Goal: Task Accomplishment & Management: Use online tool/utility

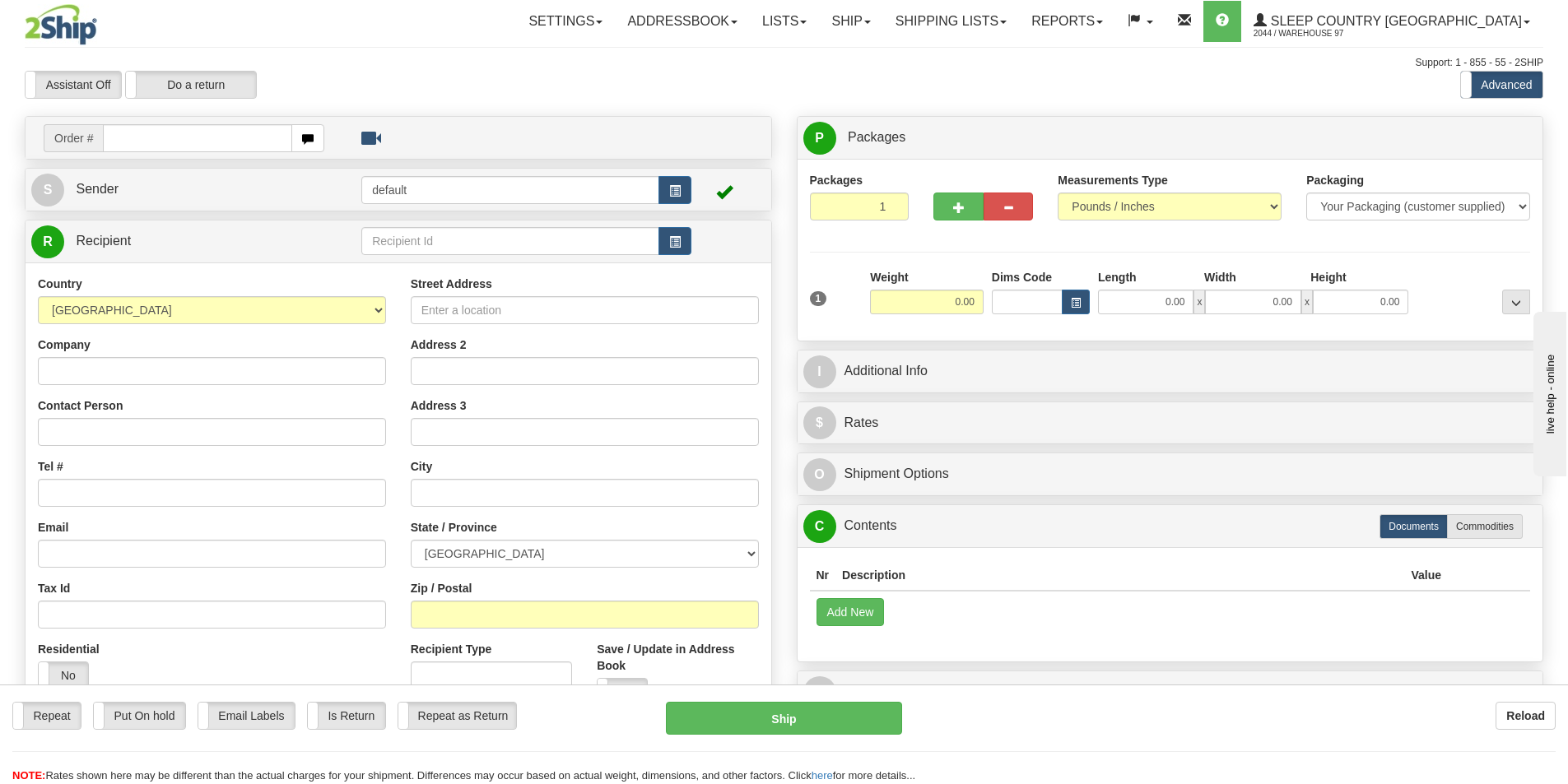
click at [135, 146] on input "text" at bounding box center [198, 138] width 189 height 28
click at [260, 139] on input "text" at bounding box center [198, 138] width 189 height 28
click at [206, 133] on input "text" at bounding box center [198, 138] width 189 height 28
click at [161, 139] on input "text" at bounding box center [198, 138] width 189 height 28
click at [146, 139] on input "text" at bounding box center [198, 138] width 189 height 28
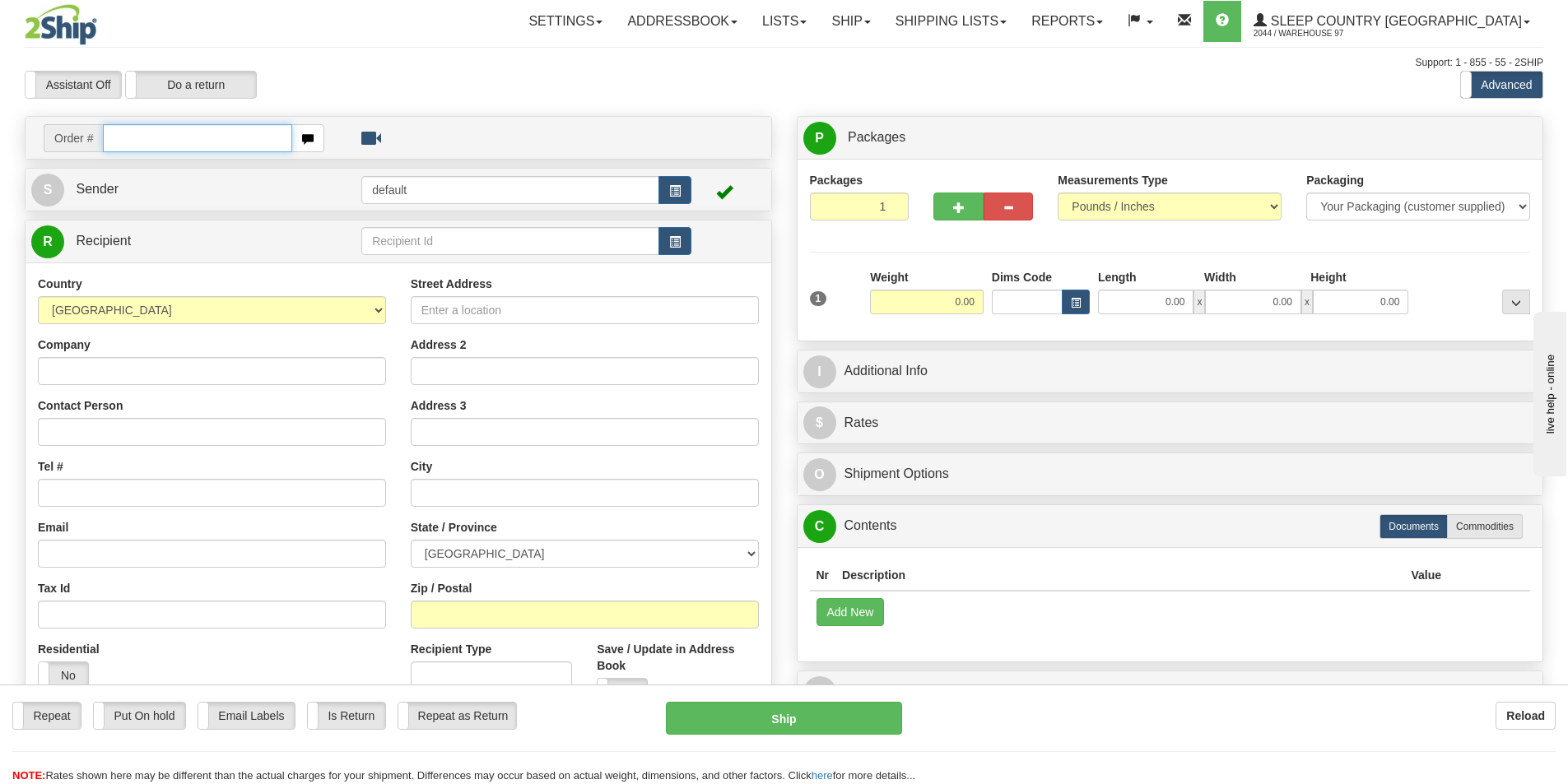
click at [125, 139] on input "text" at bounding box center [198, 138] width 189 height 28
click at [200, 139] on input "text" at bounding box center [198, 138] width 189 height 28
click at [1019, 23] on link "Shipping lists" at bounding box center [951, 21] width 136 height 41
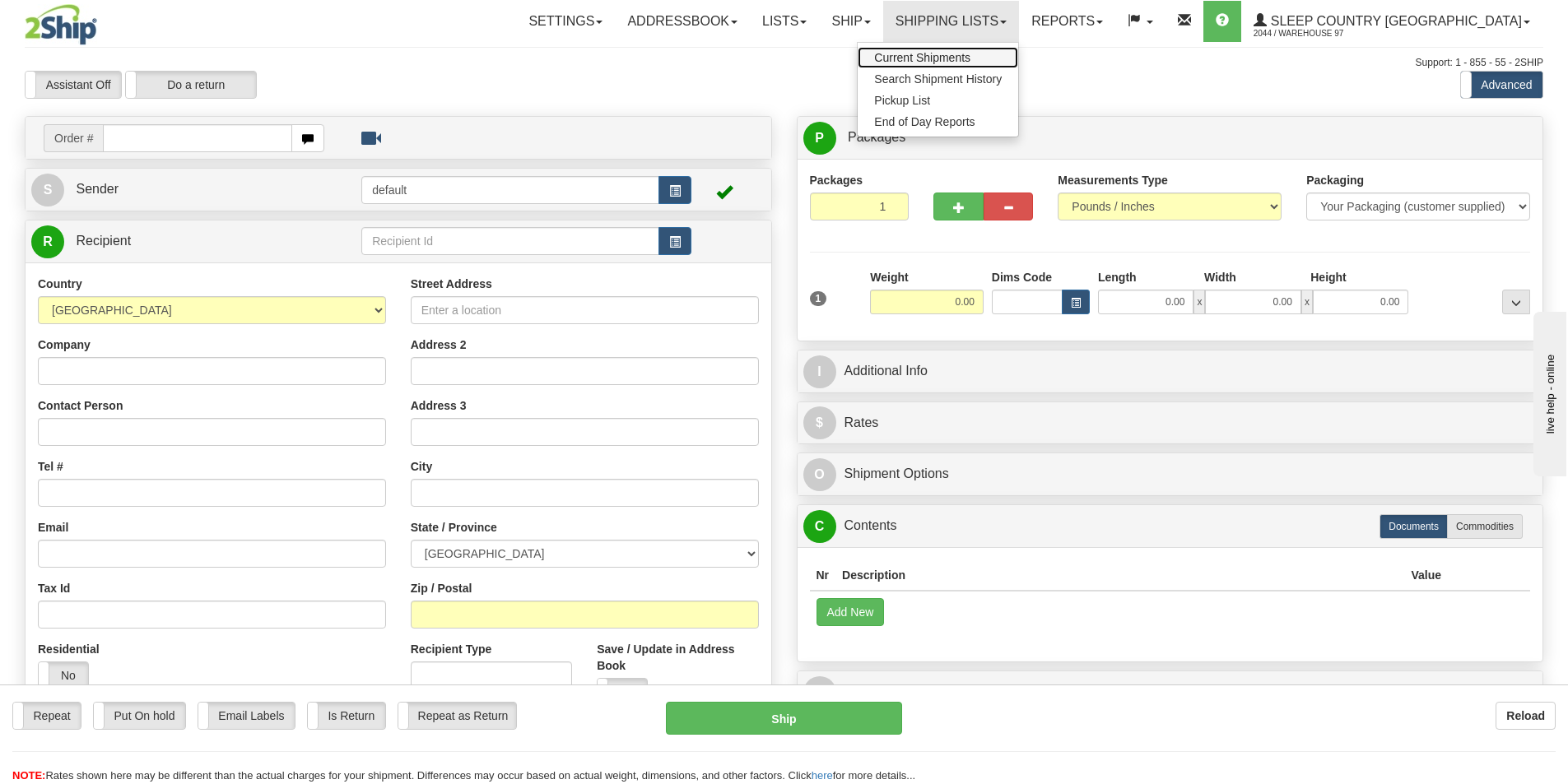
click at [971, 53] on span "Current Shipments" at bounding box center [921, 57] width 96 height 13
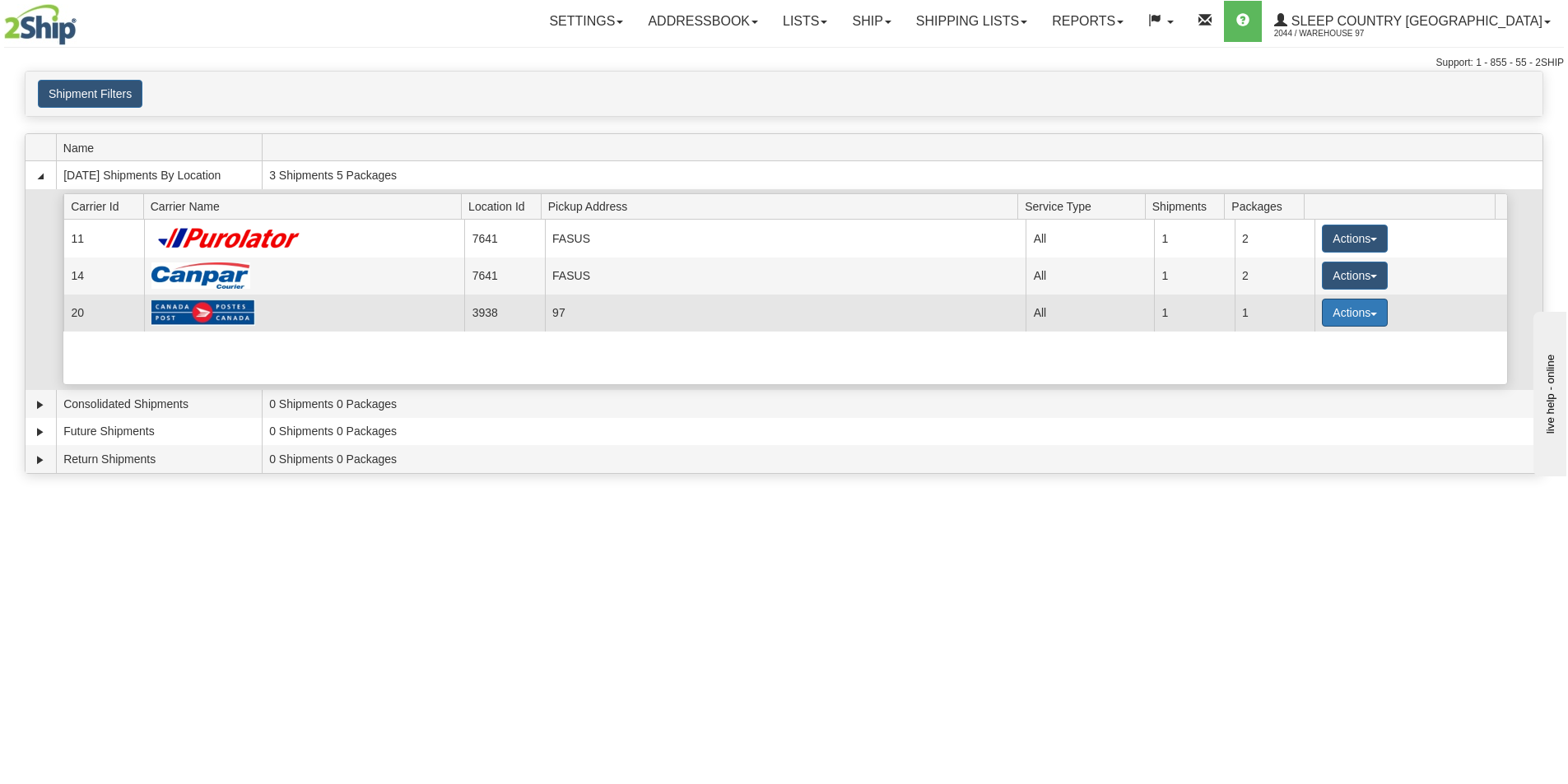
click at [1346, 315] on button "Actions" at bounding box center [1355, 313] width 66 height 28
click at [1306, 344] on span "Details" at bounding box center [1293, 342] width 44 height 11
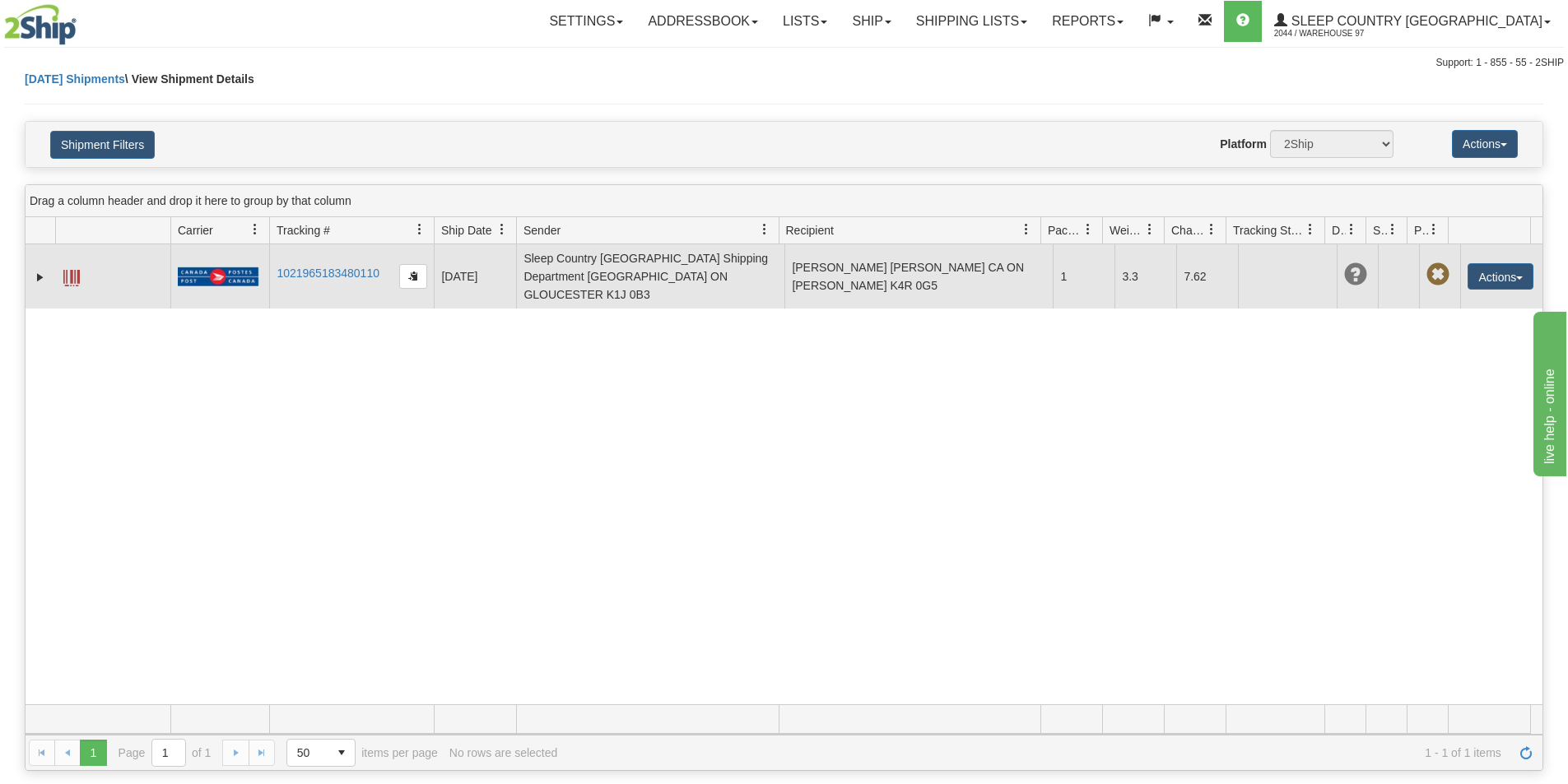
click at [76, 271] on span at bounding box center [71, 277] width 16 height 16
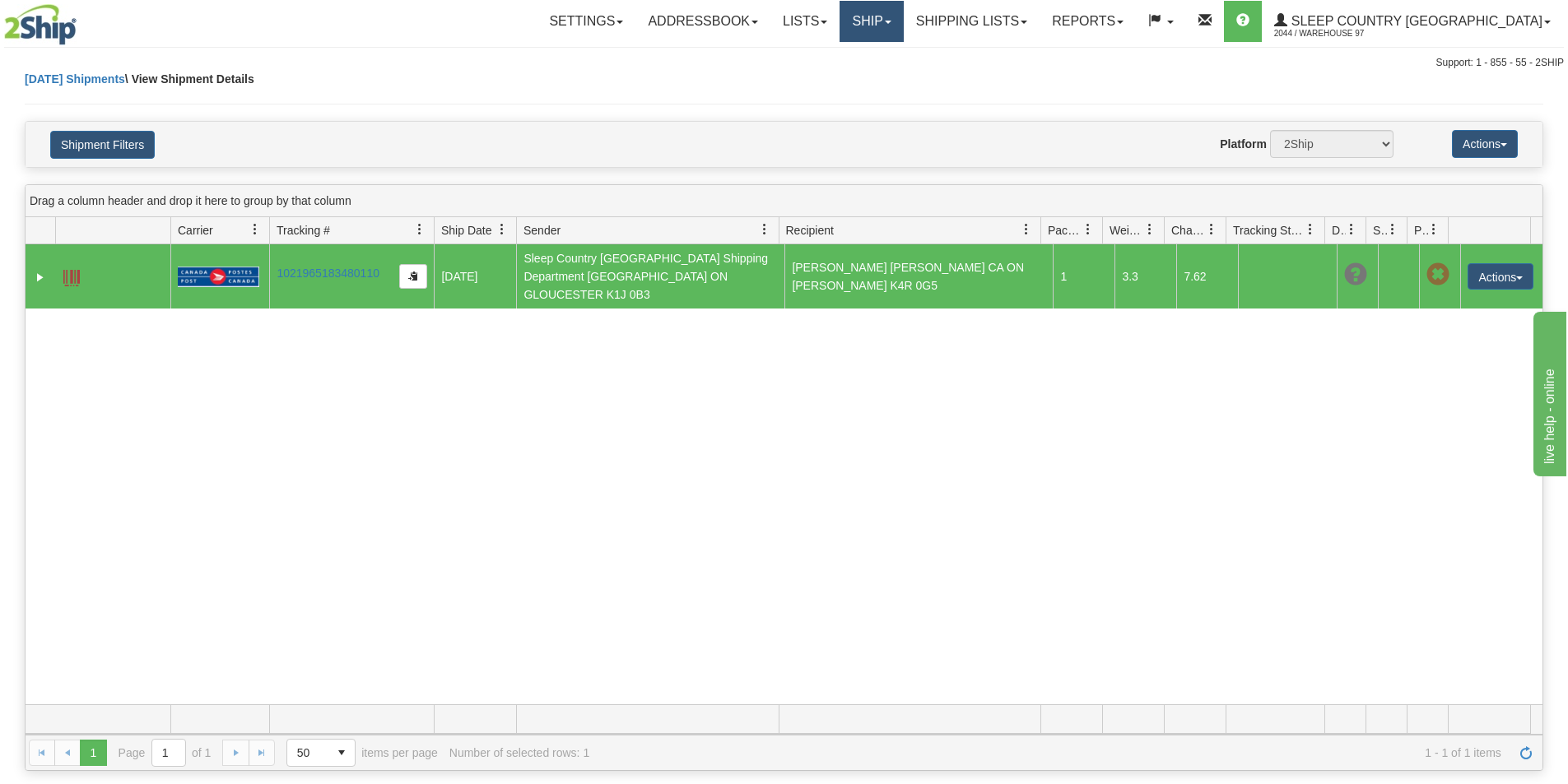
click at [903, 23] on link "Ship" at bounding box center [871, 21] width 63 height 41
click at [903, 51] on link "Ship Screen" at bounding box center [829, 57] width 149 height 22
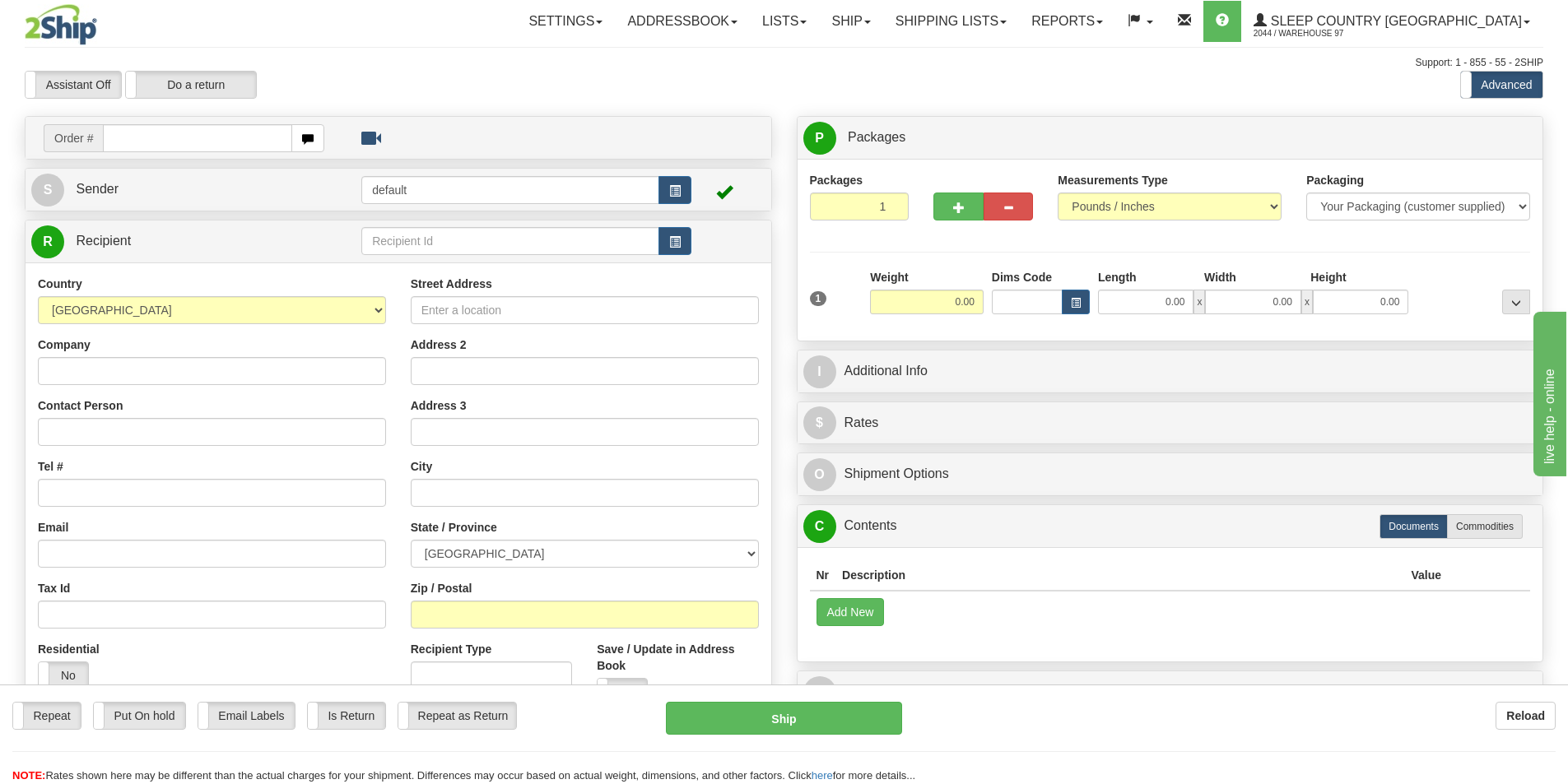
click at [170, 137] on input "text" at bounding box center [198, 138] width 189 height 28
type input "*"
type input "9000I050030"
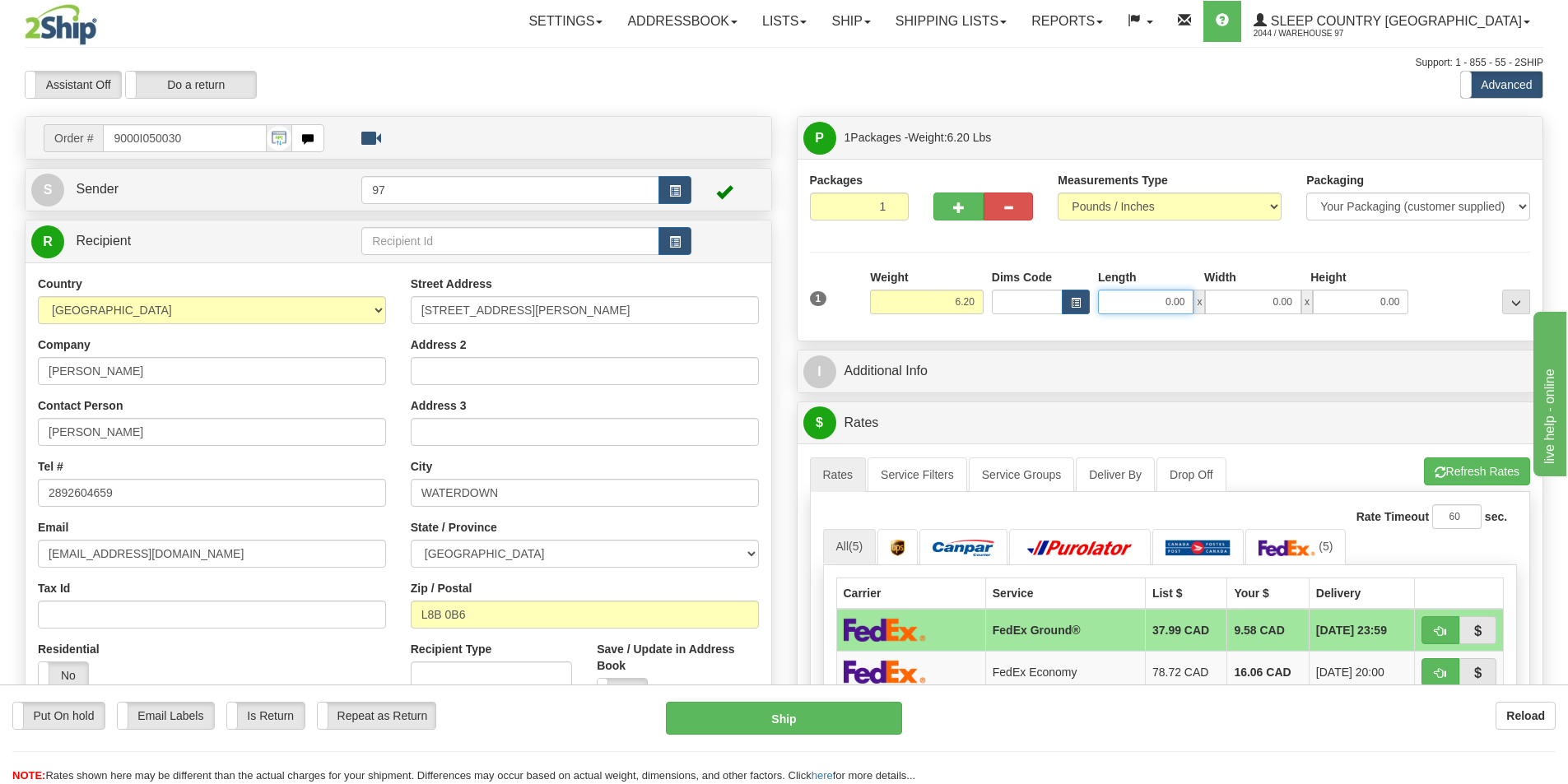
click at [1161, 304] on input "0.00" at bounding box center [1146, 301] width 95 height 24
type input "10.00"
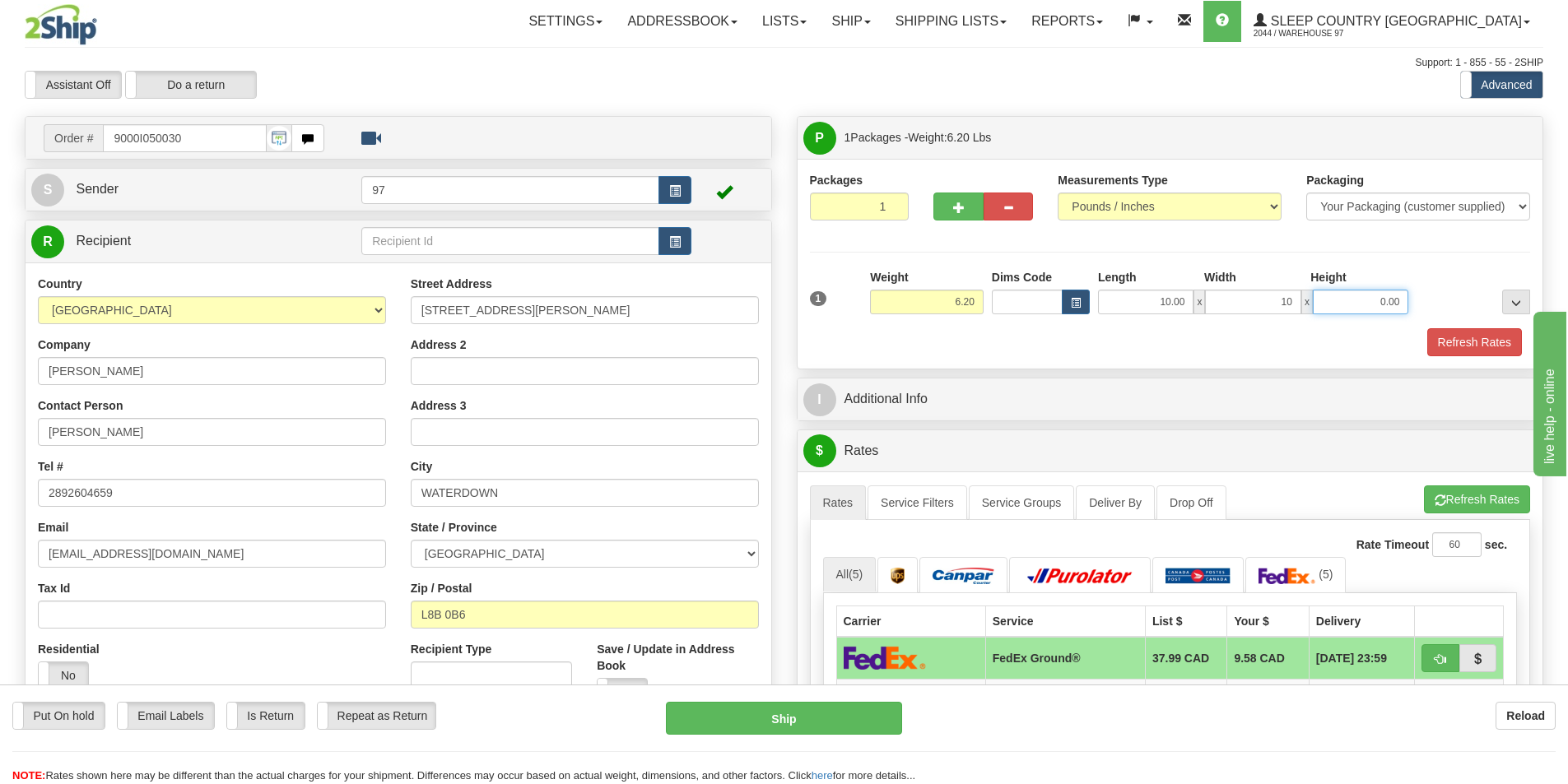
type input "10.00"
type input "4.00"
click at [1498, 334] on button "Refresh Rates" at bounding box center [1474, 342] width 94 height 28
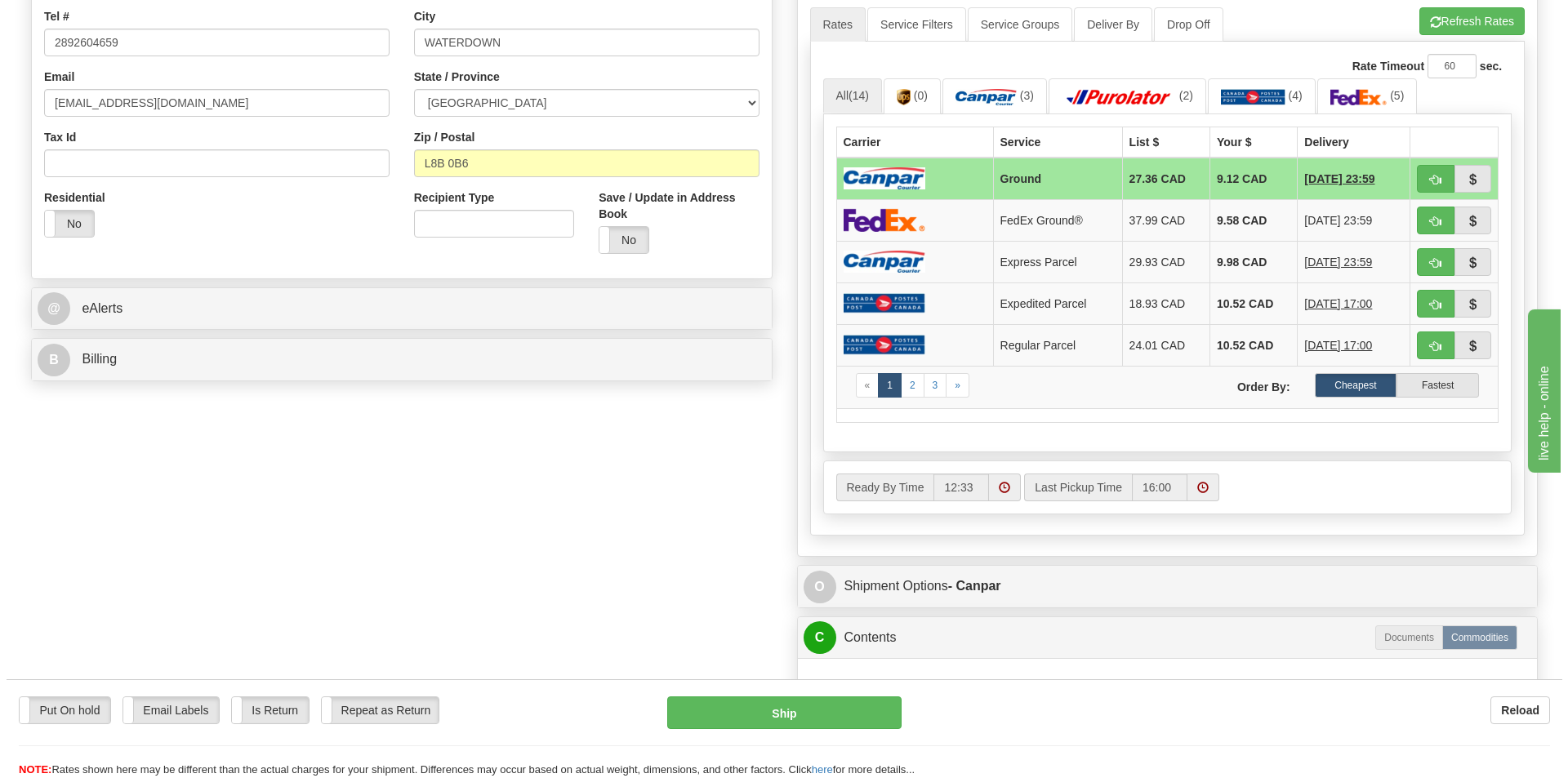
scroll to position [572, 0]
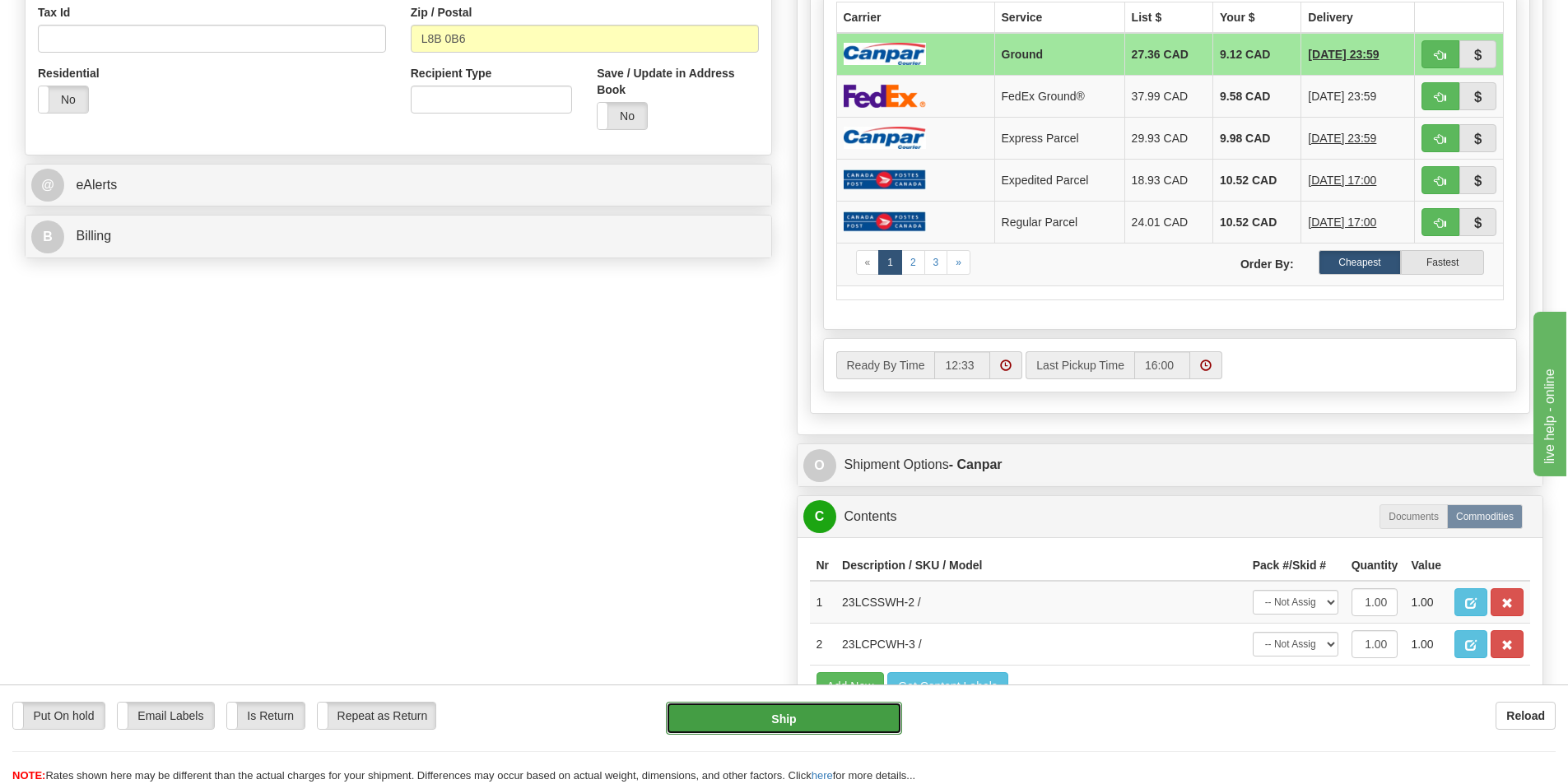
click at [791, 719] on button "Ship" at bounding box center [784, 718] width 237 height 33
type input "1"
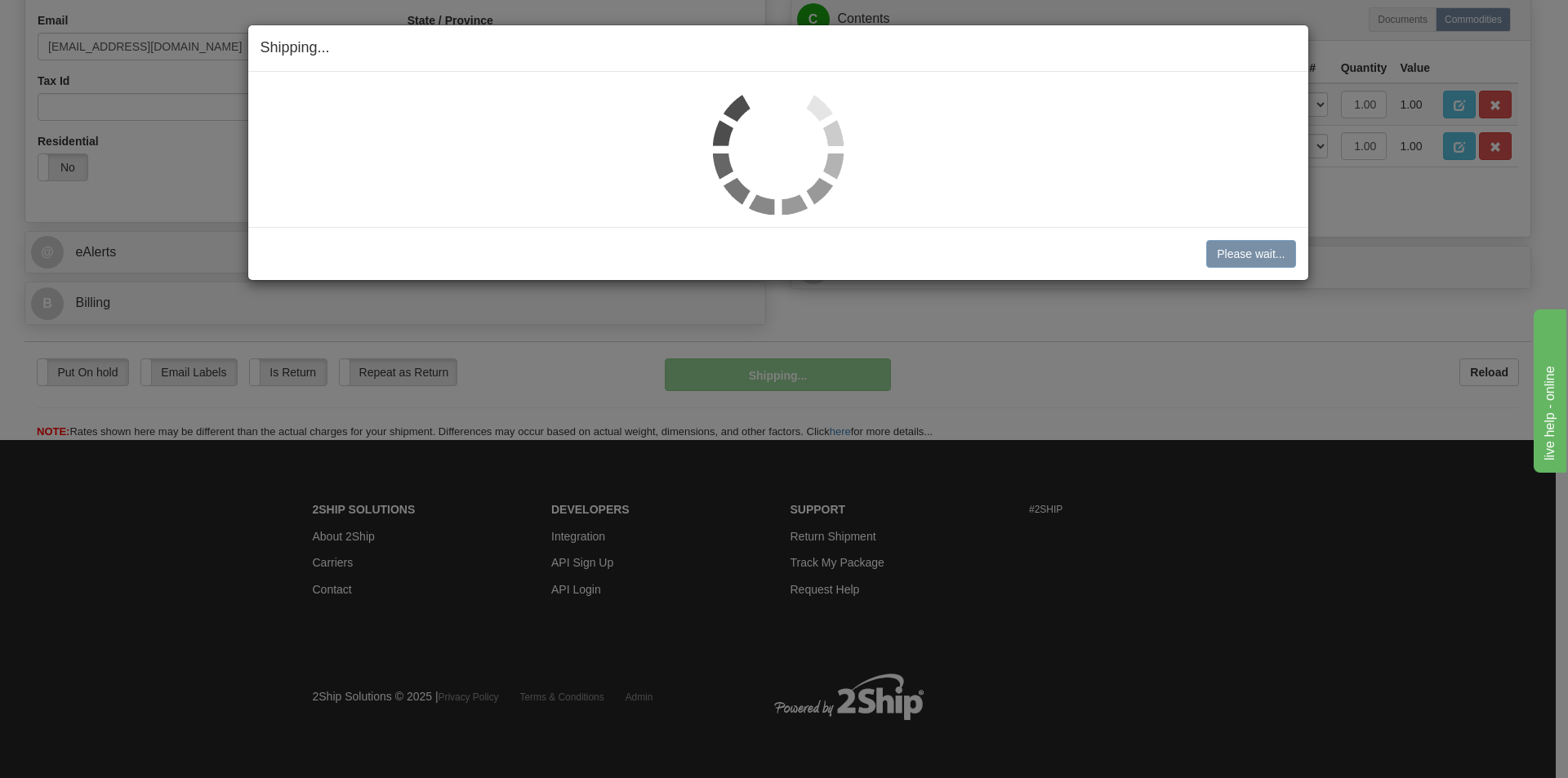
scroll to position [504, 0]
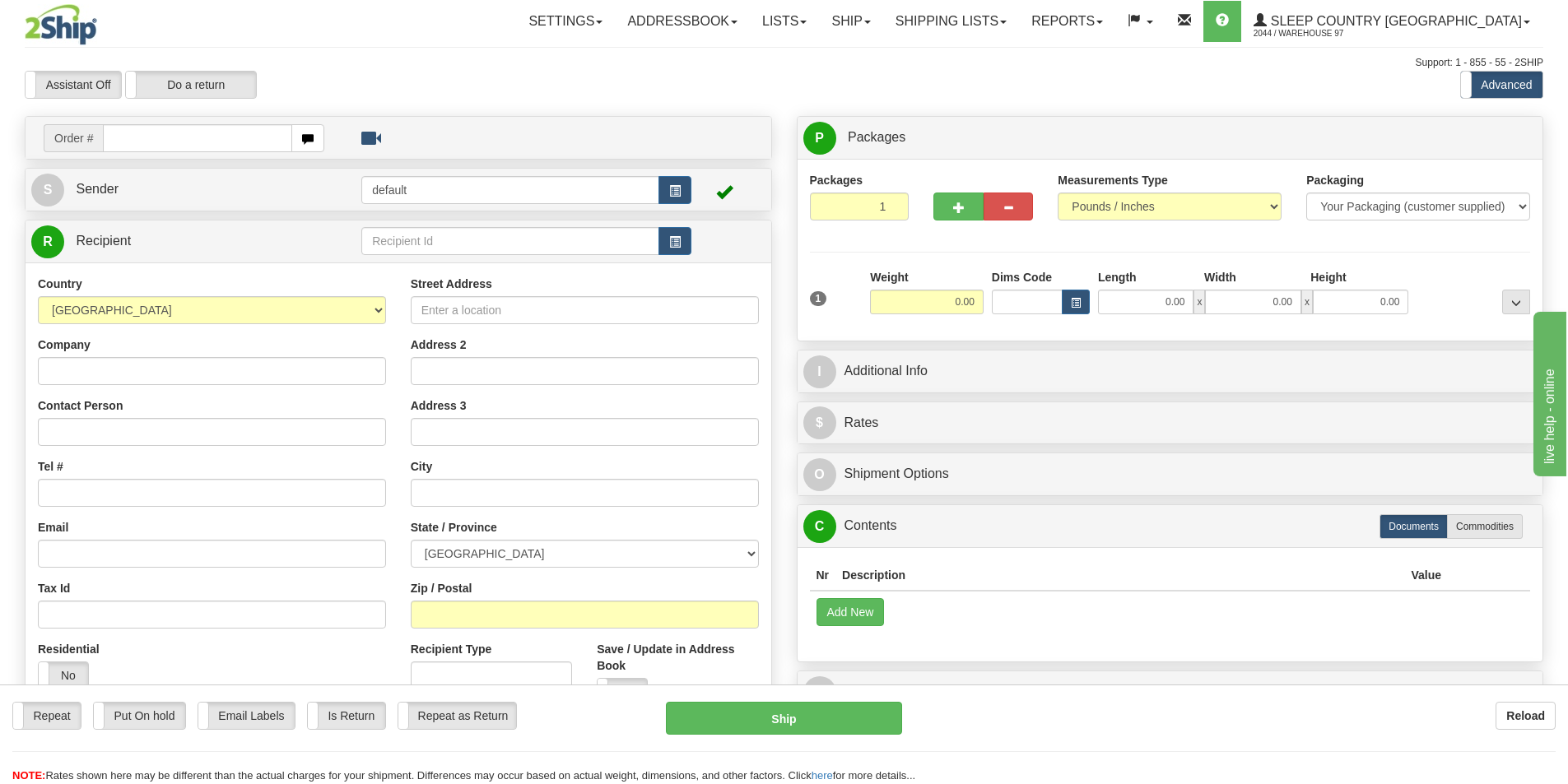
click at [129, 135] on input "text" at bounding box center [198, 138] width 189 height 28
type input "9000I052239"
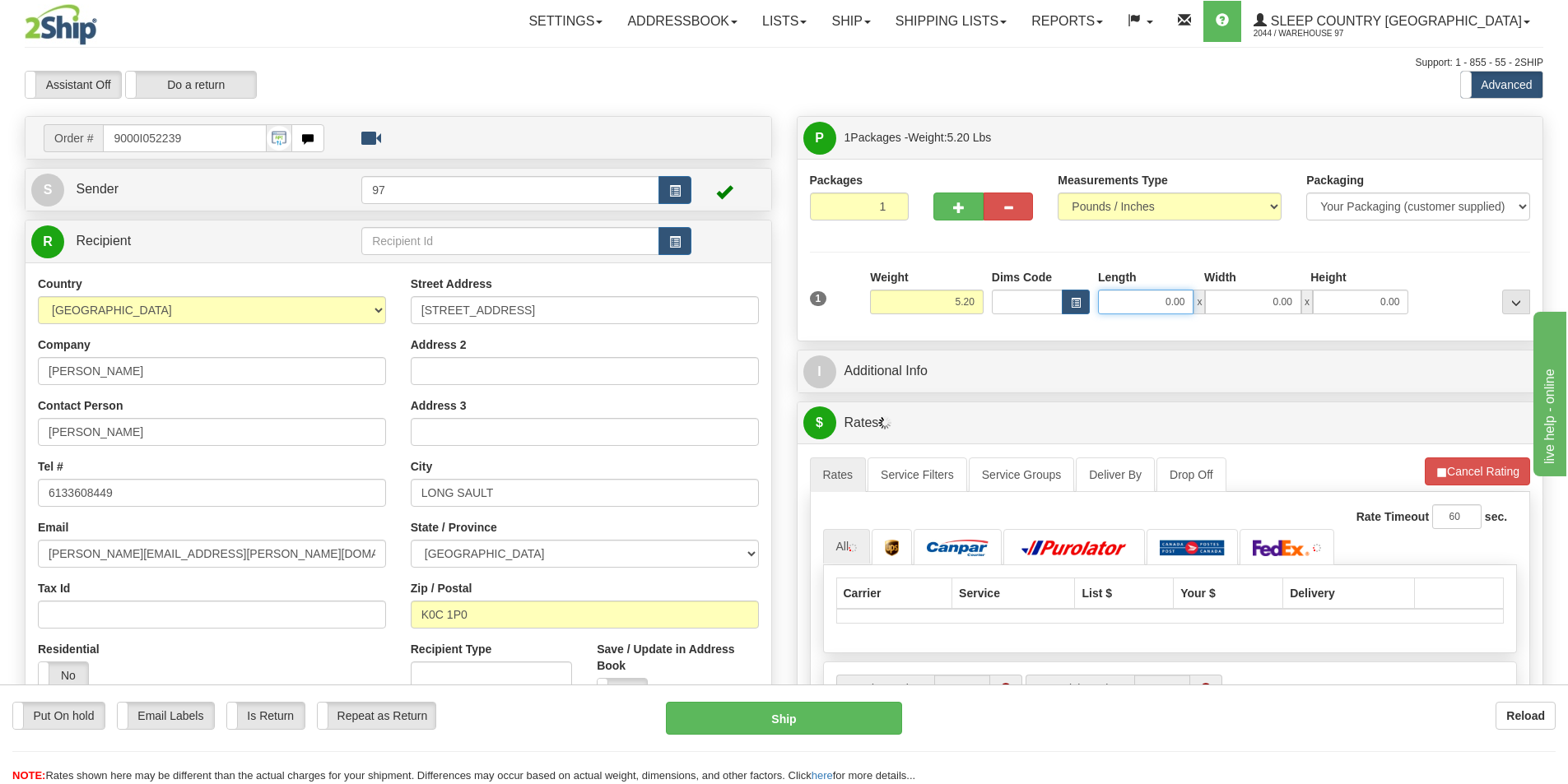
click at [1163, 292] on input "0.00" at bounding box center [1146, 301] width 95 height 24
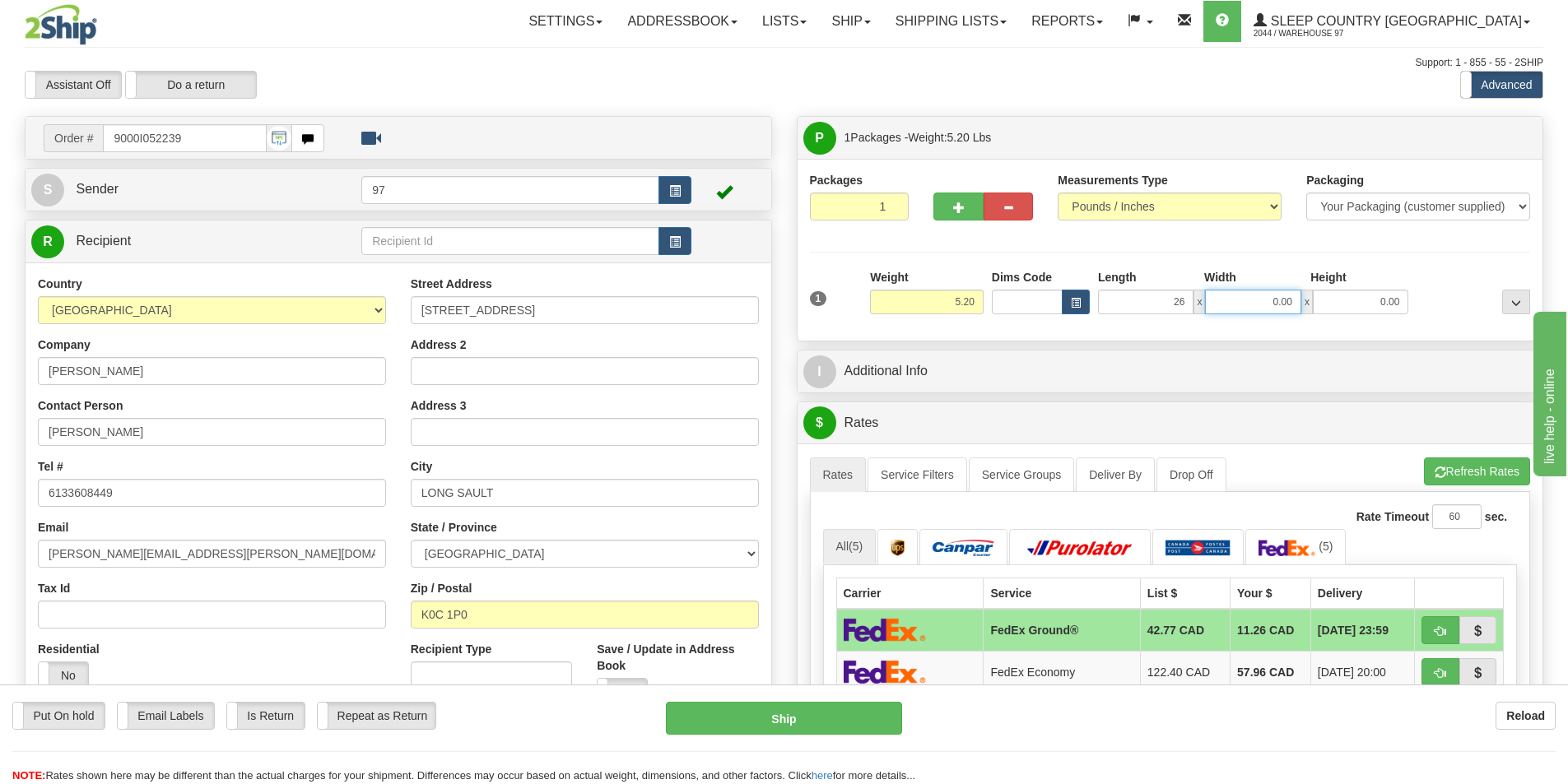
type input "26.00"
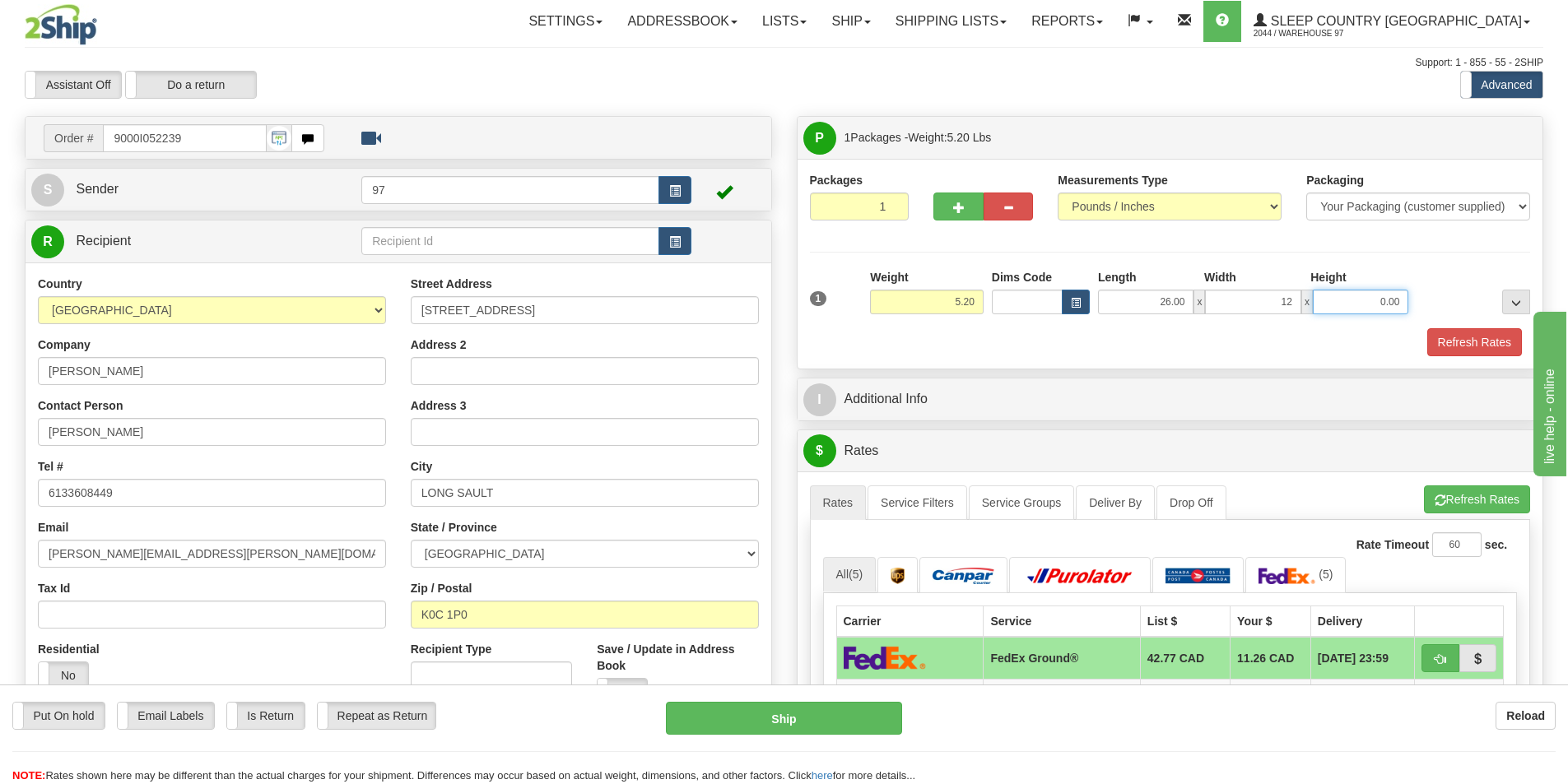
type input "12.00"
type input "5.00"
click at [1503, 343] on button "Refresh Rates" at bounding box center [1474, 342] width 94 height 28
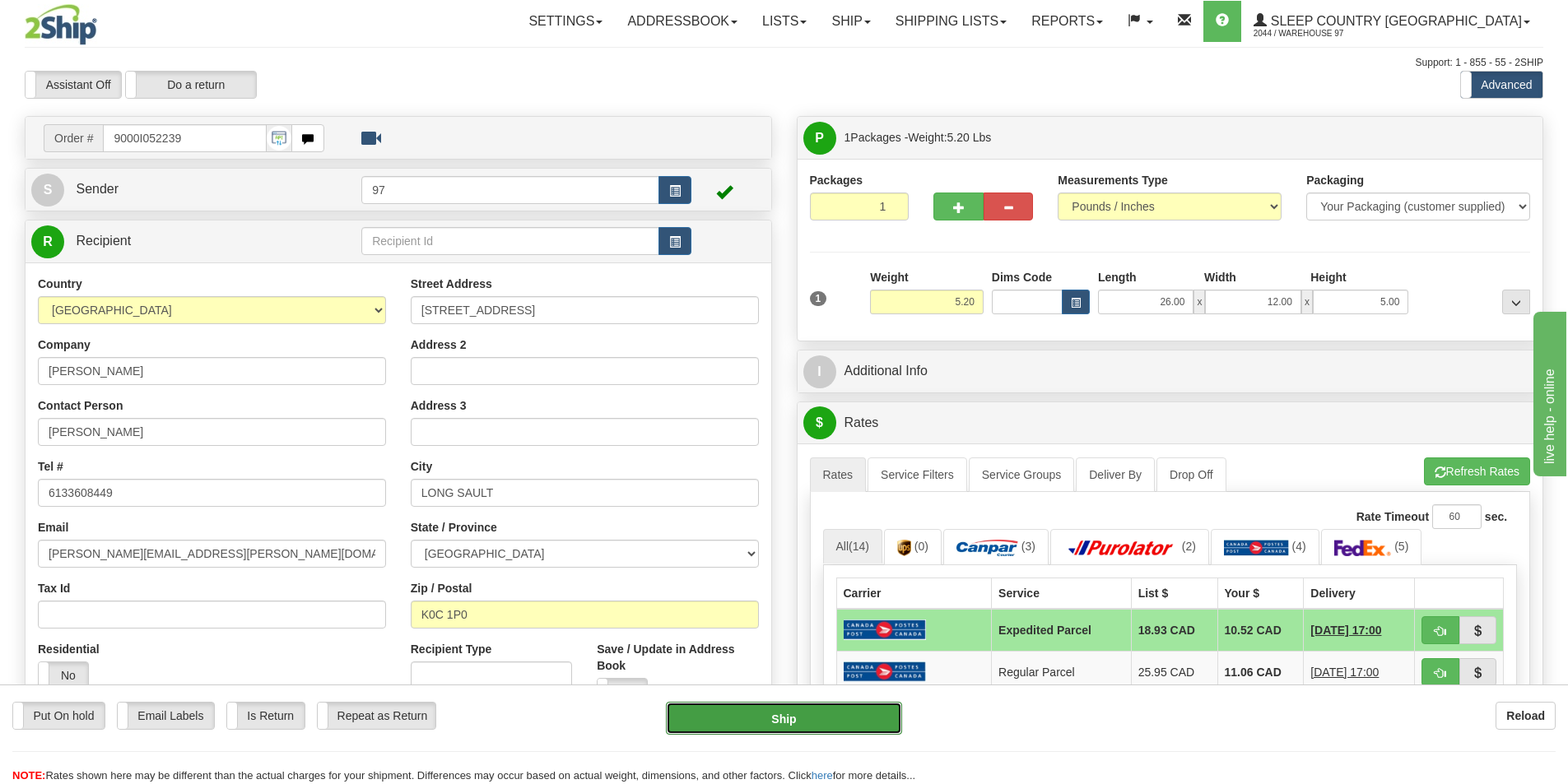
click at [786, 714] on button "Ship" at bounding box center [784, 718] width 237 height 33
type input "DOM.EP"
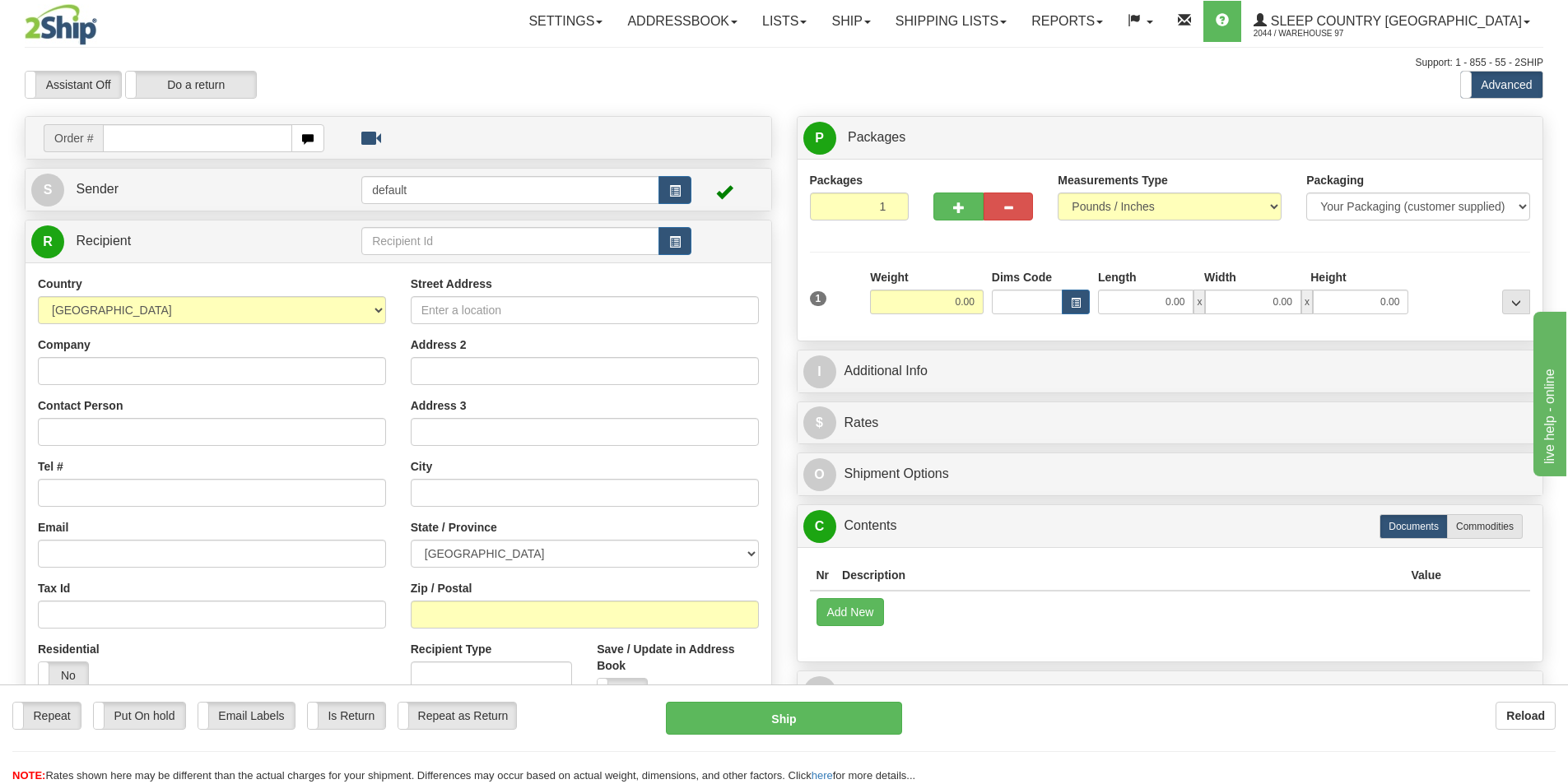
click at [201, 136] on input "text" at bounding box center [198, 138] width 189 height 28
type input "9000I053271"
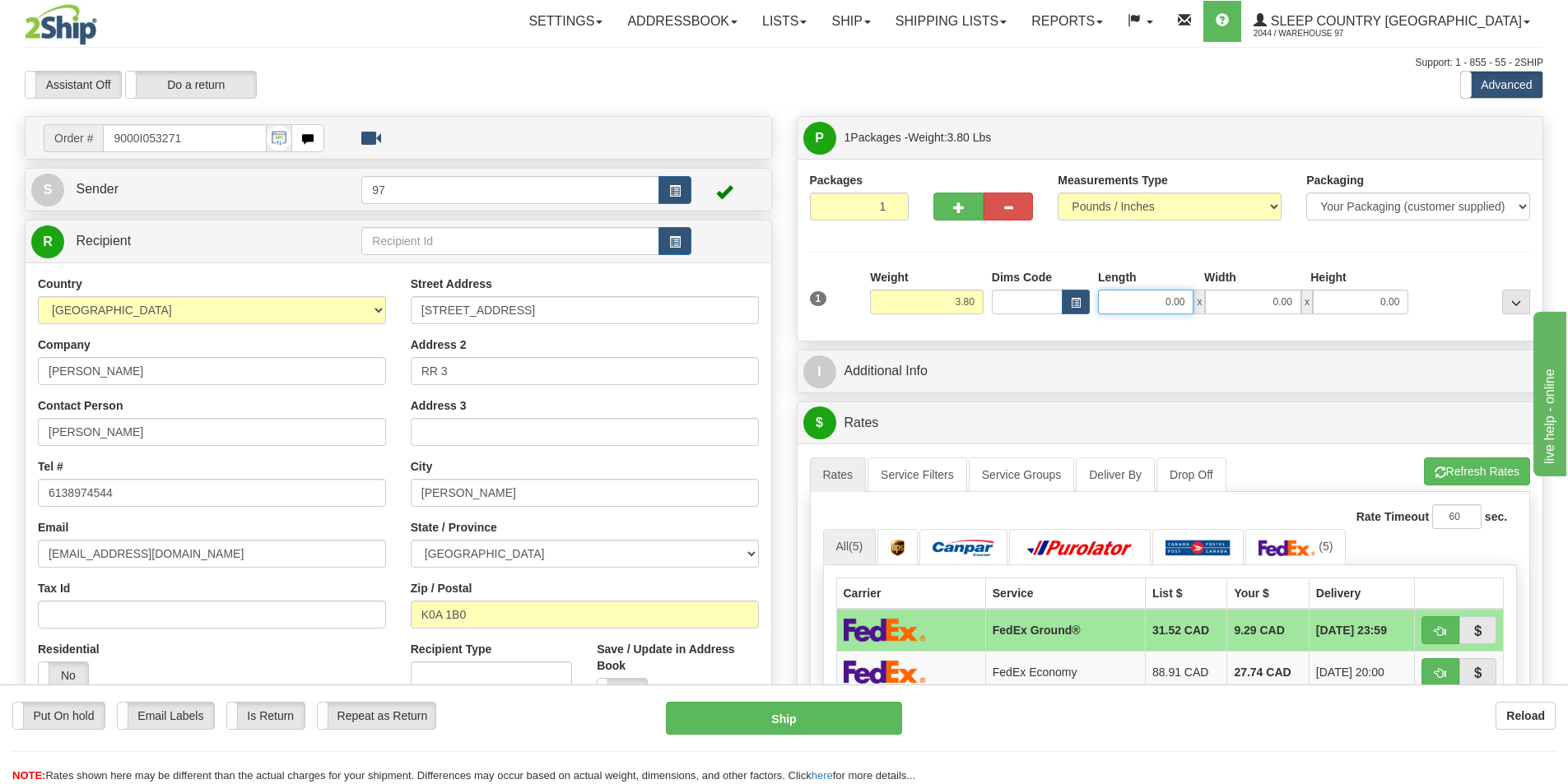
click at [1137, 300] on input "0.00" at bounding box center [1146, 301] width 95 height 24
type input "6.00"
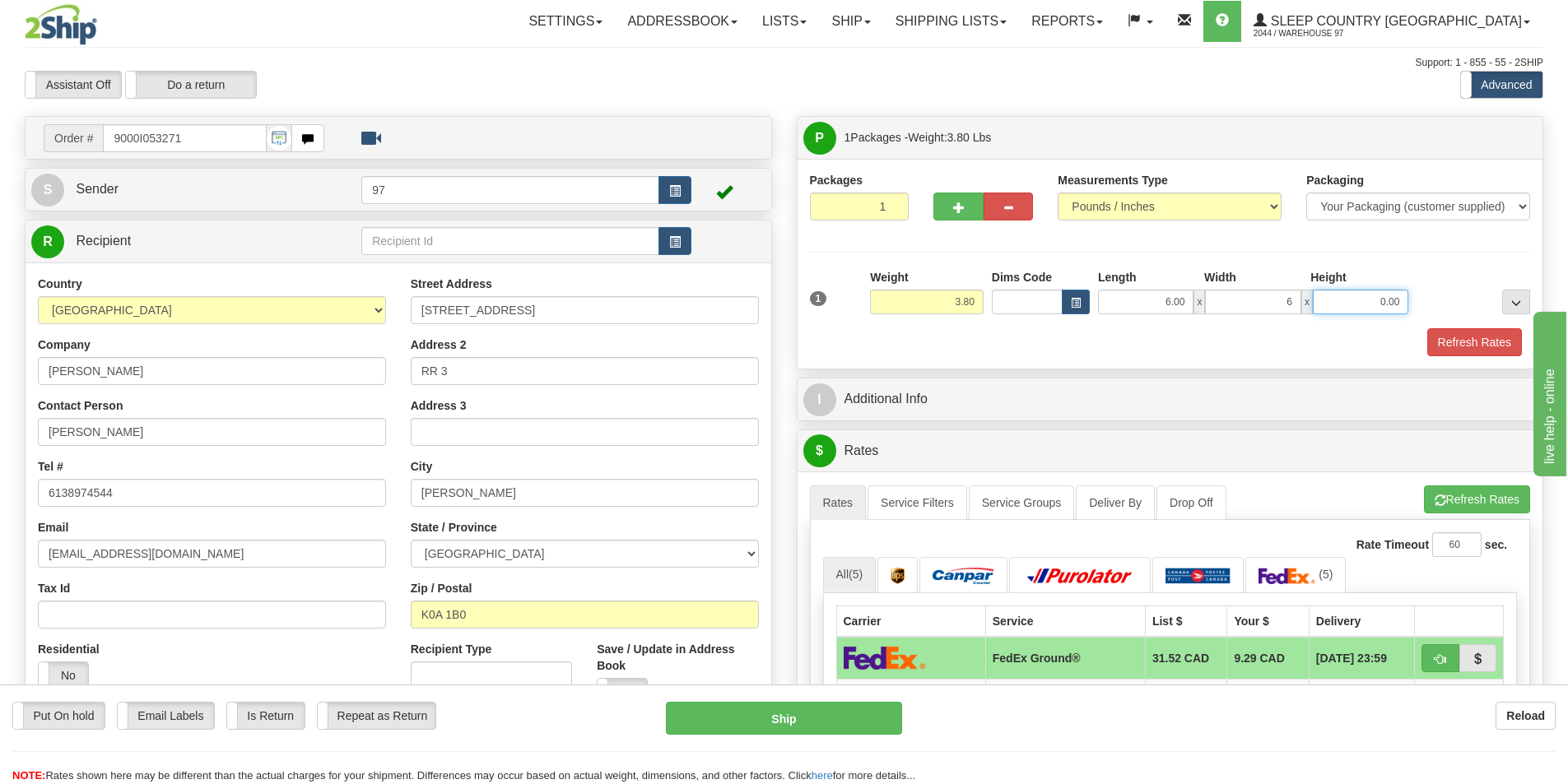
type input "6.00"
type input "1"
type input "12.00"
click at [1435, 343] on button "Refresh Rates" at bounding box center [1474, 342] width 94 height 28
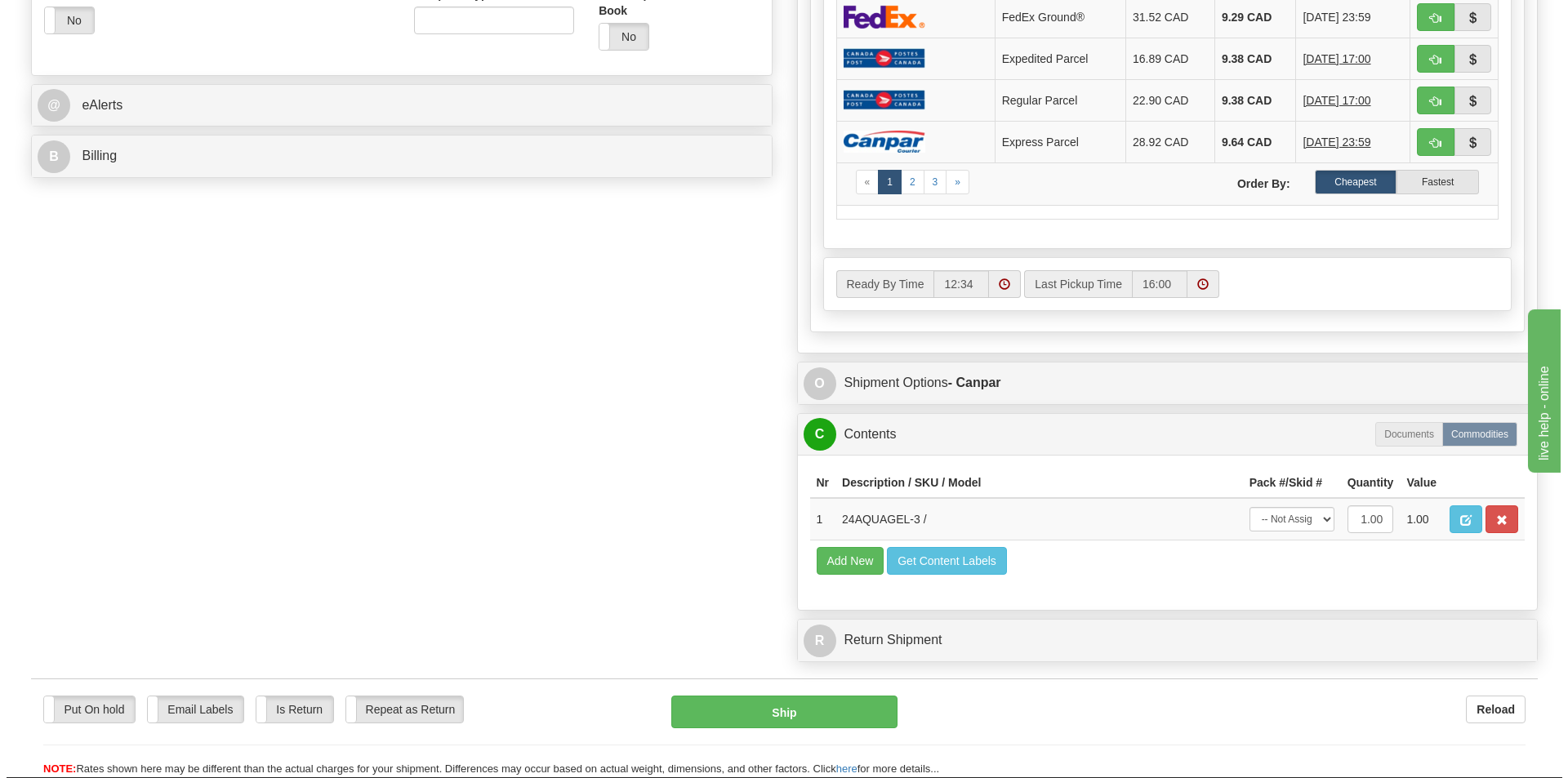
scroll to position [735, 0]
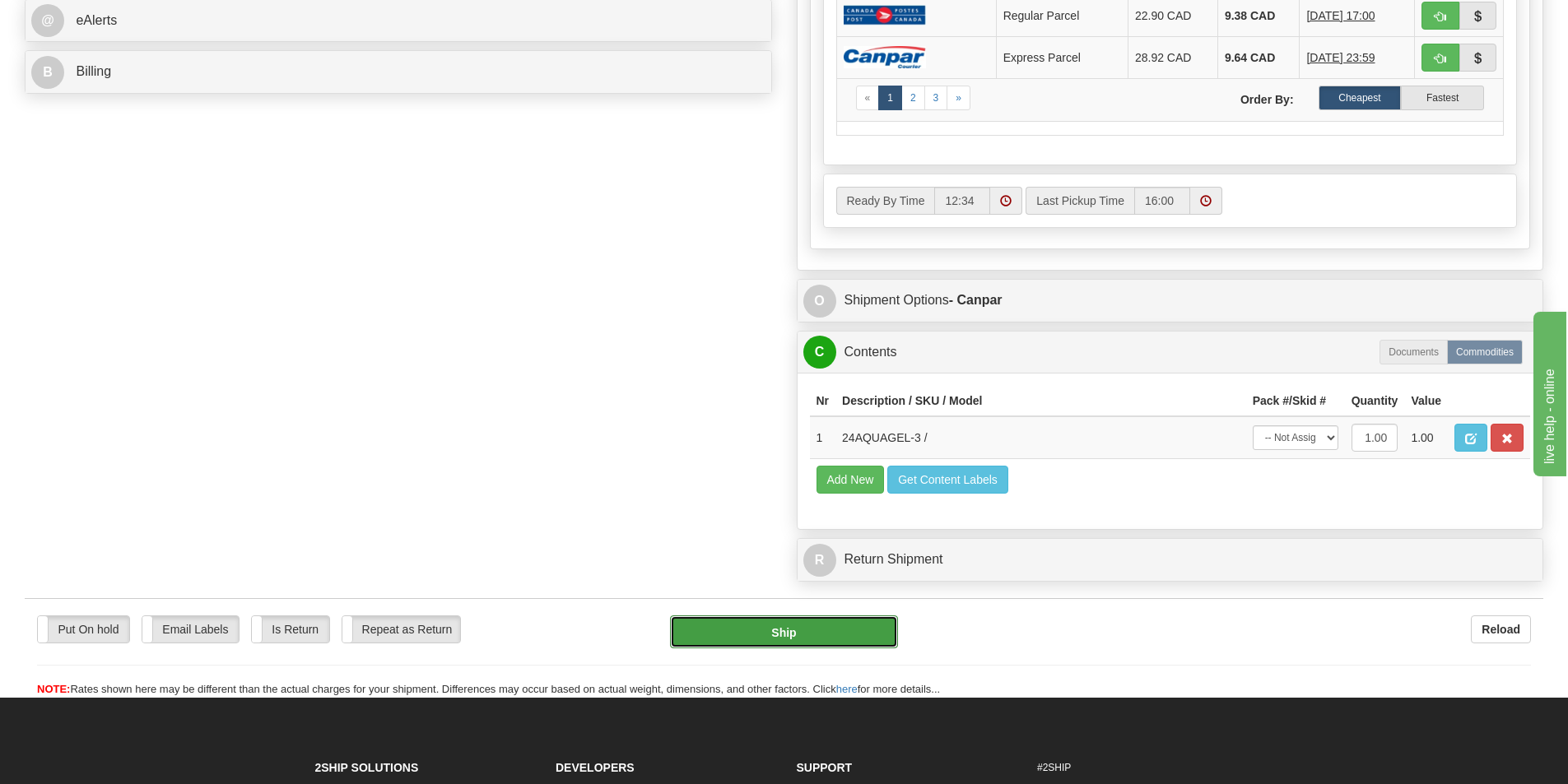
click at [806, 632] on button "Ship" at bounding box center [784, 632] width 228 height 33
type input "1"
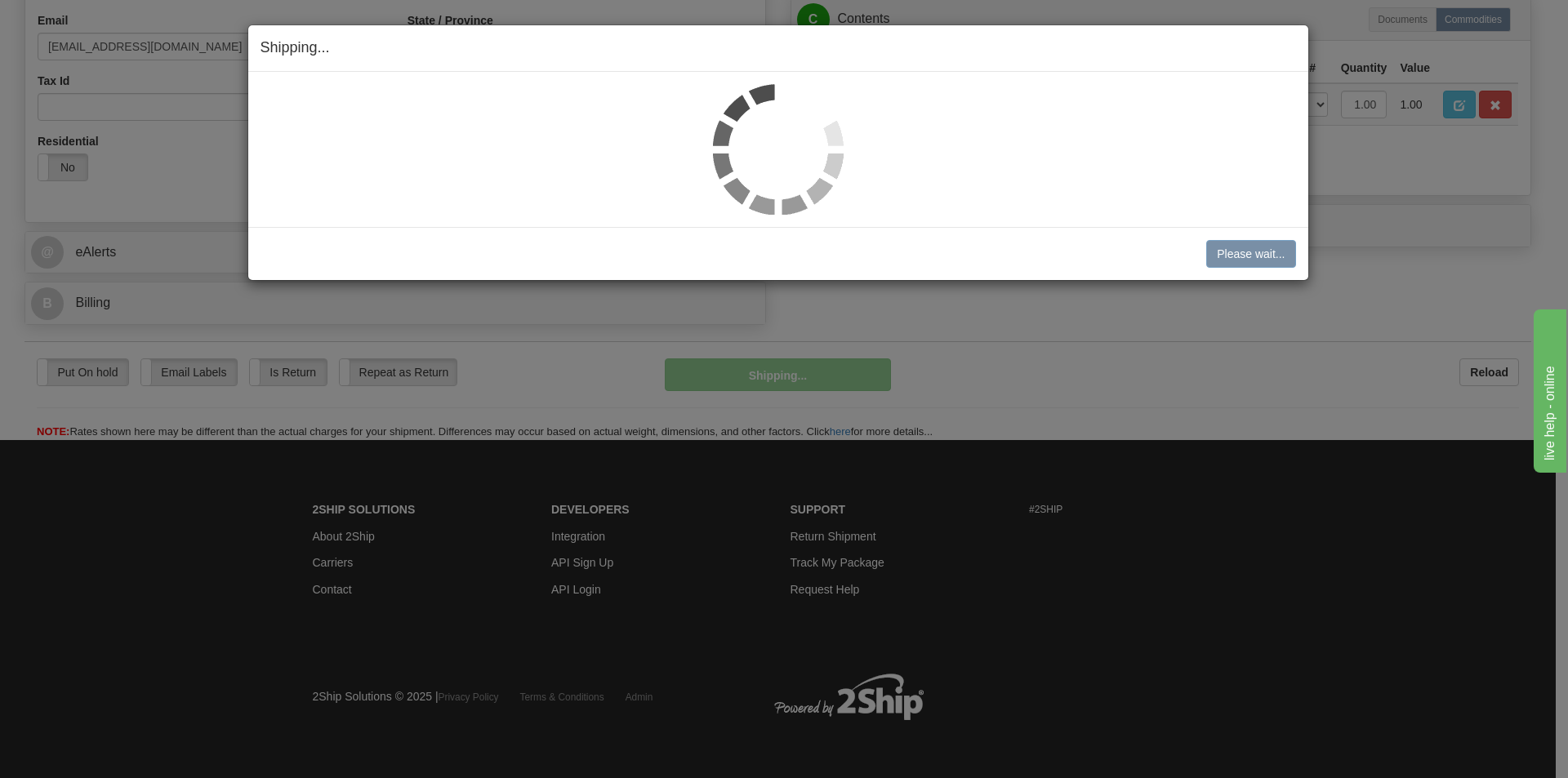
scroll to position [504, 0]
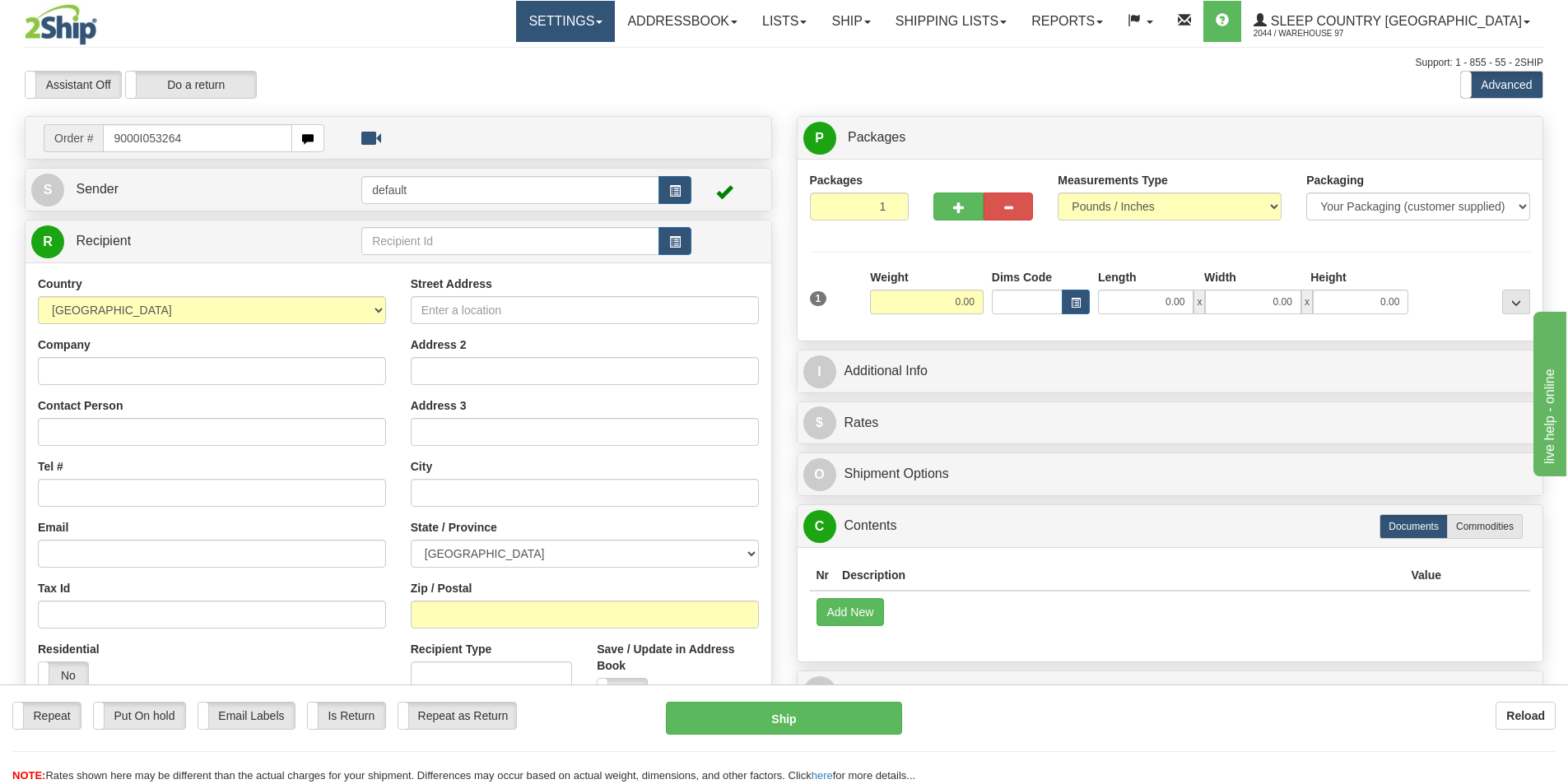
type input "9000I053264"
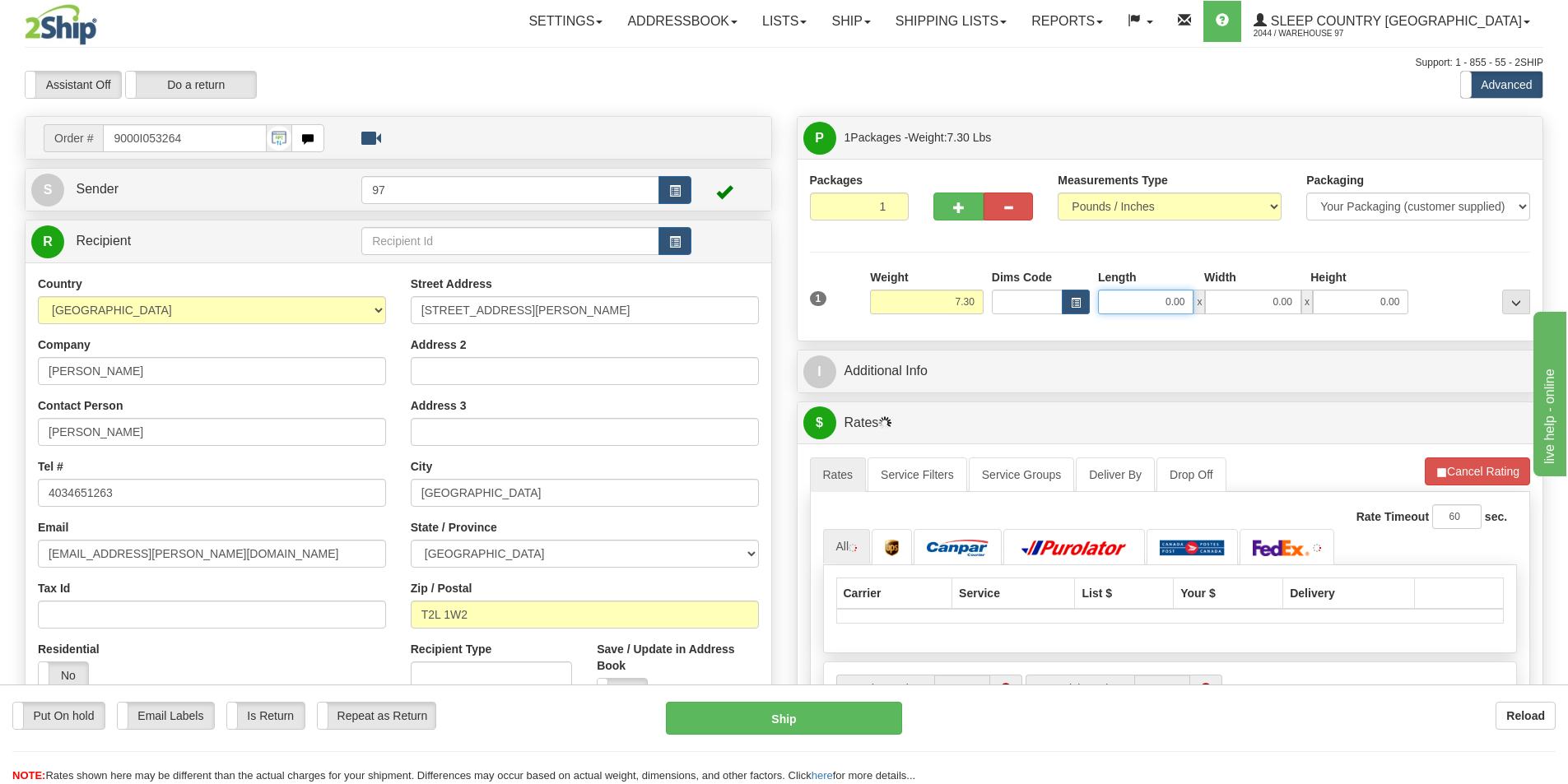
click at [1158, 310] on input "0.00" at bounding box center [1146, 301] width 95 height 24
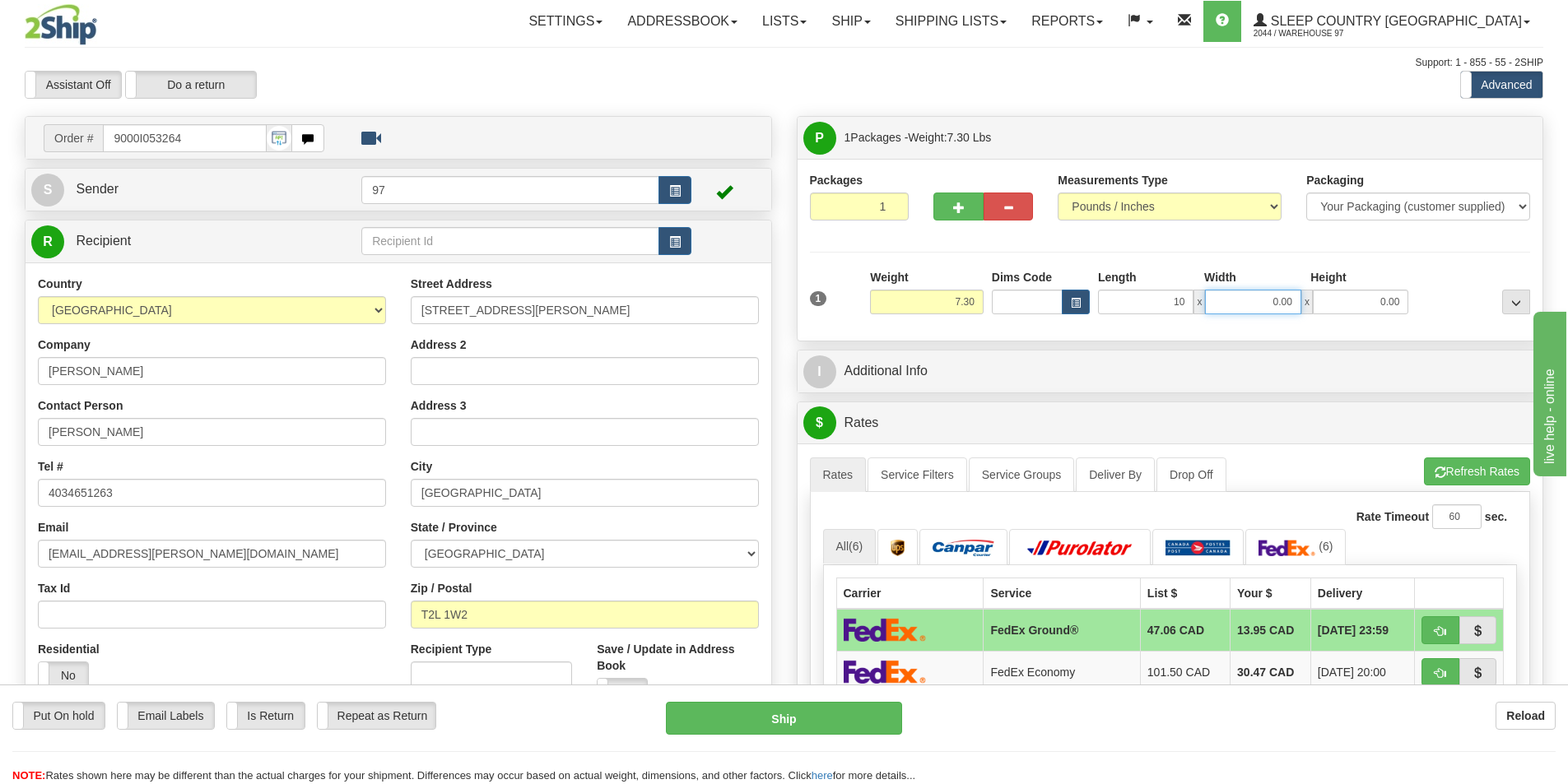
type input "10.00"
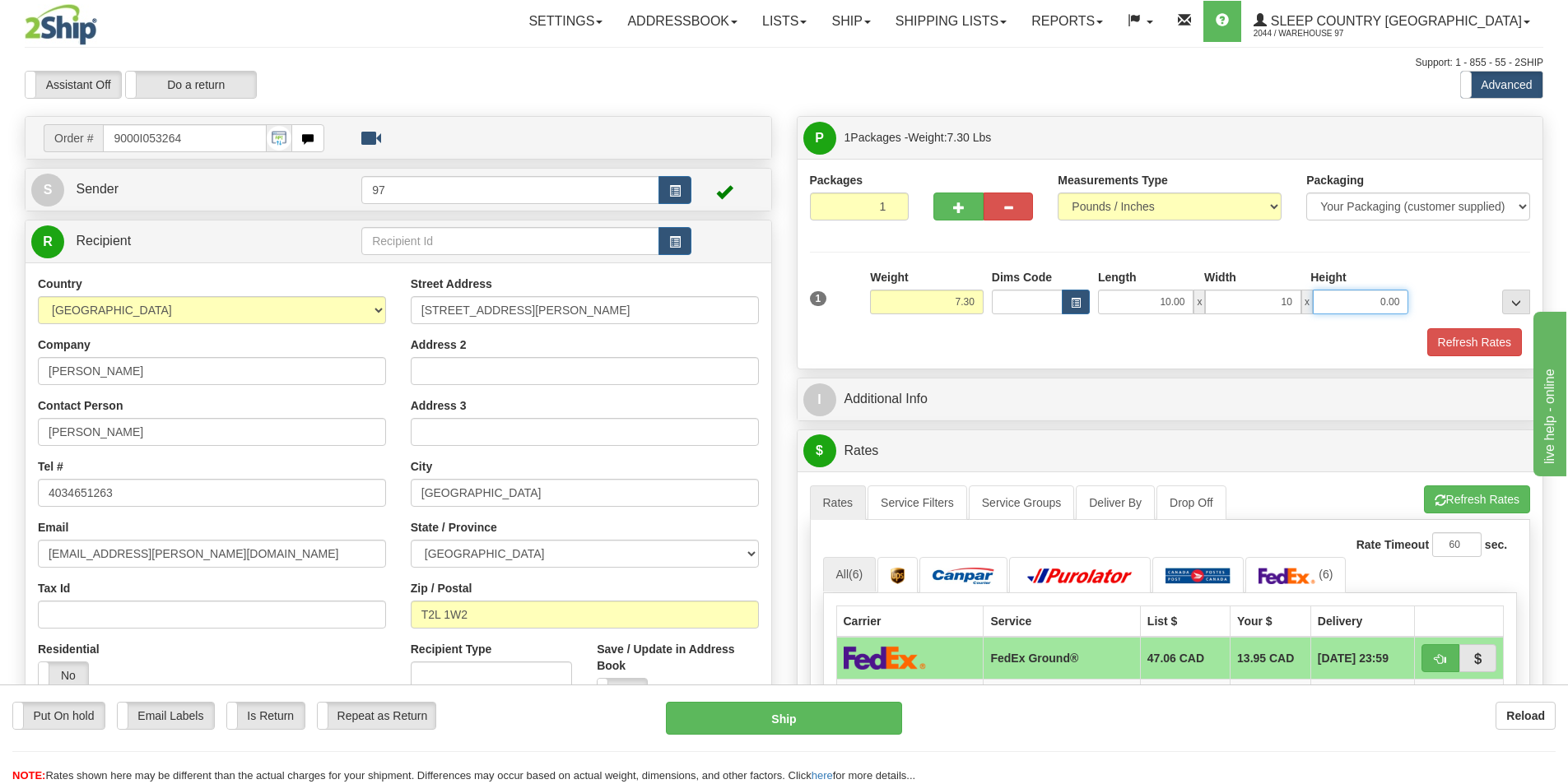
type input "10.00"
type input "3.00"
click at [1480, 348] on button "Refresh Rates" at bounding box center [1474, 342] width 94 height 28
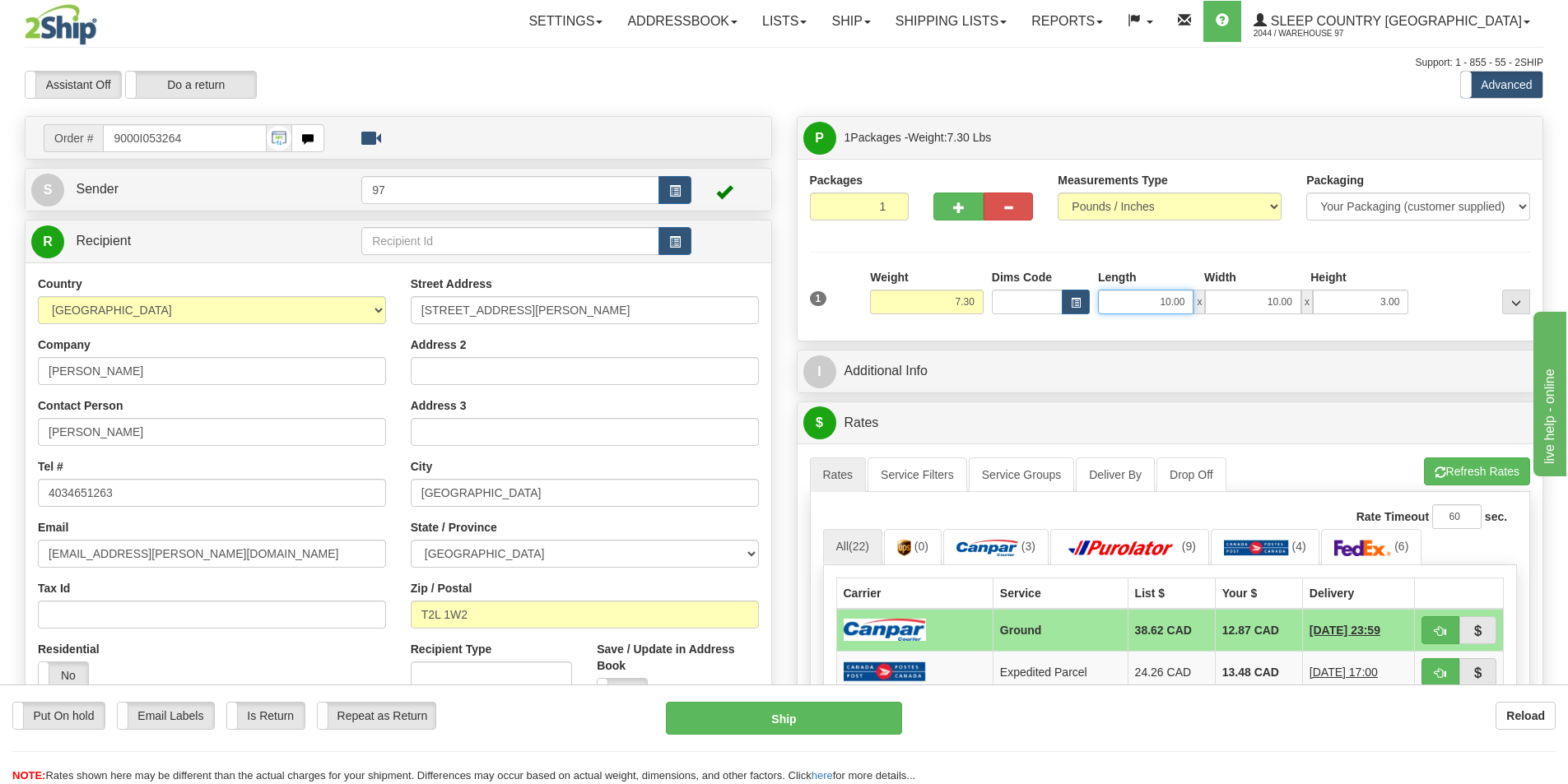
click at [1142, 304] on input "10.00" at bounding box center [1146, 301] width 95 height 24
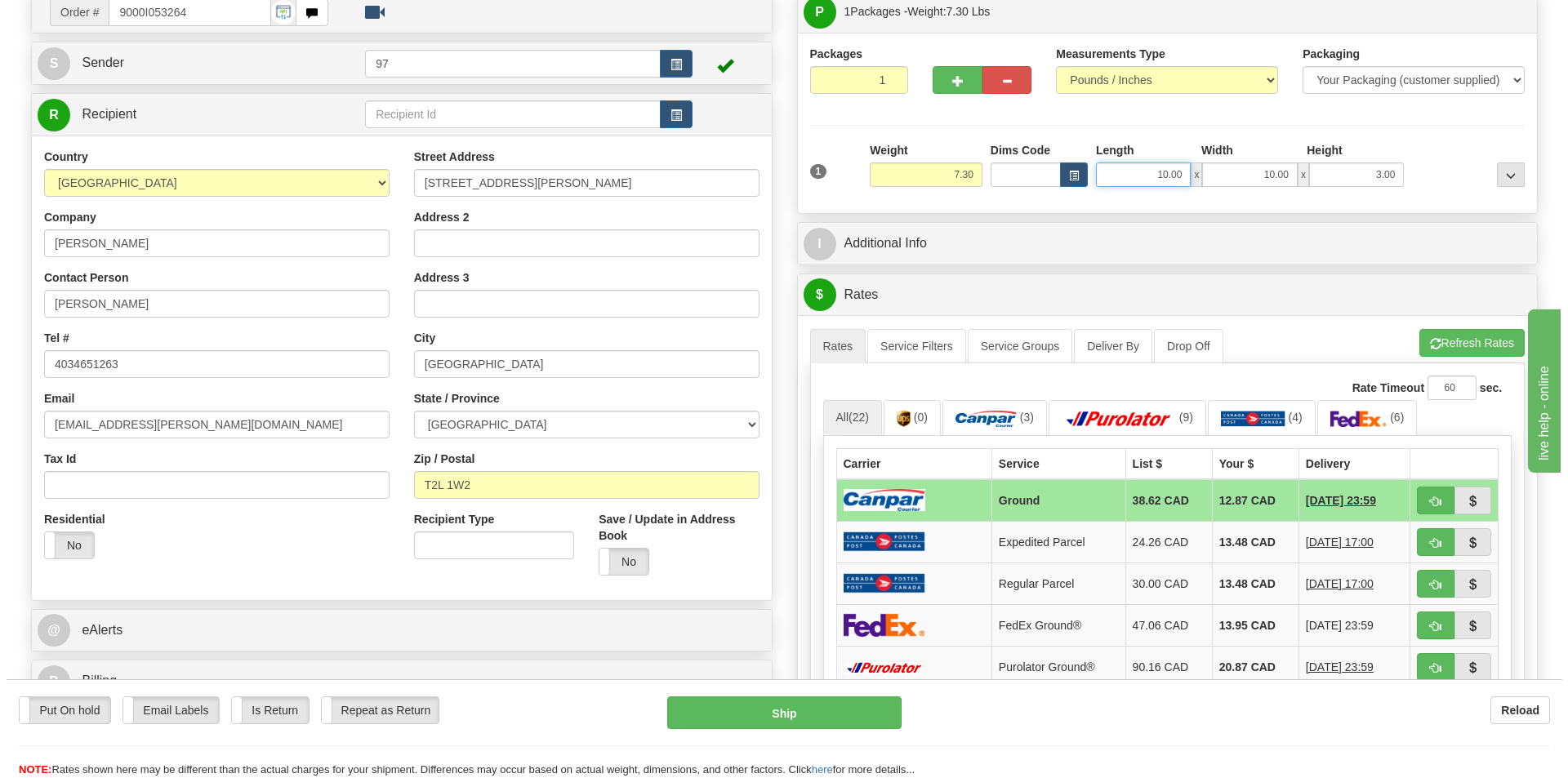
scroll to position [653, 0]
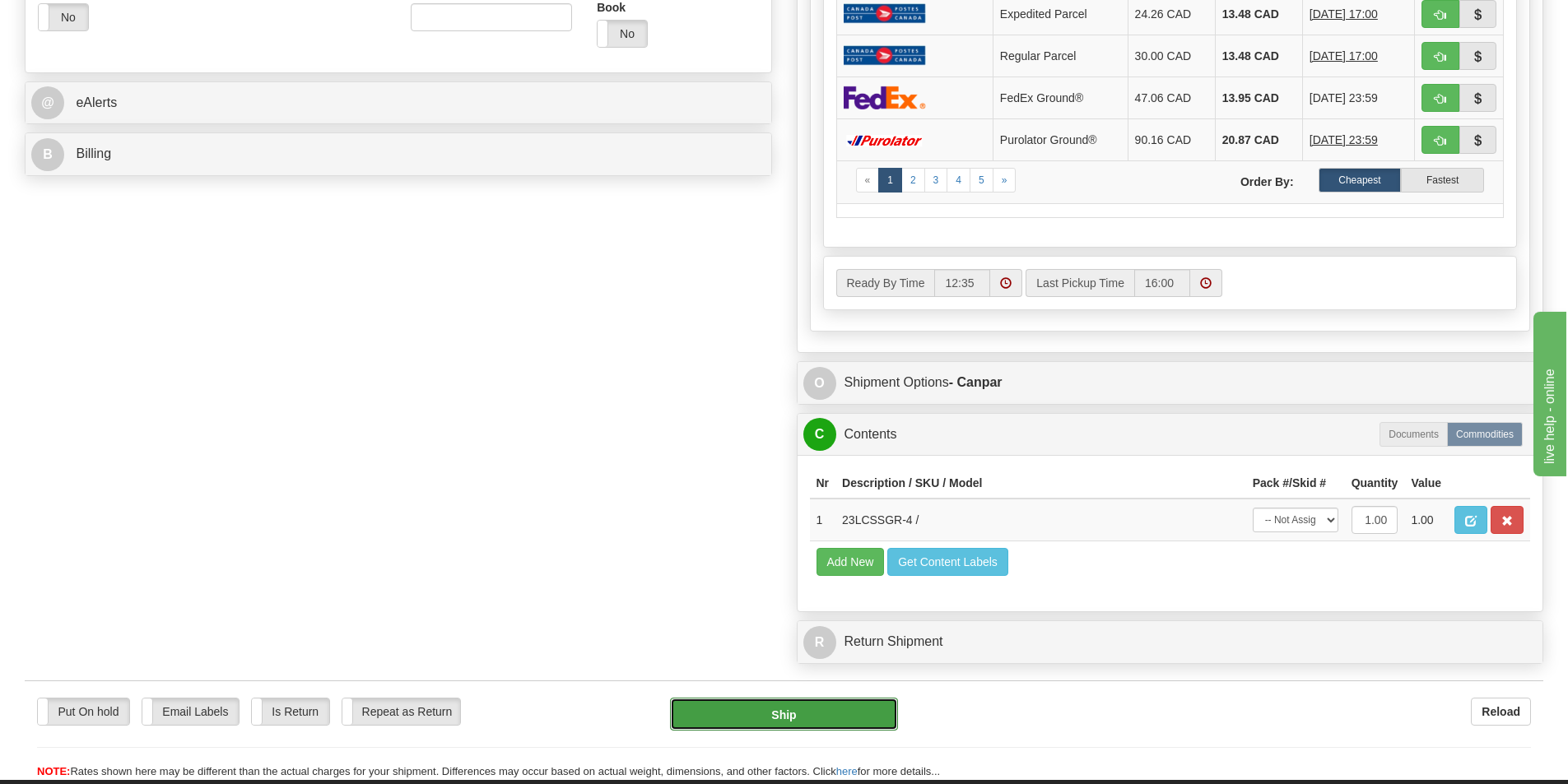
click at [793, 718] on button "Ship" at bounding box center [784, 714] width 228 height 33
type input "1"
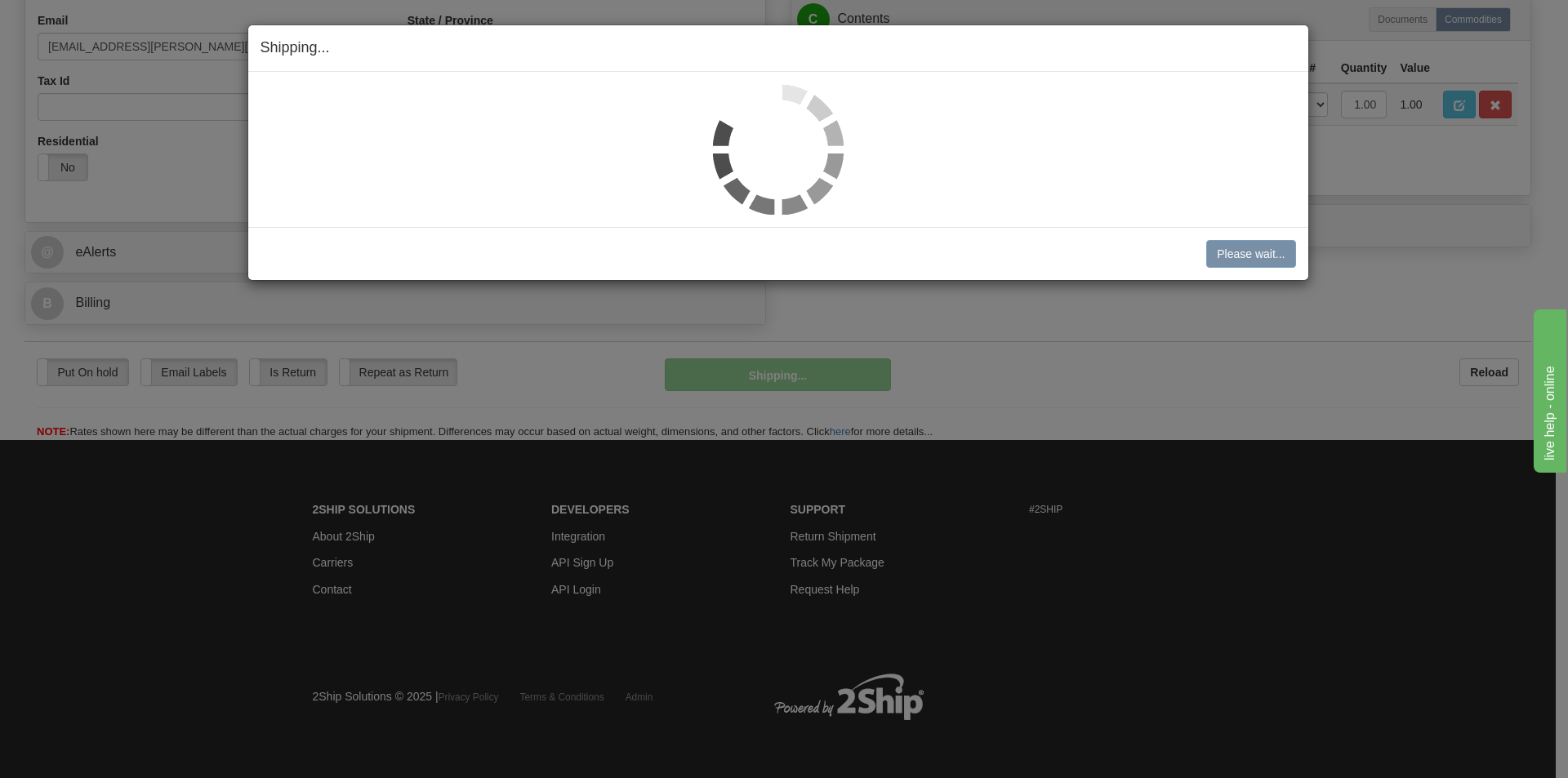
scroll to position [504, 0]
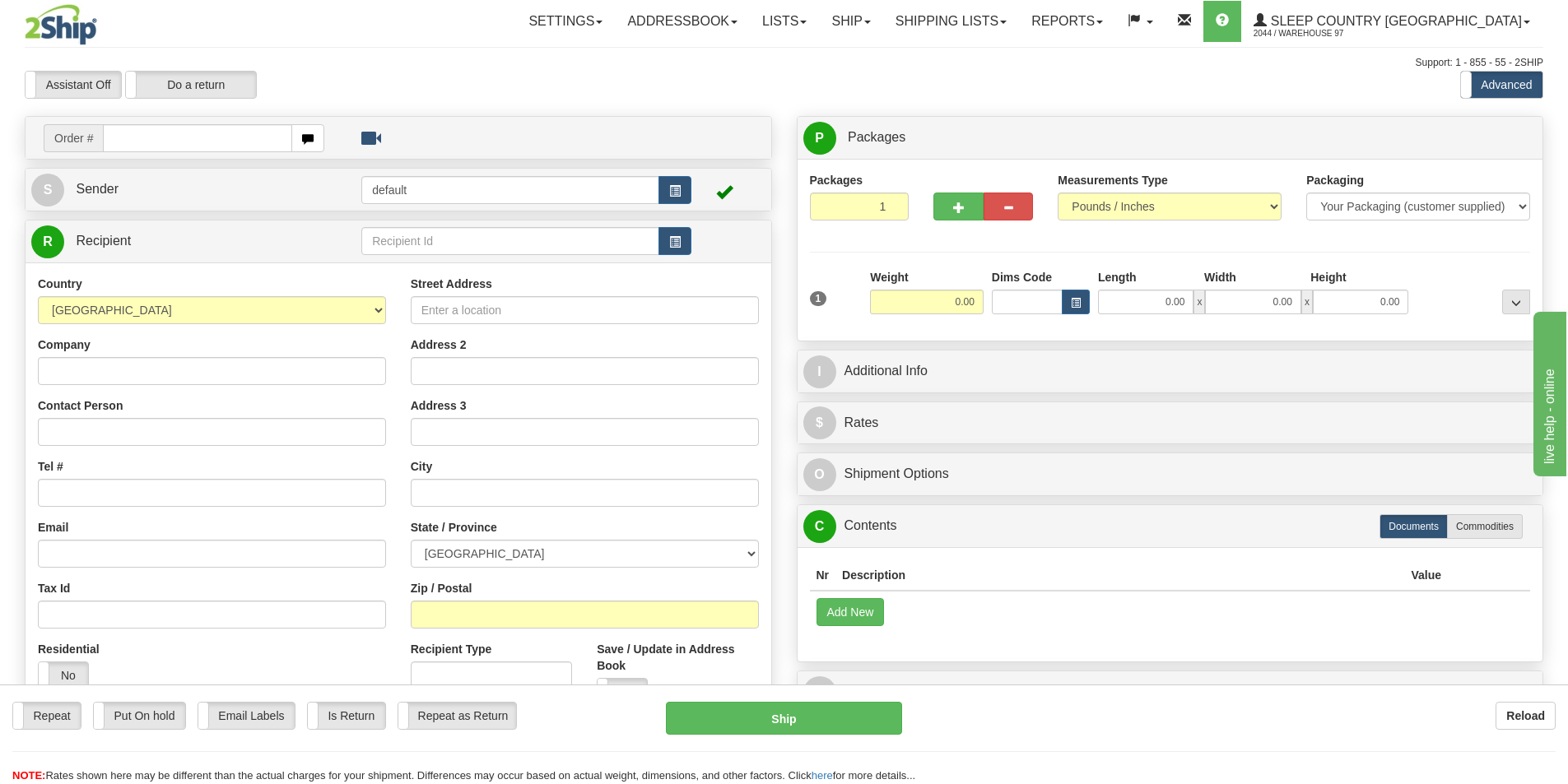
click at [153, 146] on input "text" at bounding box center [198, 138] width 189 height 28
type input "9002I043738"
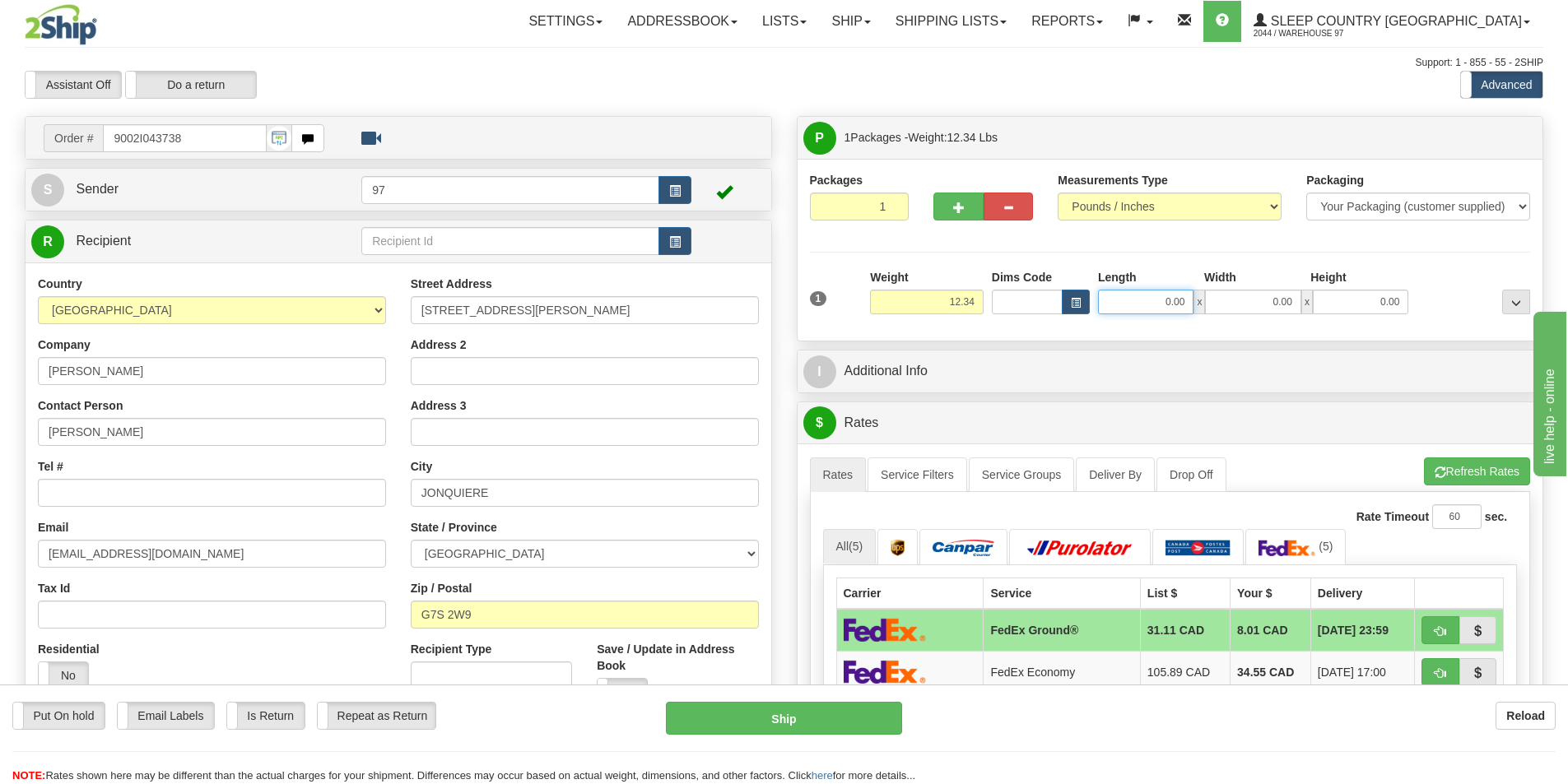
click at [1159, 306] on input "0.00" at bounding box center [1146, 301] width 95 height 24
type input "2"
type input "8.00"
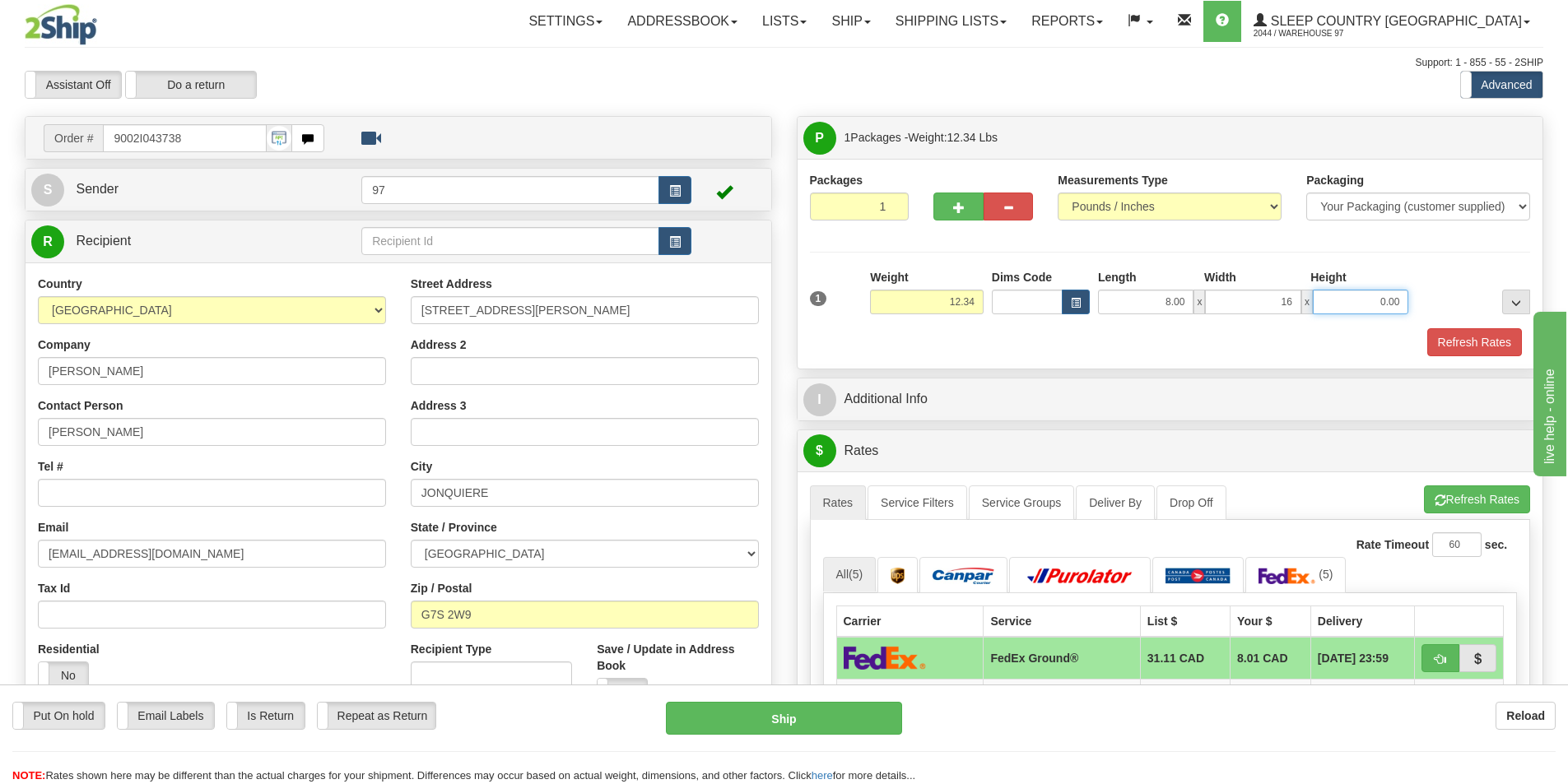
type input "16.00"
click at [1439, 334] on button "Refresh Rates" at bounding box center [1474, 342] width 94 height 28
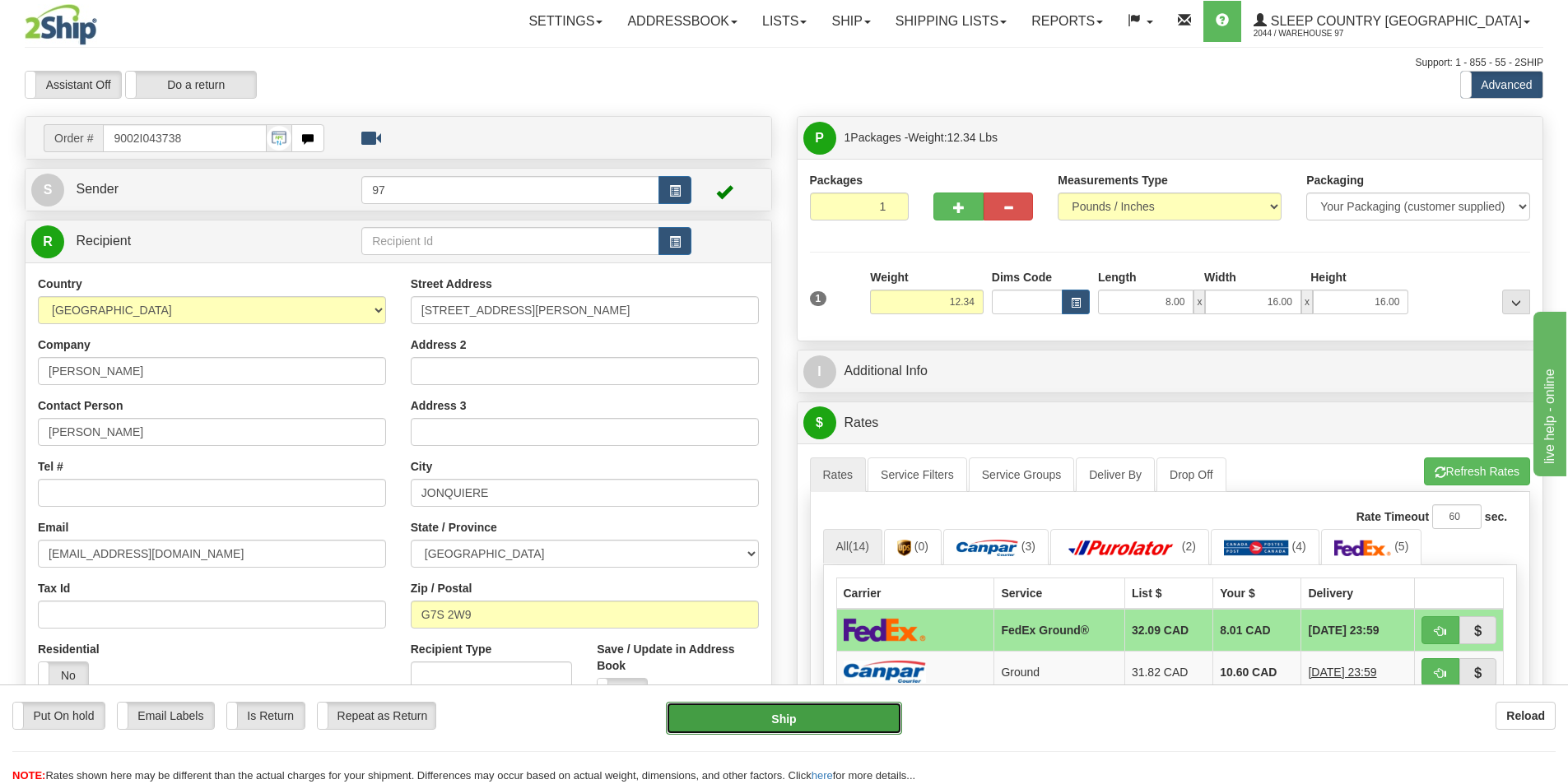
click at [787, 722] on button "Ship" at bounding box center [784, 718] width 237 height 33
type input "92"
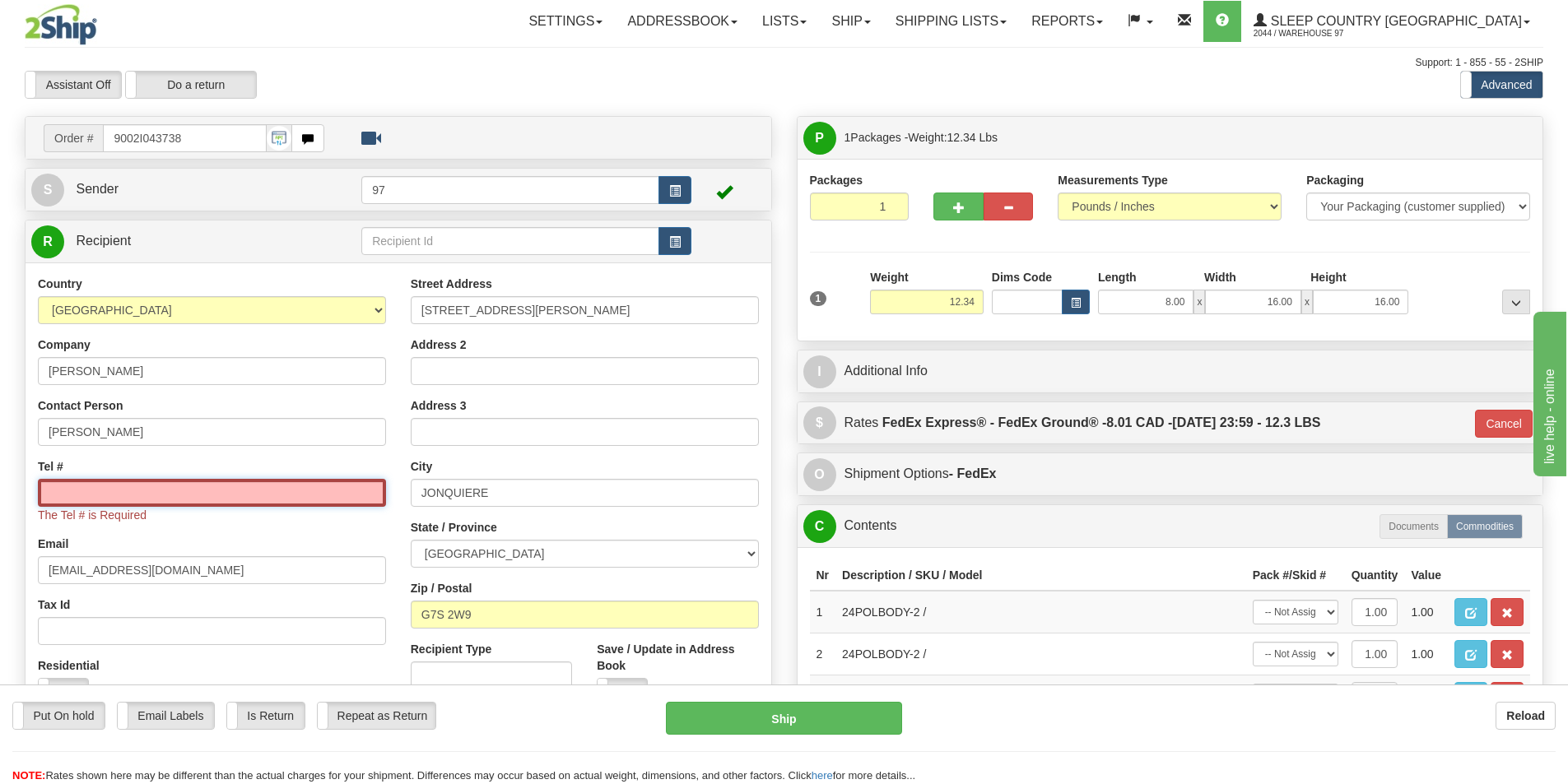
click at [81, 500] on input "Tel #" at bounding box center [212, 493] width 348 height 28
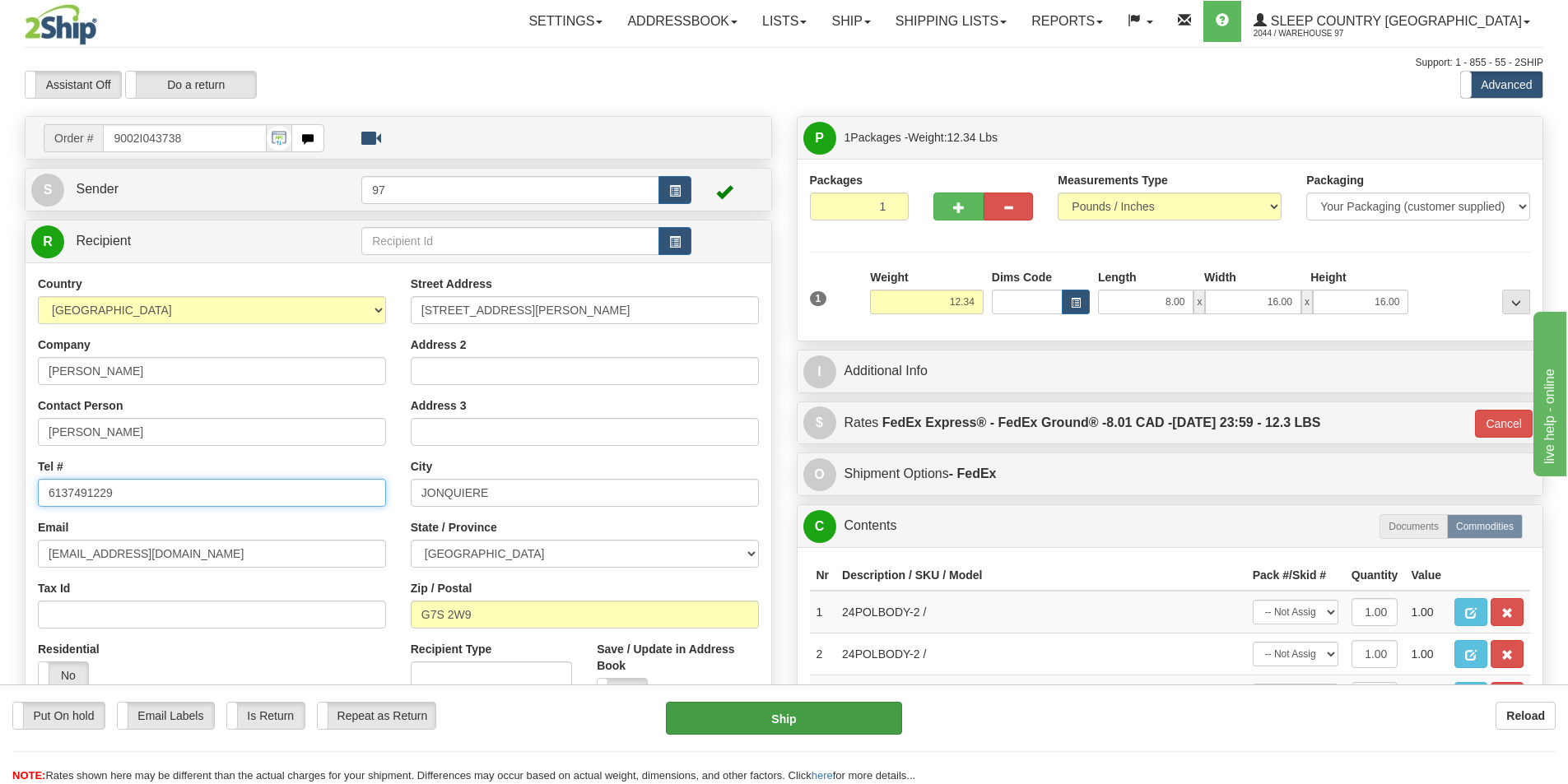
type input "6137491229"
click at [791, 725] on button "Ship" at bounding box center [784, 718] width 237 height 33
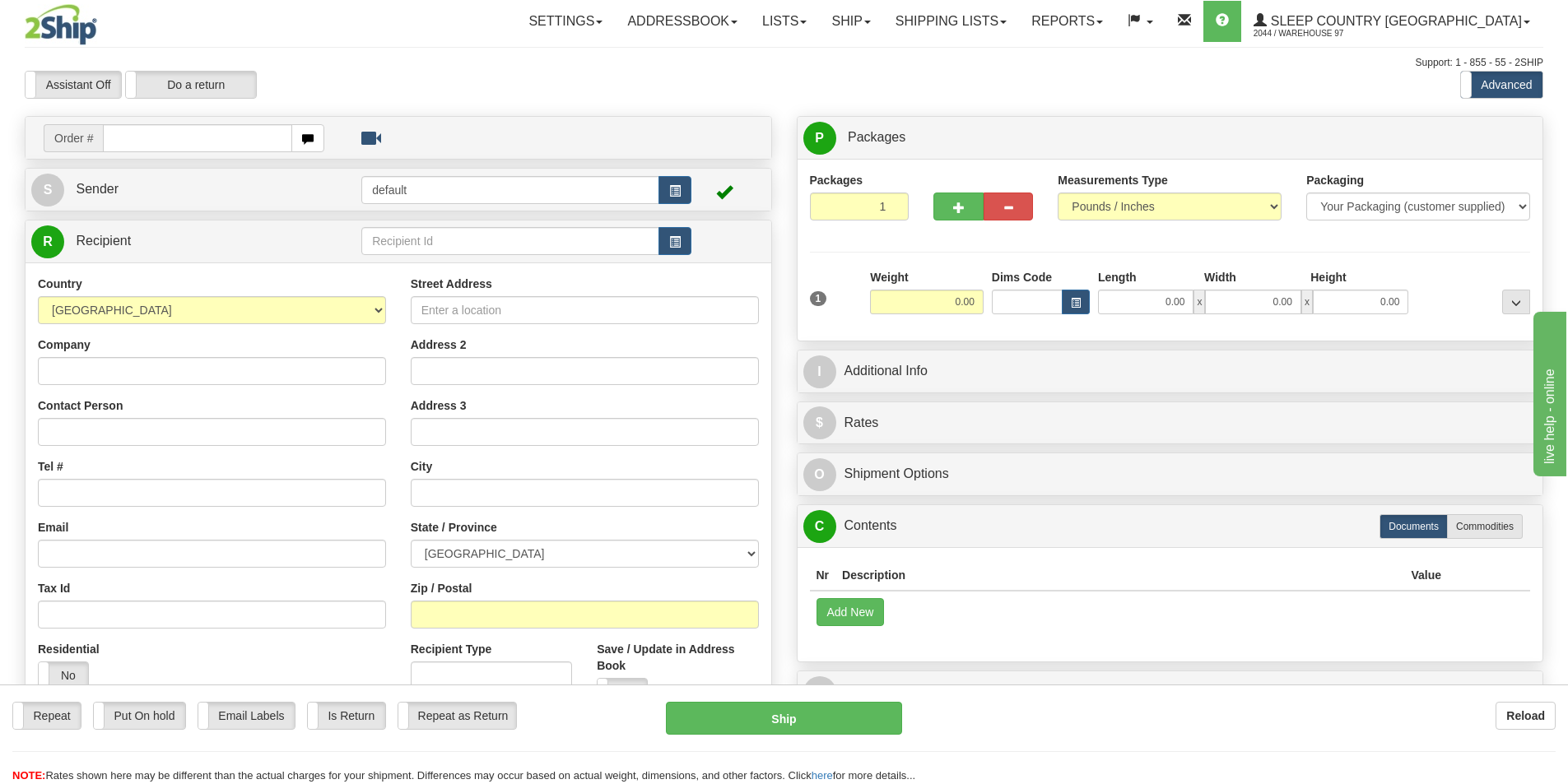
click at [153, 139] on input "text" at bounding box center [198, 138] width 189 height 28
type input "9007I053486"
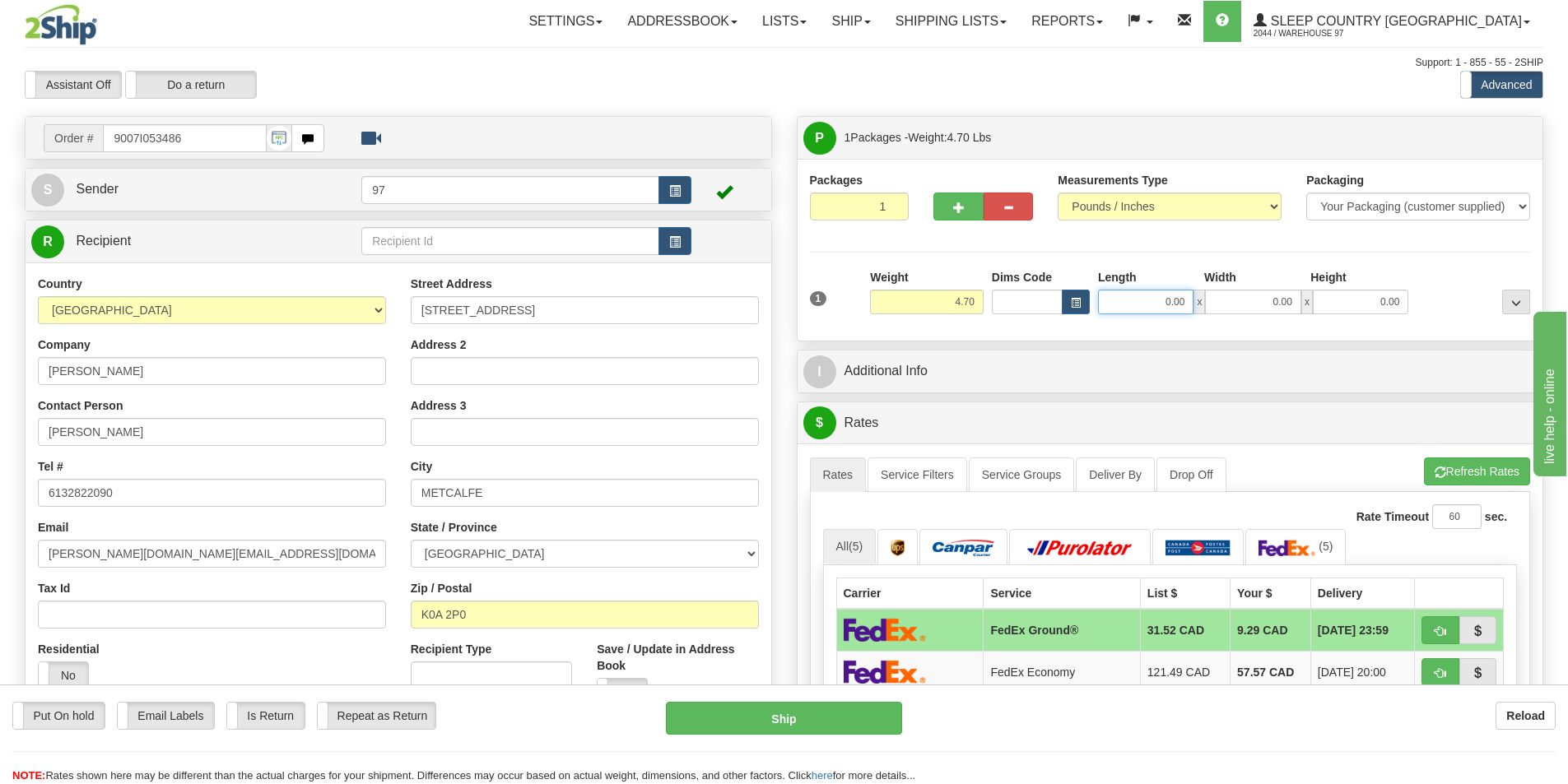
click at [1150, 301] on input "0.00" at bounding box center [1146, 301] width 95 height 24
type input "26.00"
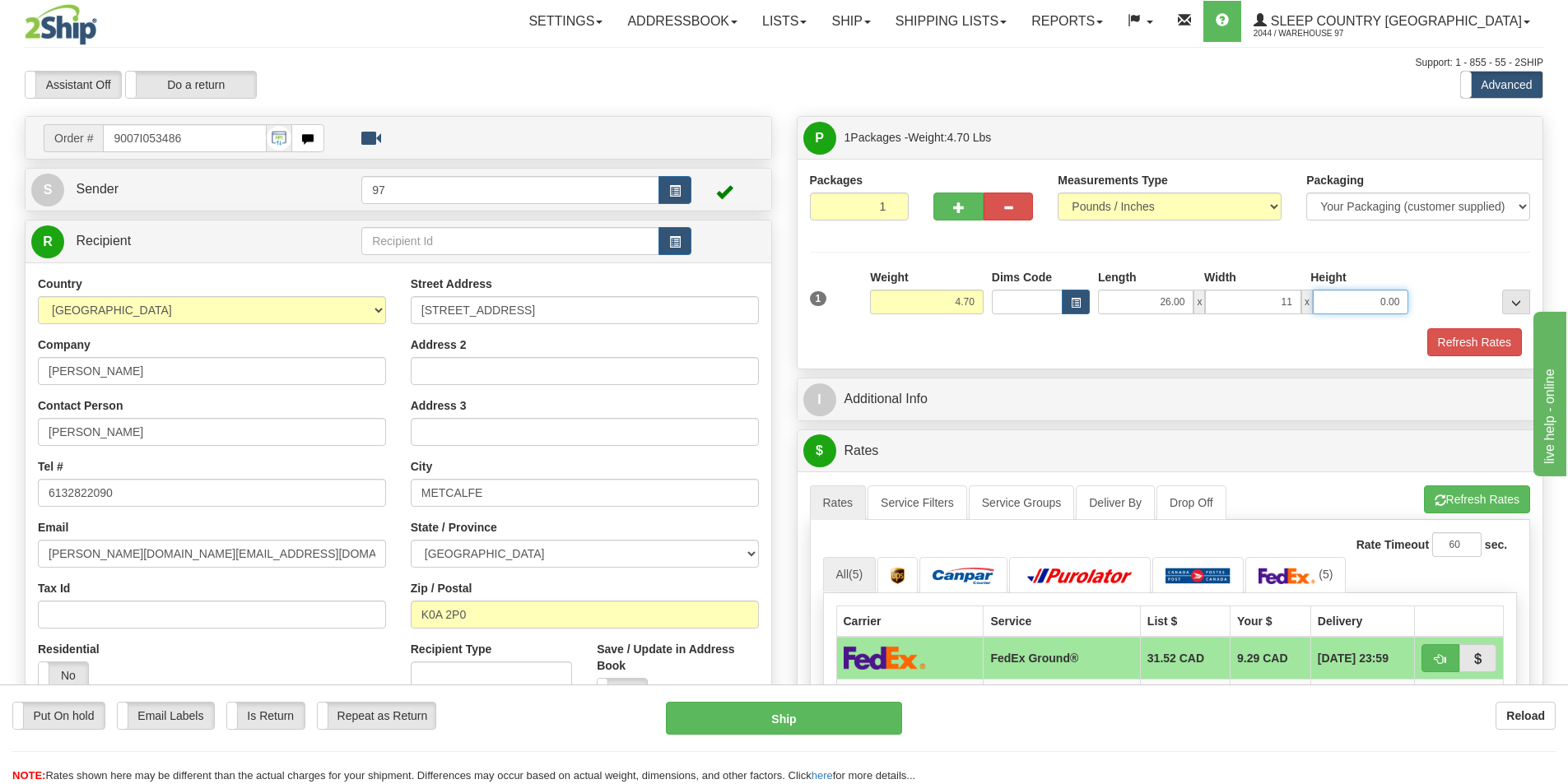
type input "11.00"
type input "4.00"
click at [1487, 343] on button "Refresh Rates" at bounding box center [1474, 342] width 94 height 28
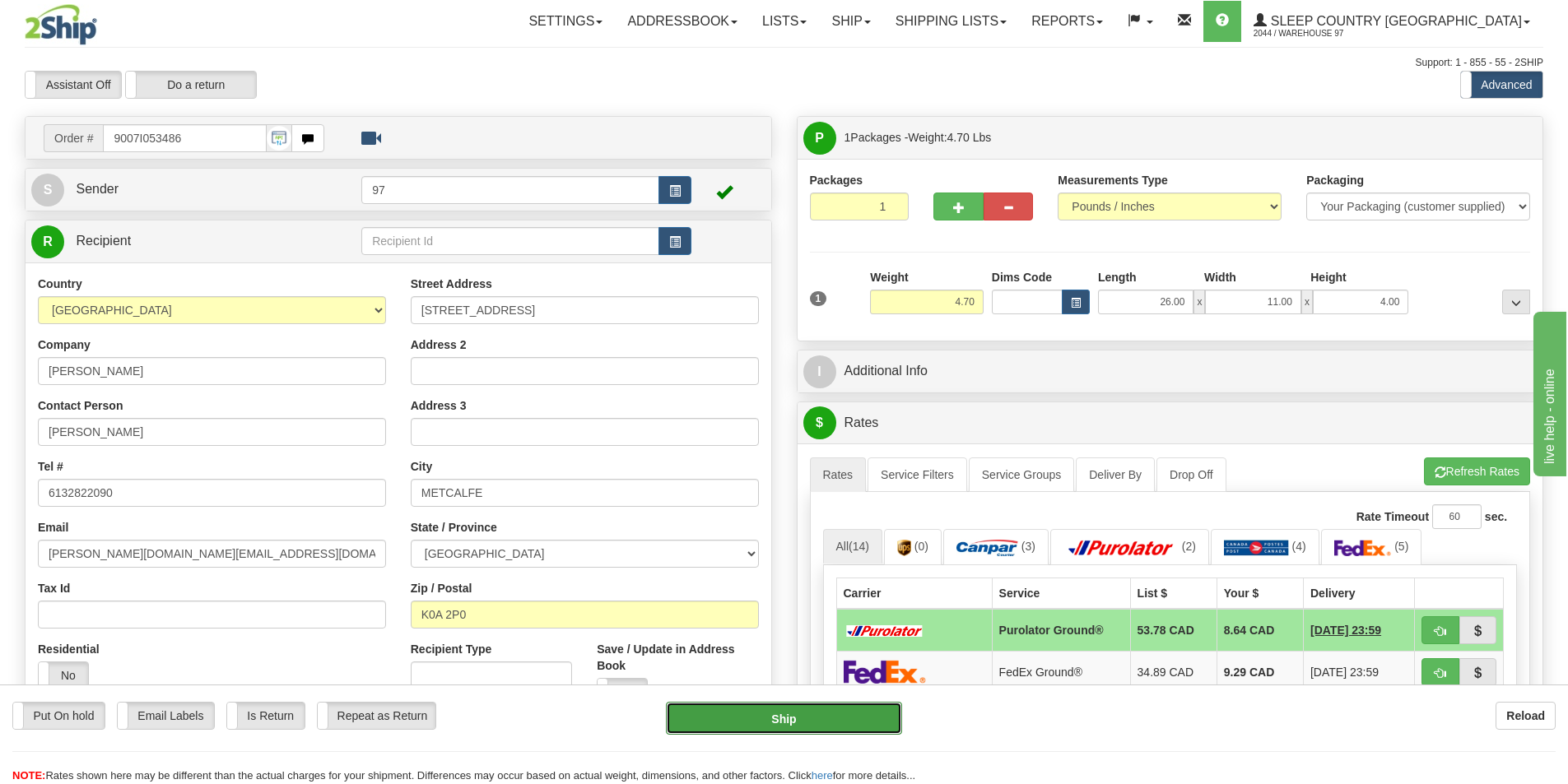
click at [745, 719] on button "Ship" at bounding box center [784, 718] width 237 height 33
type input "260"
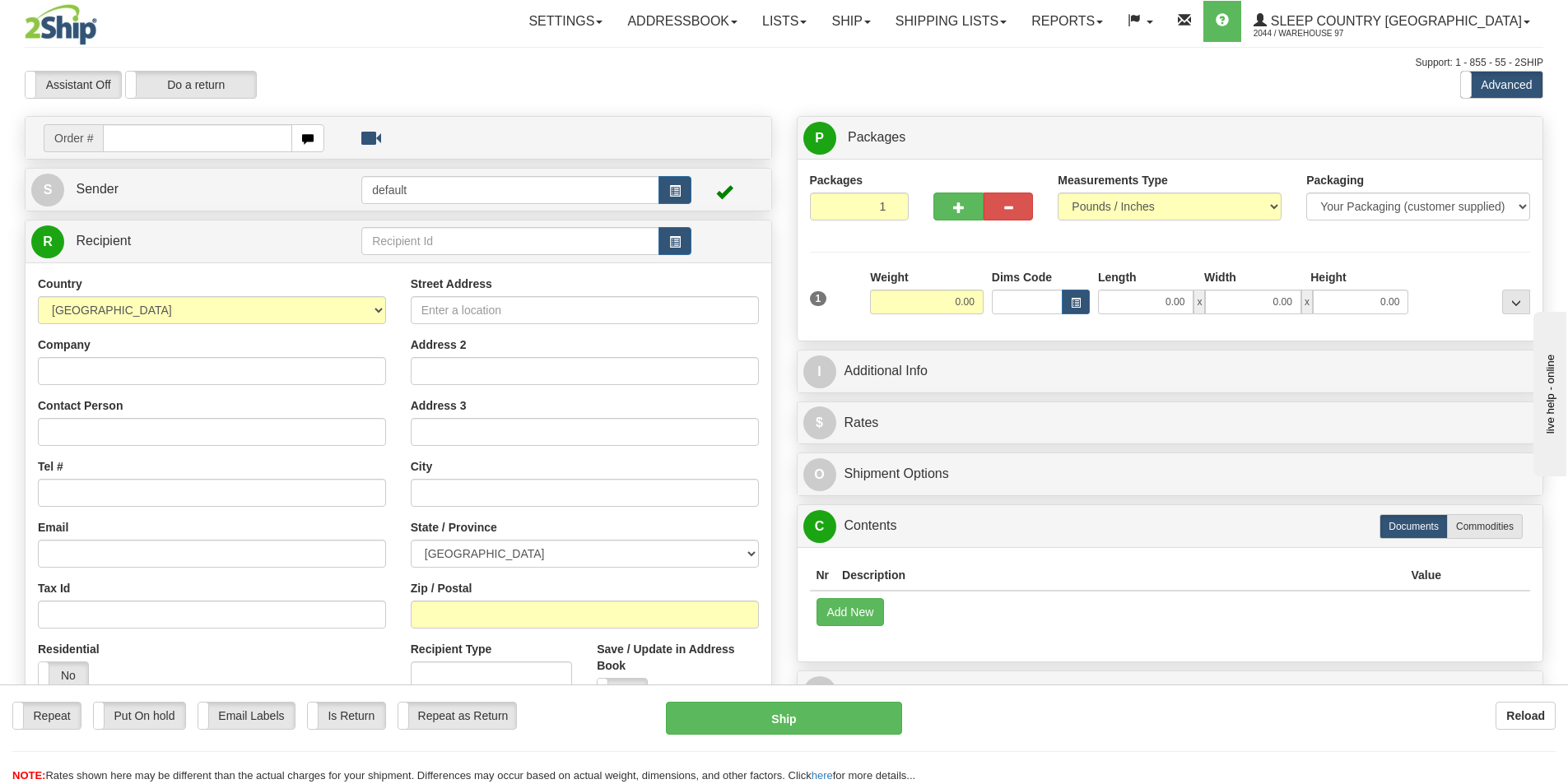
click at [132, 143] on input "text" at bounding box center [198, 138] width 189 height 28
type input "9000I054172"
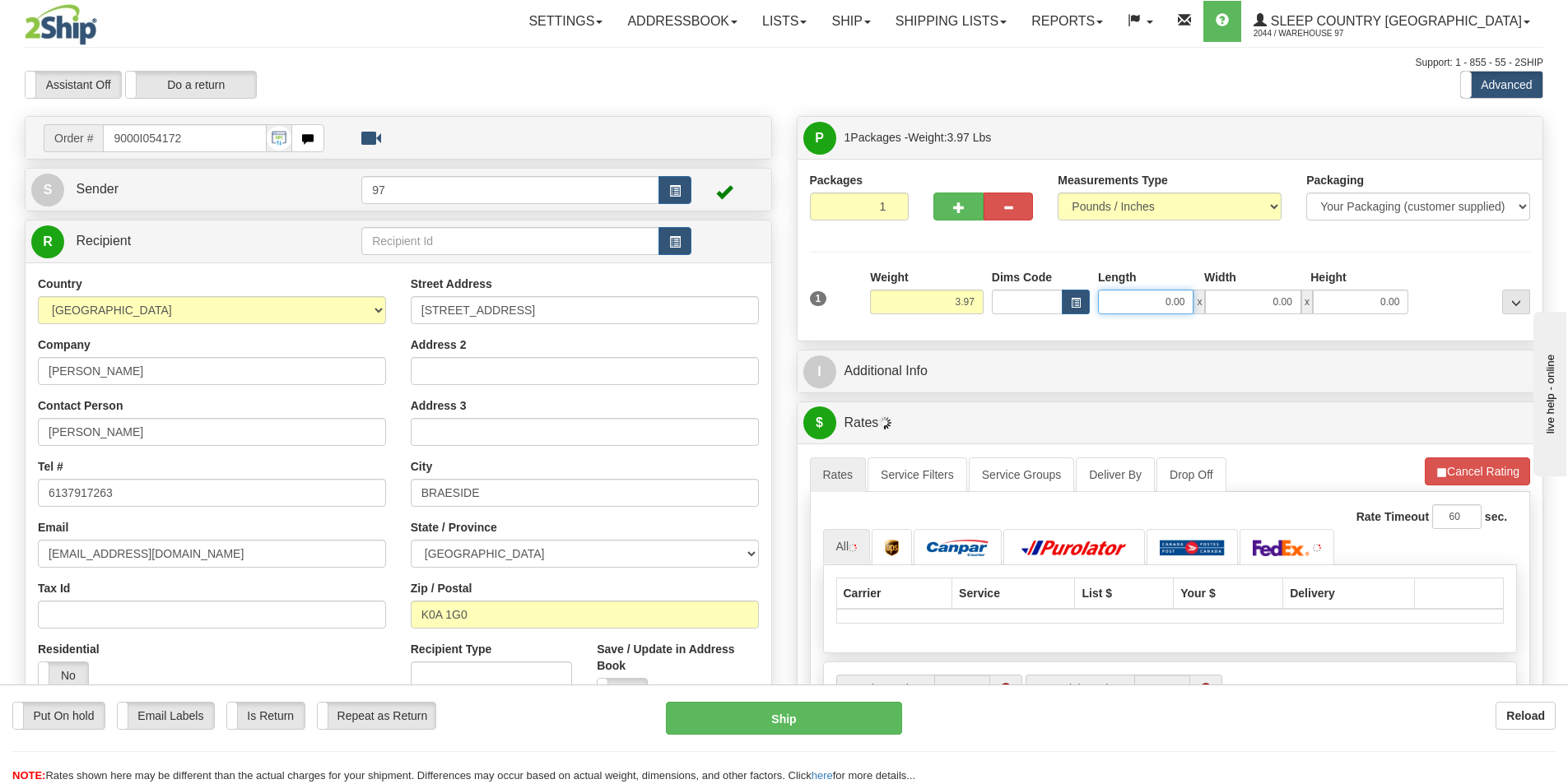
click at [1158, 313] on input "0.00" at bounding box center [1146, 301] width 95 height 24
type input "8.00"
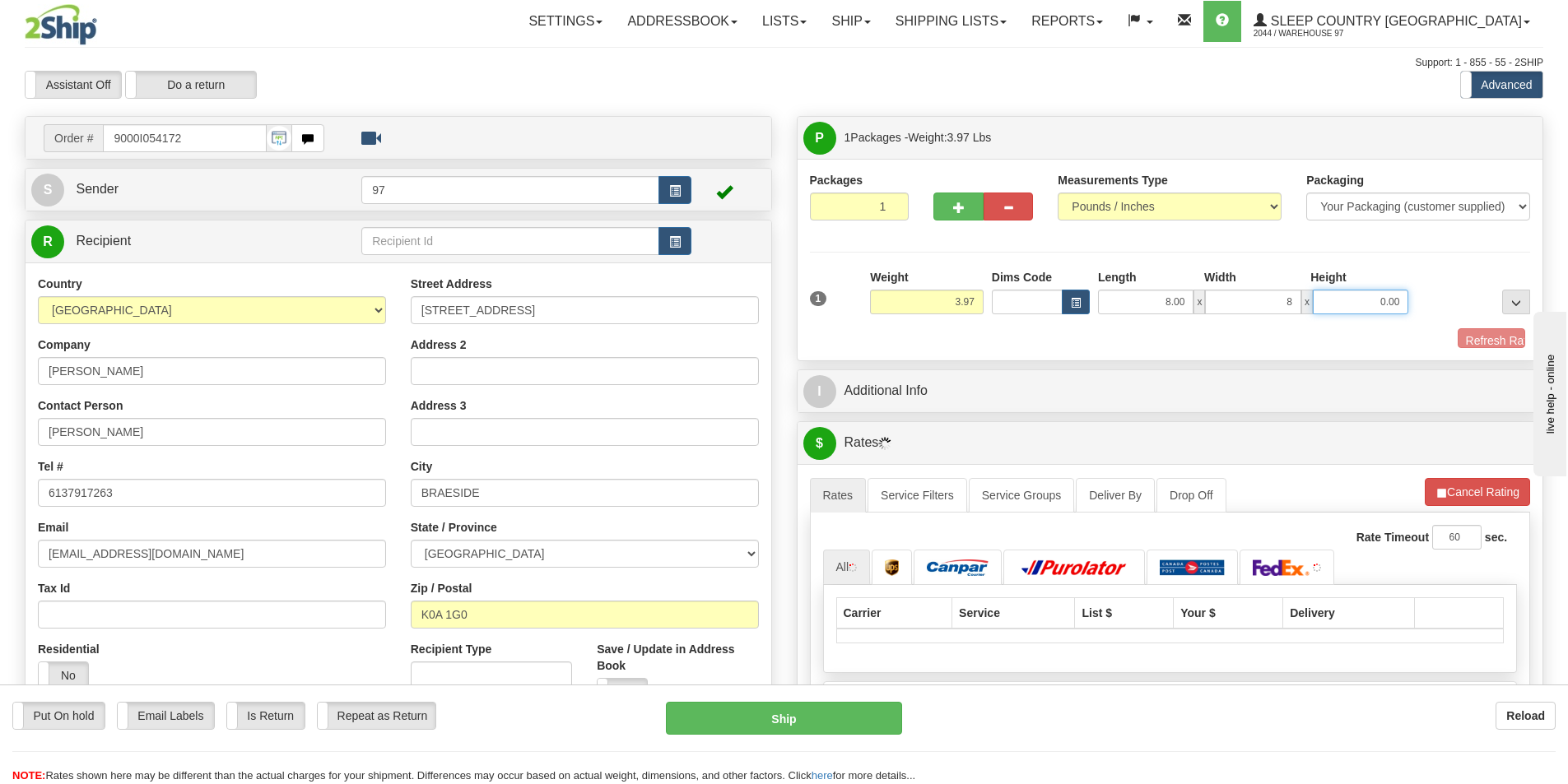
type input "8.00"
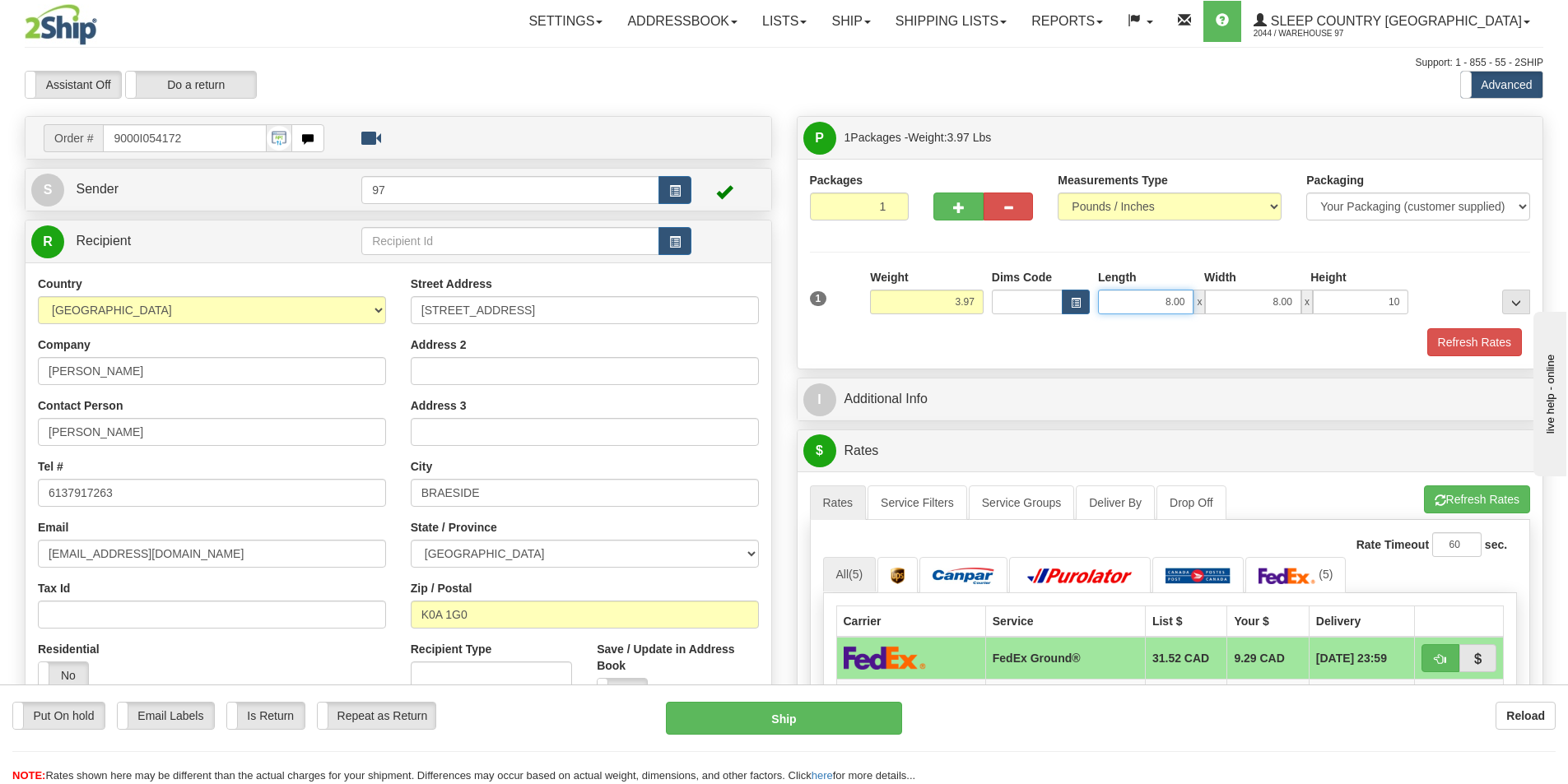
type input "10.00"
click at [1160, 296] on input "8.00" at bounding box center [1146, 301] width 95 height 24
click at [1471, 338] on button "Refresh Rates" at bounding box center [1474, 342] width 94 height 28
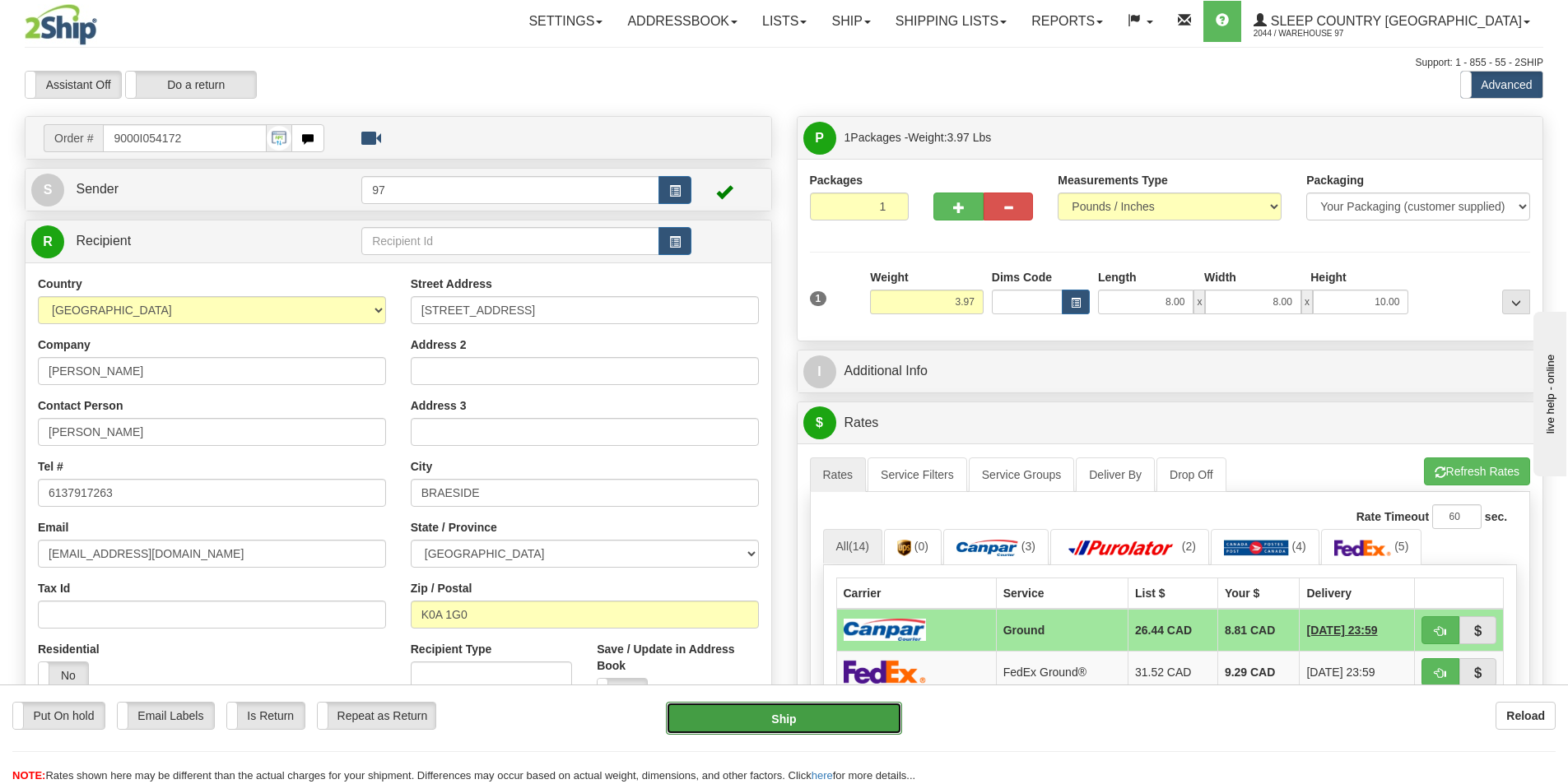
click at [766, 710] on button "Ship" at bounding box center [784, 718] width 237 height 33
type input "1"
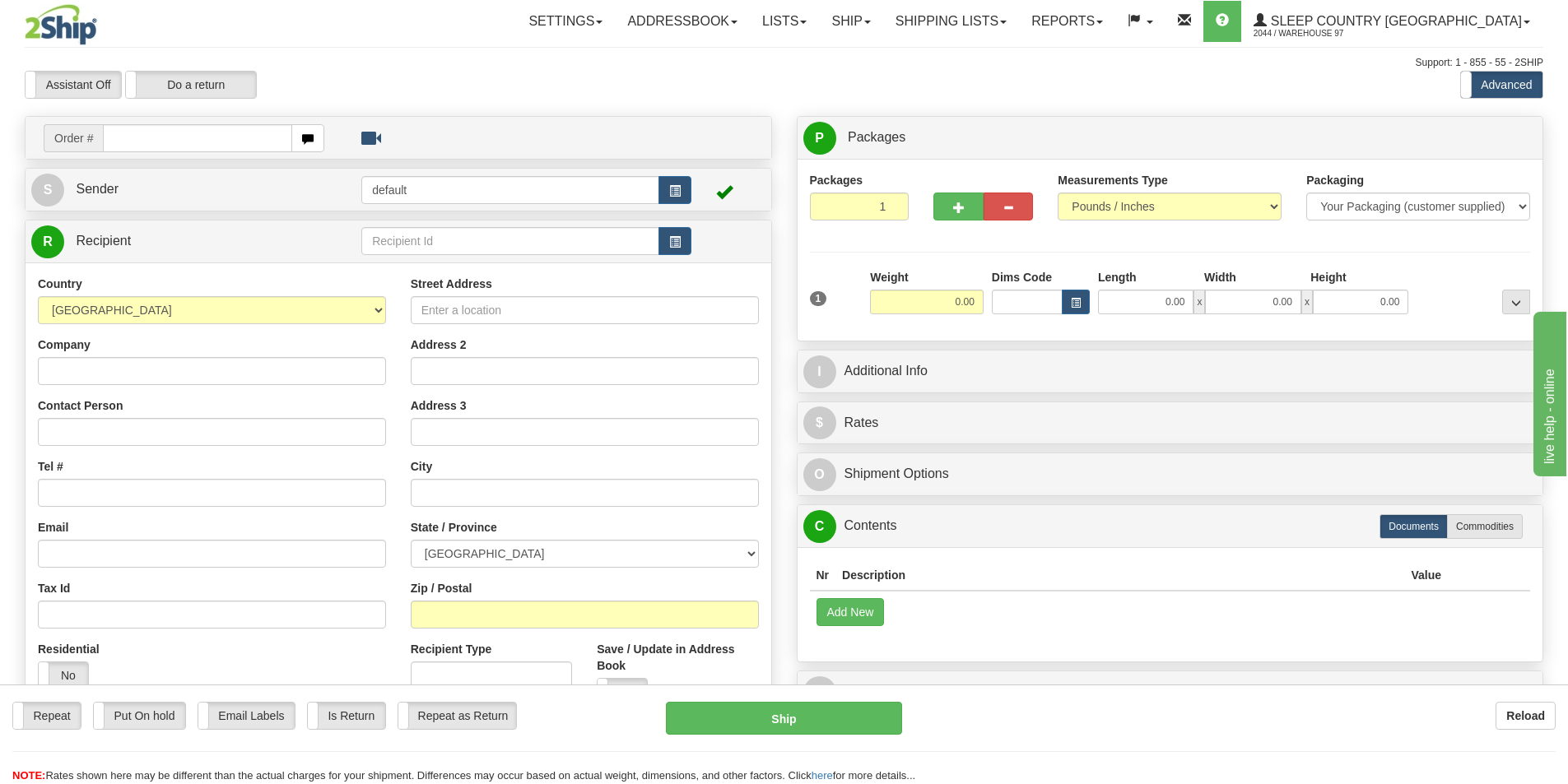
click at [159, 140] on input "text" at bounding box center [198, 138] width 189 height 28
type input "9000I054120"
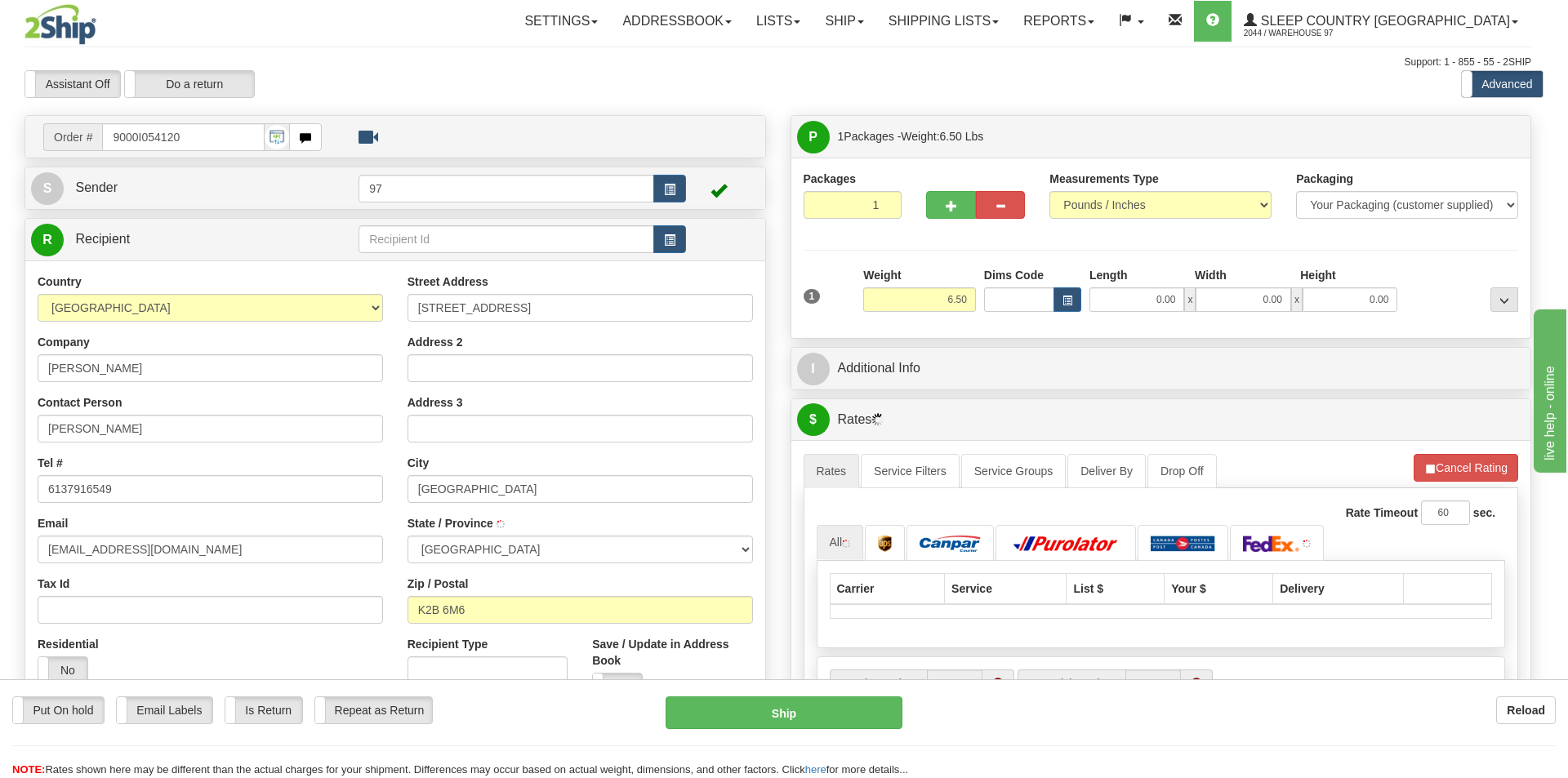
type input "NEPEAN"
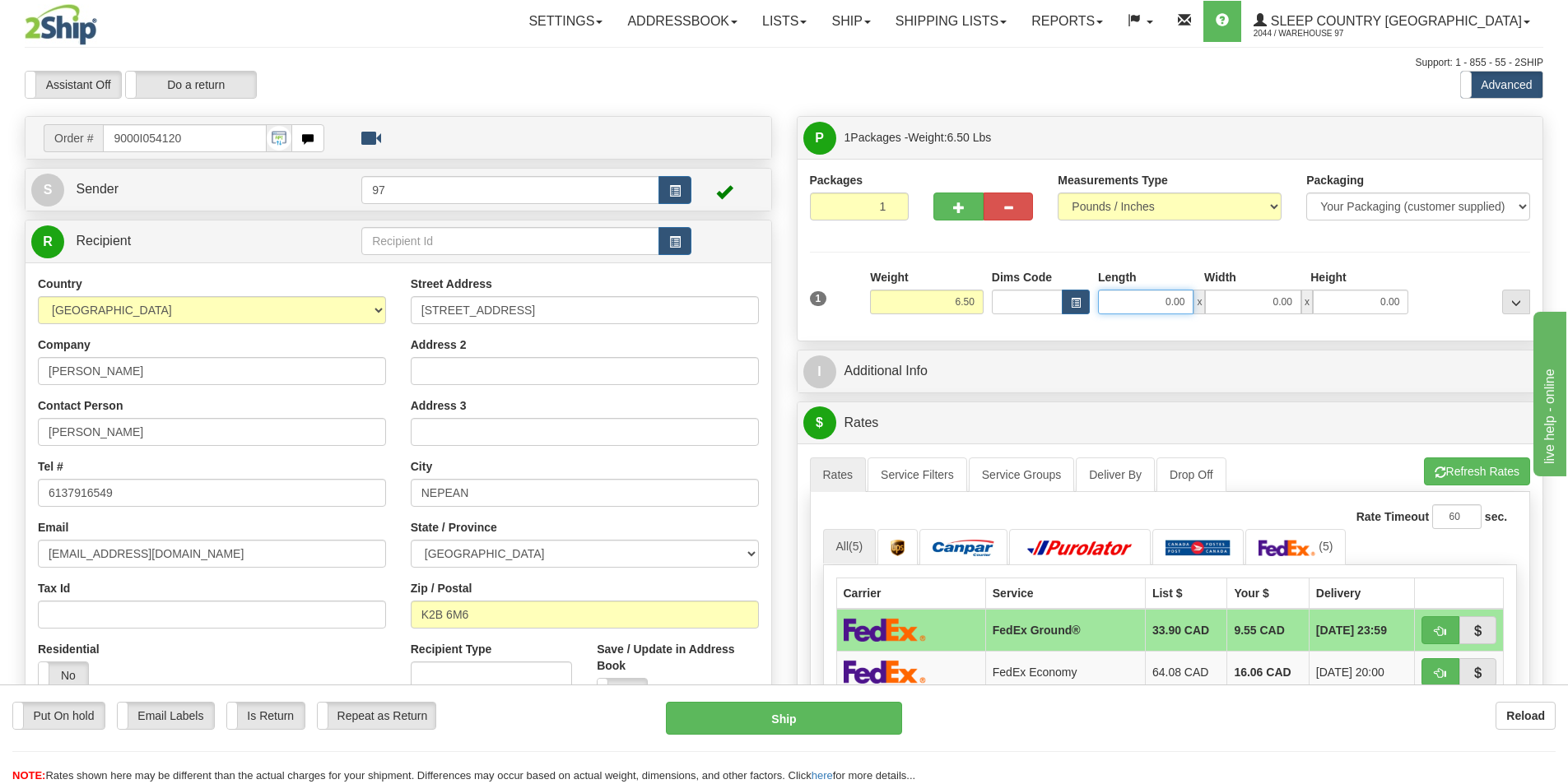
click at [1177, 304] on input "0.00" at bounding box center [1146, 301] width 95 height 24
type input "10.00"
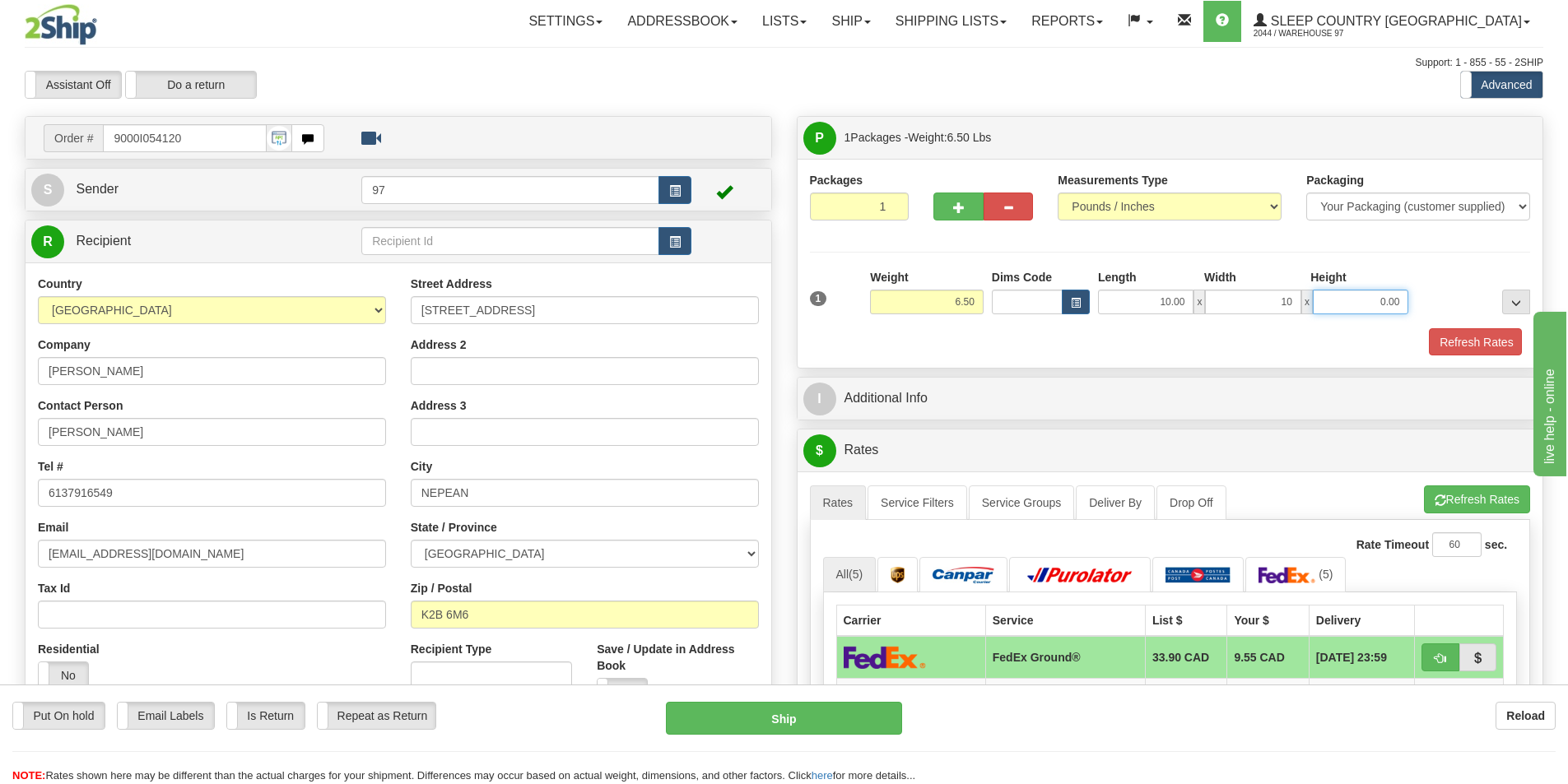
type input "10.00"
type input "6"
type input "3.00"
click at [1441, 343] on button "Refresh Rates" at bounding box center [1474, 342] width 94 height 28
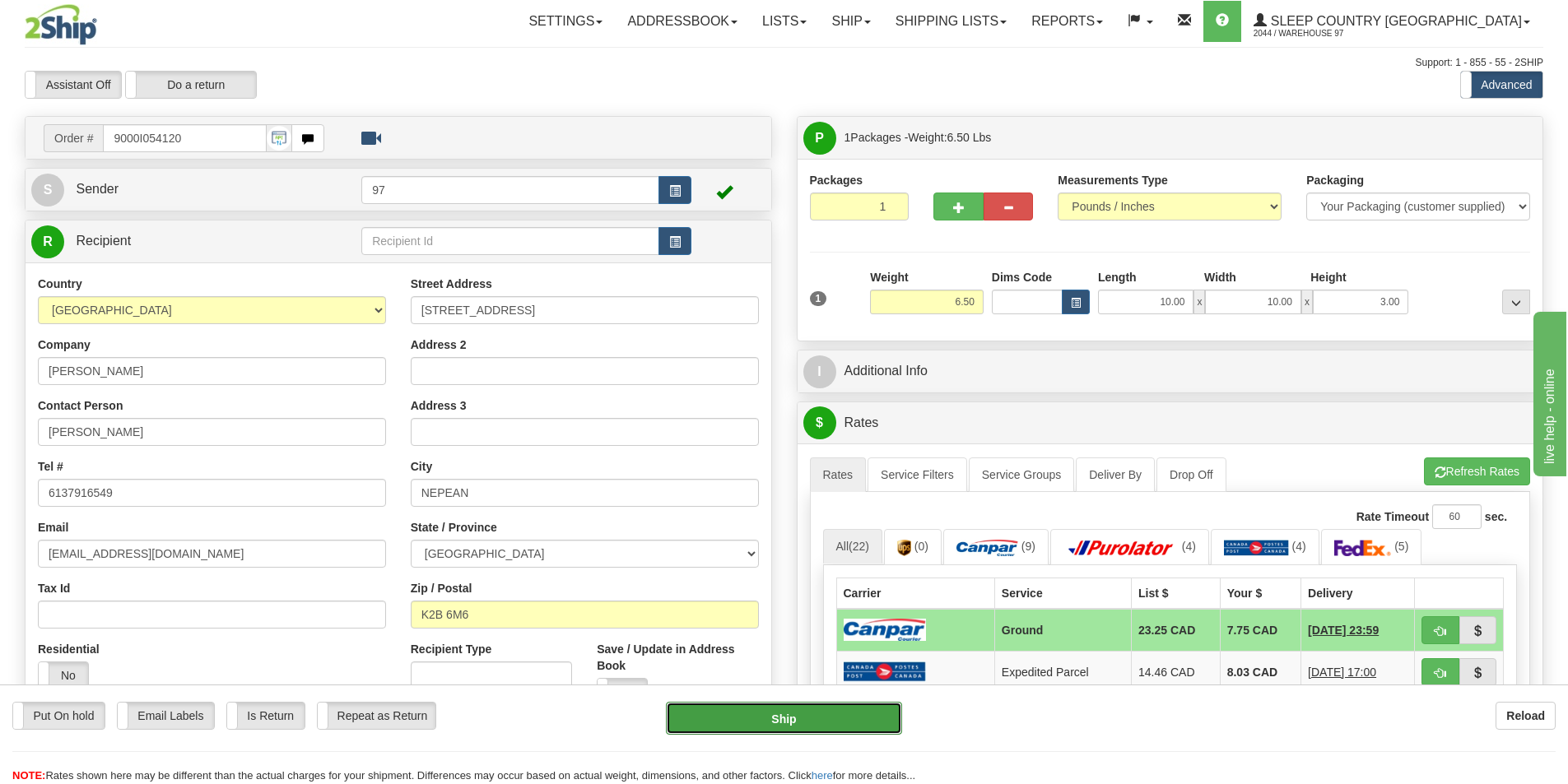
click at [808, 716] on button "Ship" at bounding box center [784, 718] width 237 height 33
type input "1"
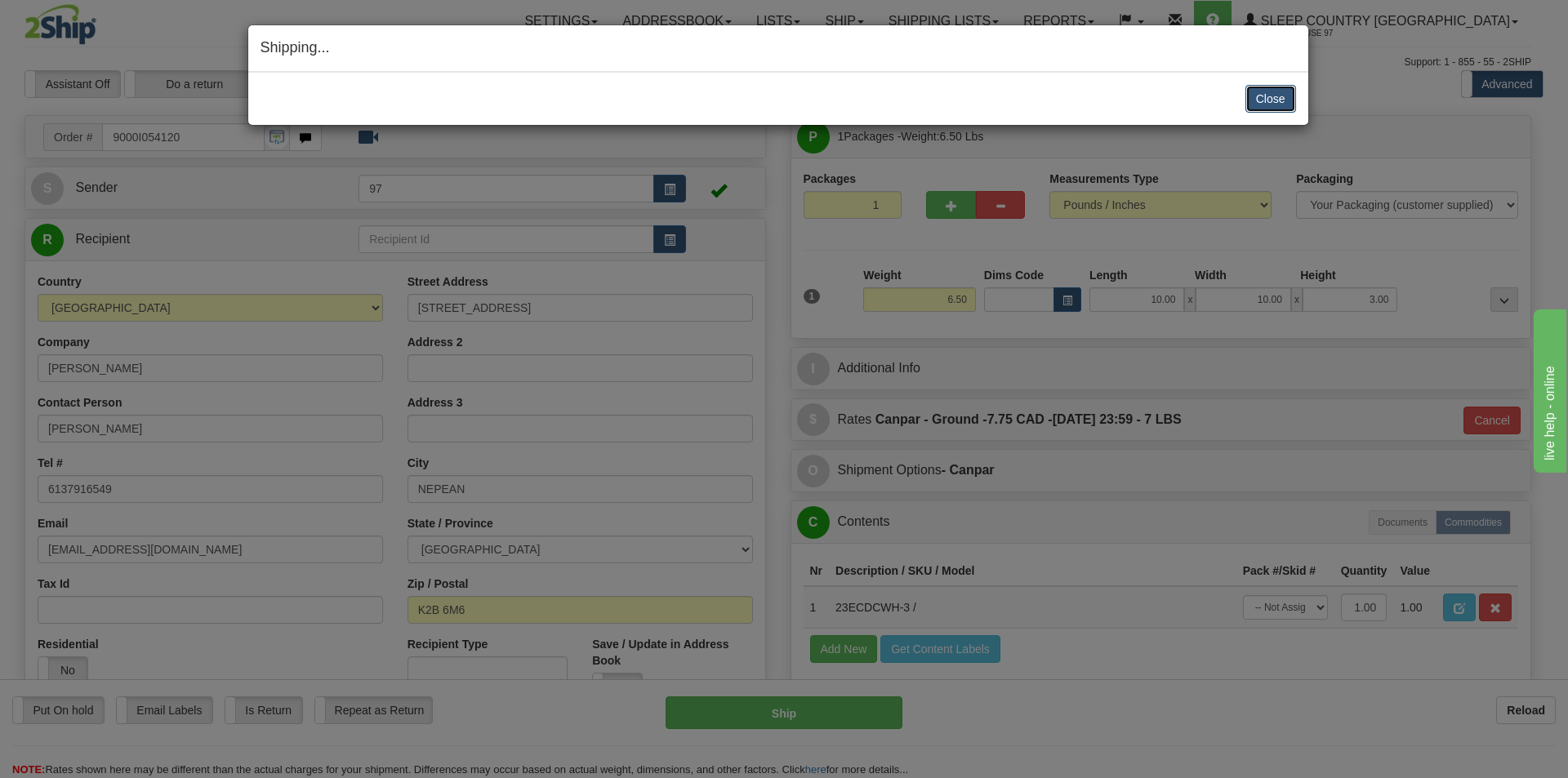
click at [1257, 101] on button "Close" at bounding box center [1270, 99] width 51 height 28
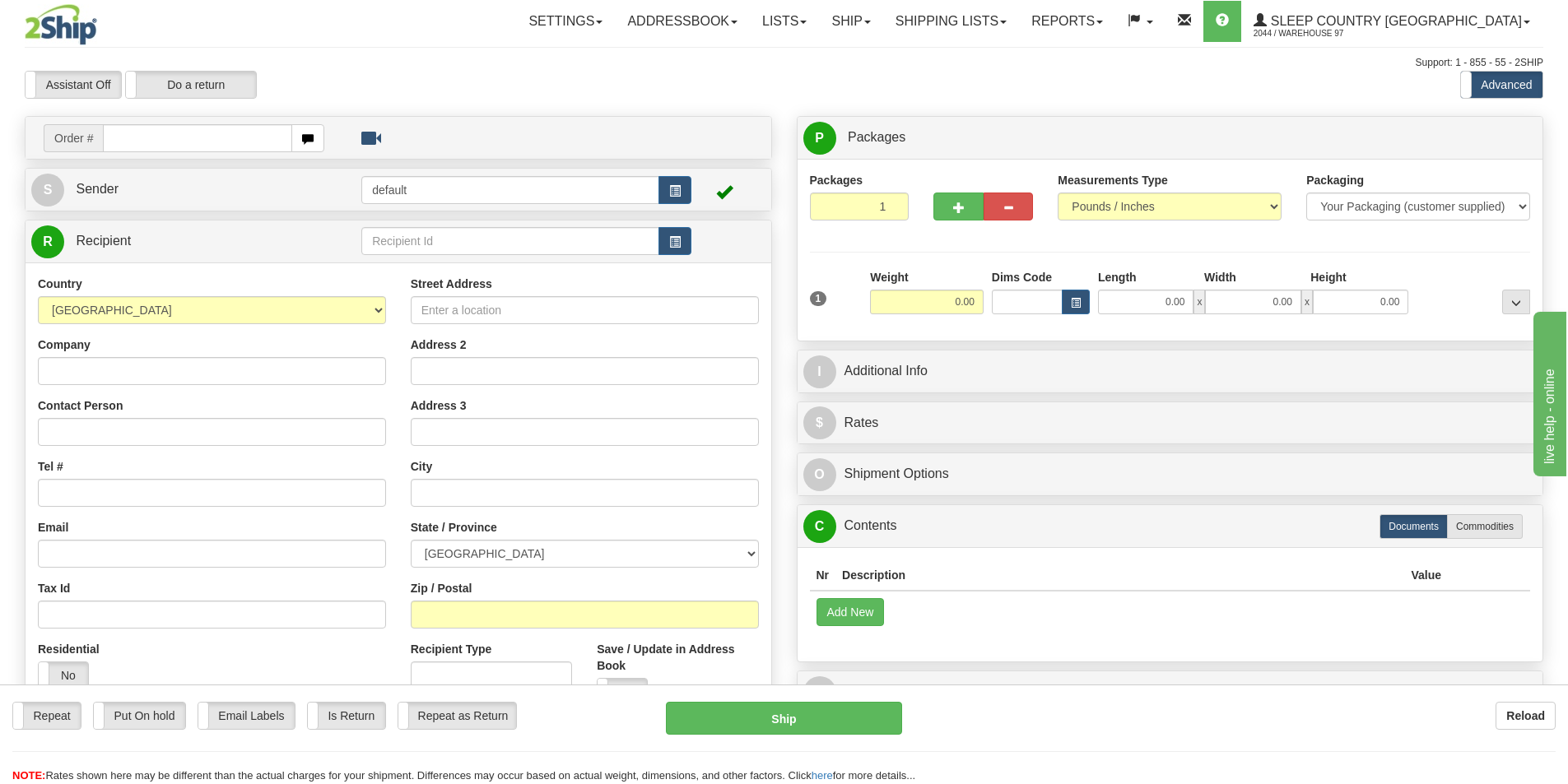
click at [159, 139] on input "text" at bounding box center [198, 138] width 189 height 28
type input "9000I053591"
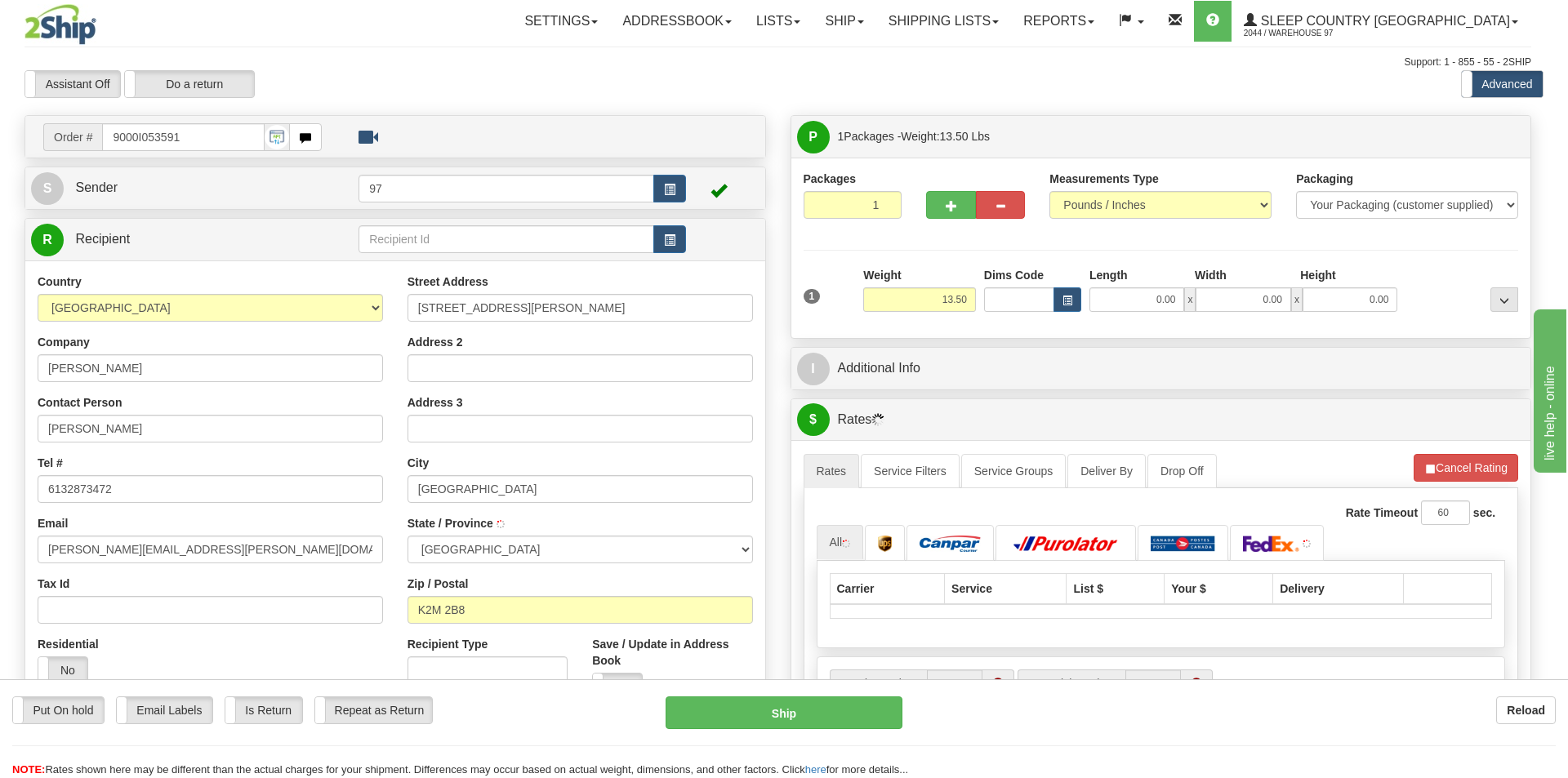
type input "KANATA"
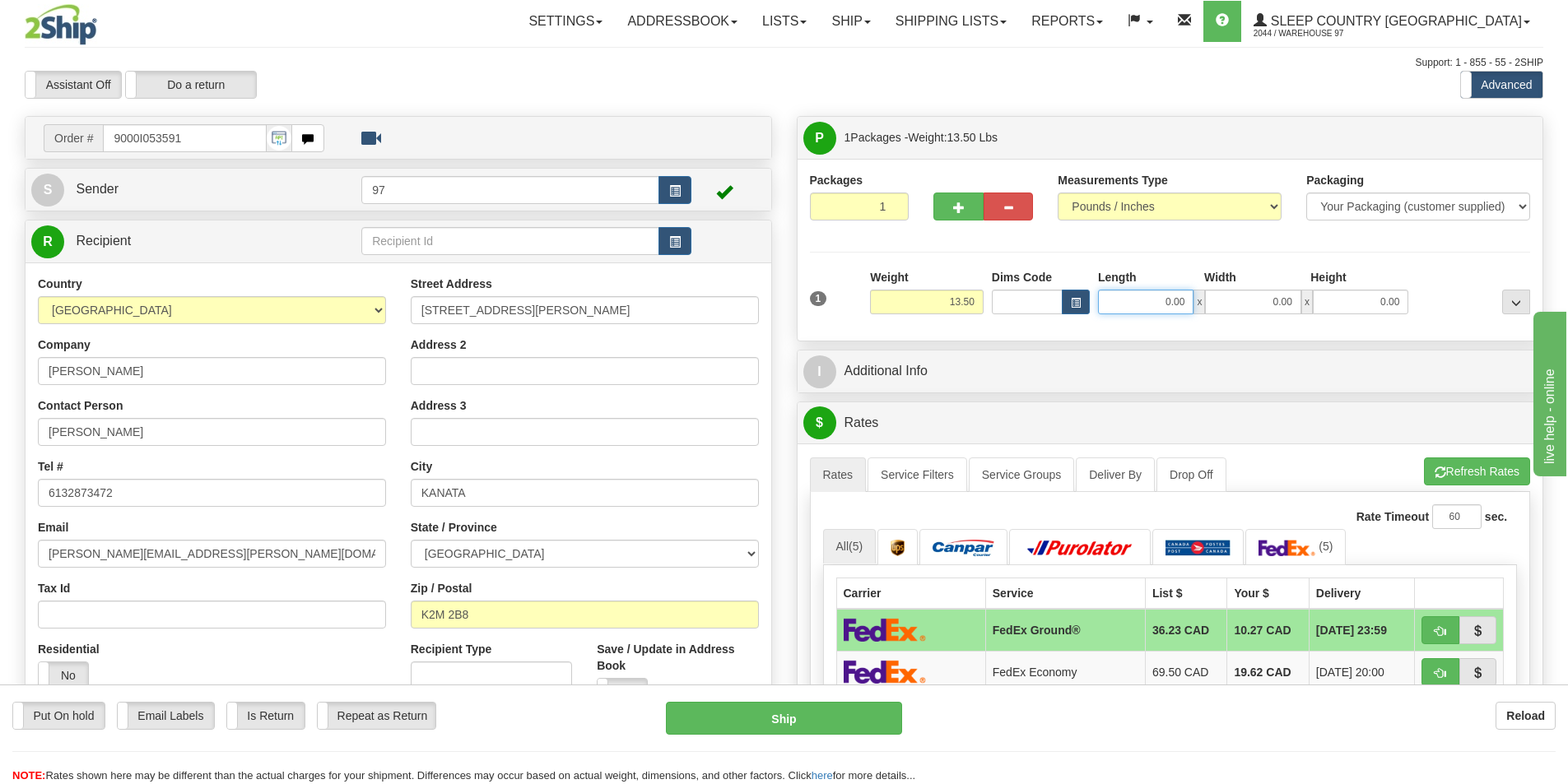
click at [1130, 303] on input "0.00" at bounding box center [1146, 301] width 95 height 24
type input "1"
type input "10.00"
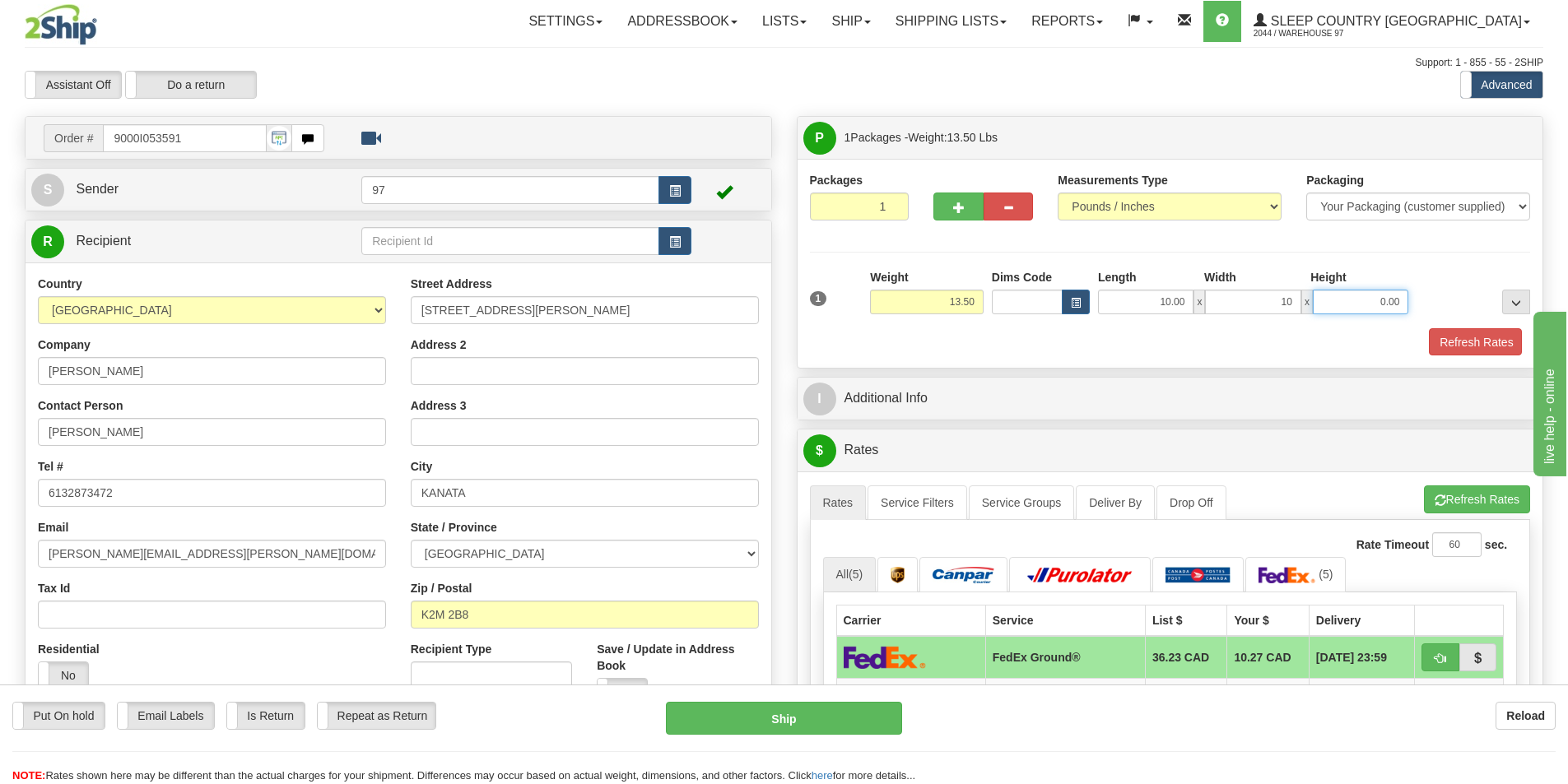
type input "10.00"
type input "14.00"
click at [1487, 354] on button "Refresh Rates" at bounding box center [1474, 342] width 94 height 28
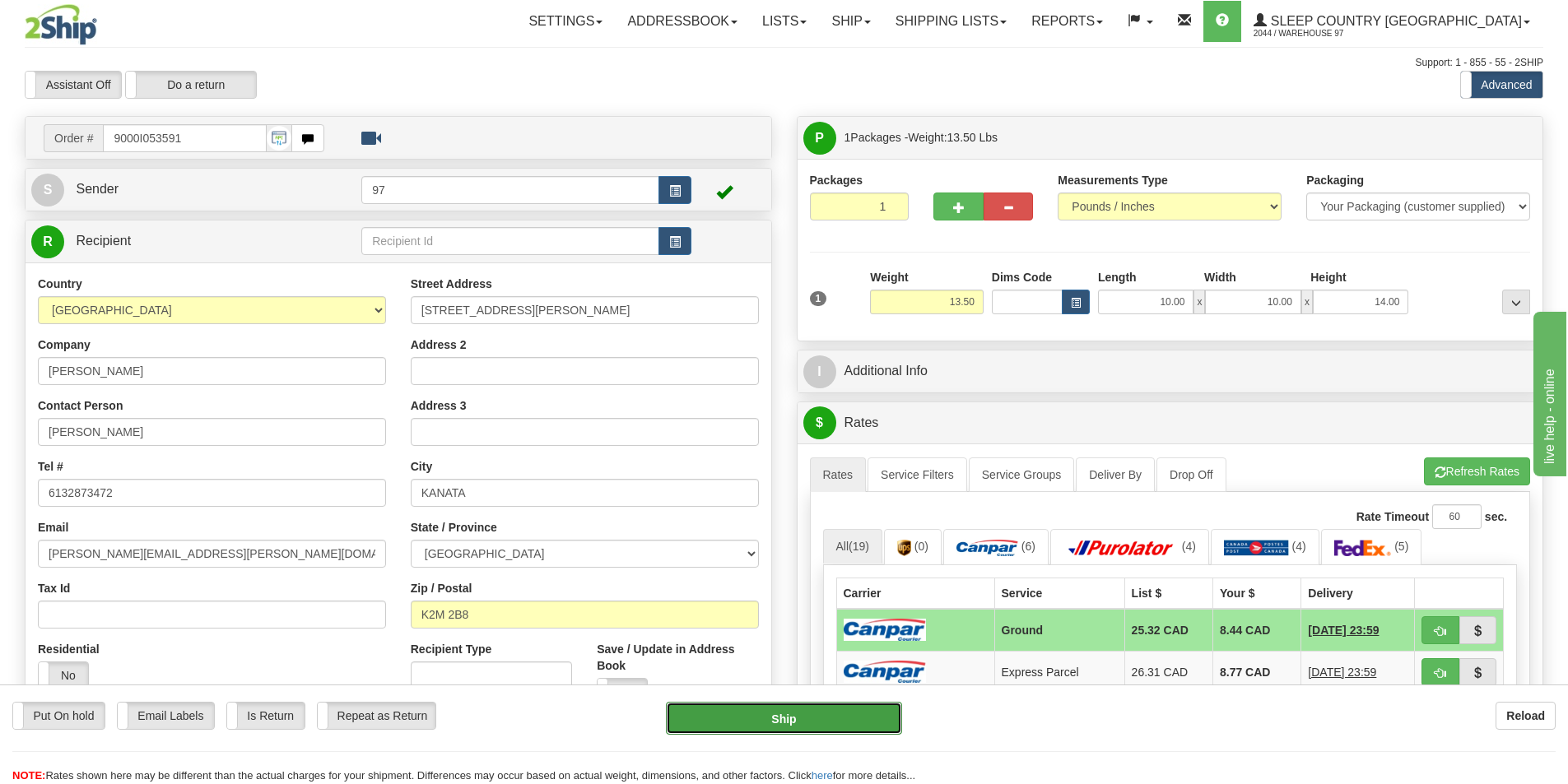
click at [804, 713] on button "Ship" at bounding box center [784, 718] width 237 height 33
type input "1"
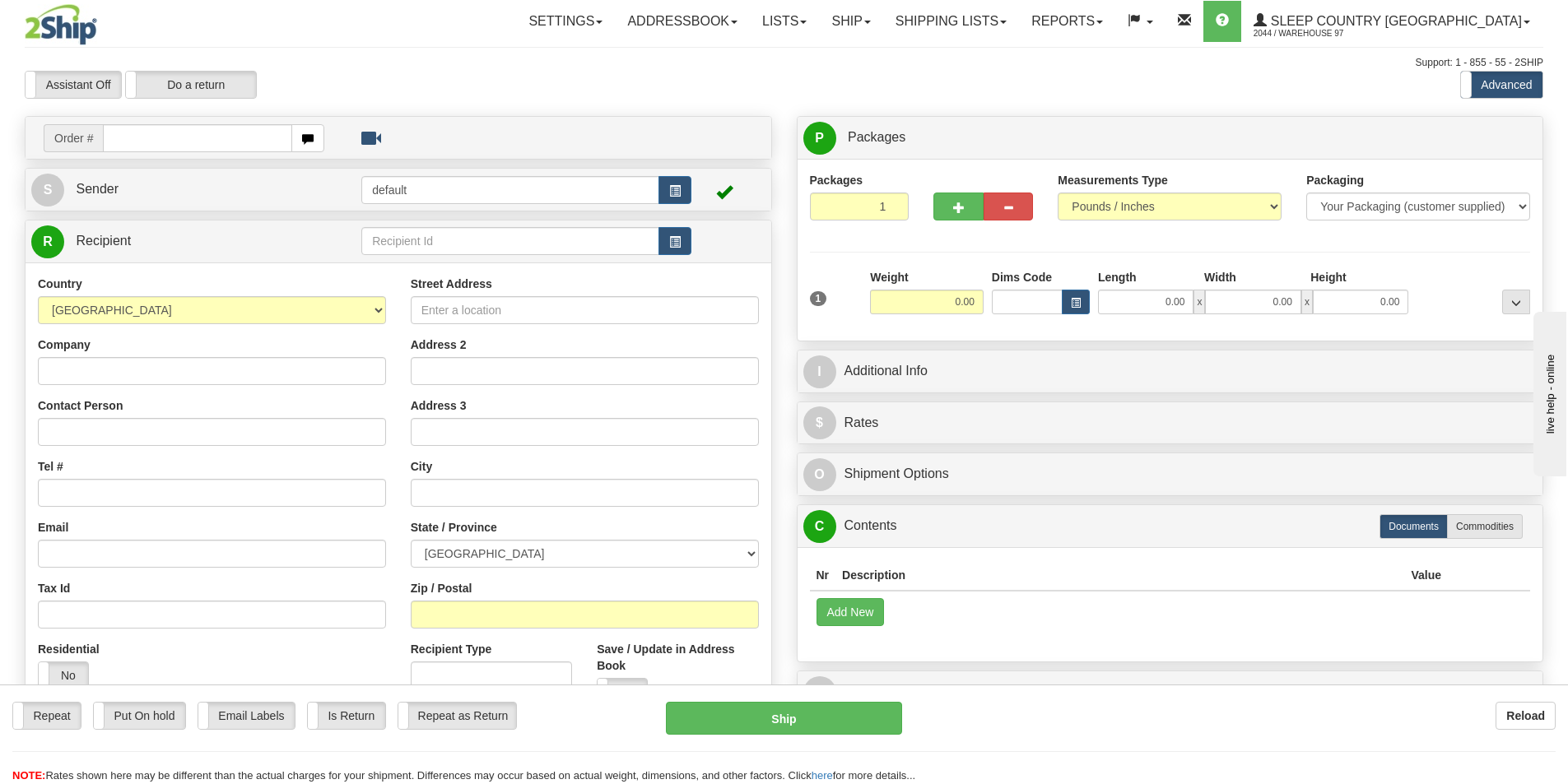
click at [204, 146] on input "text" at bounding box center [198, 138] width 189 height 28
type input "9000I053482"
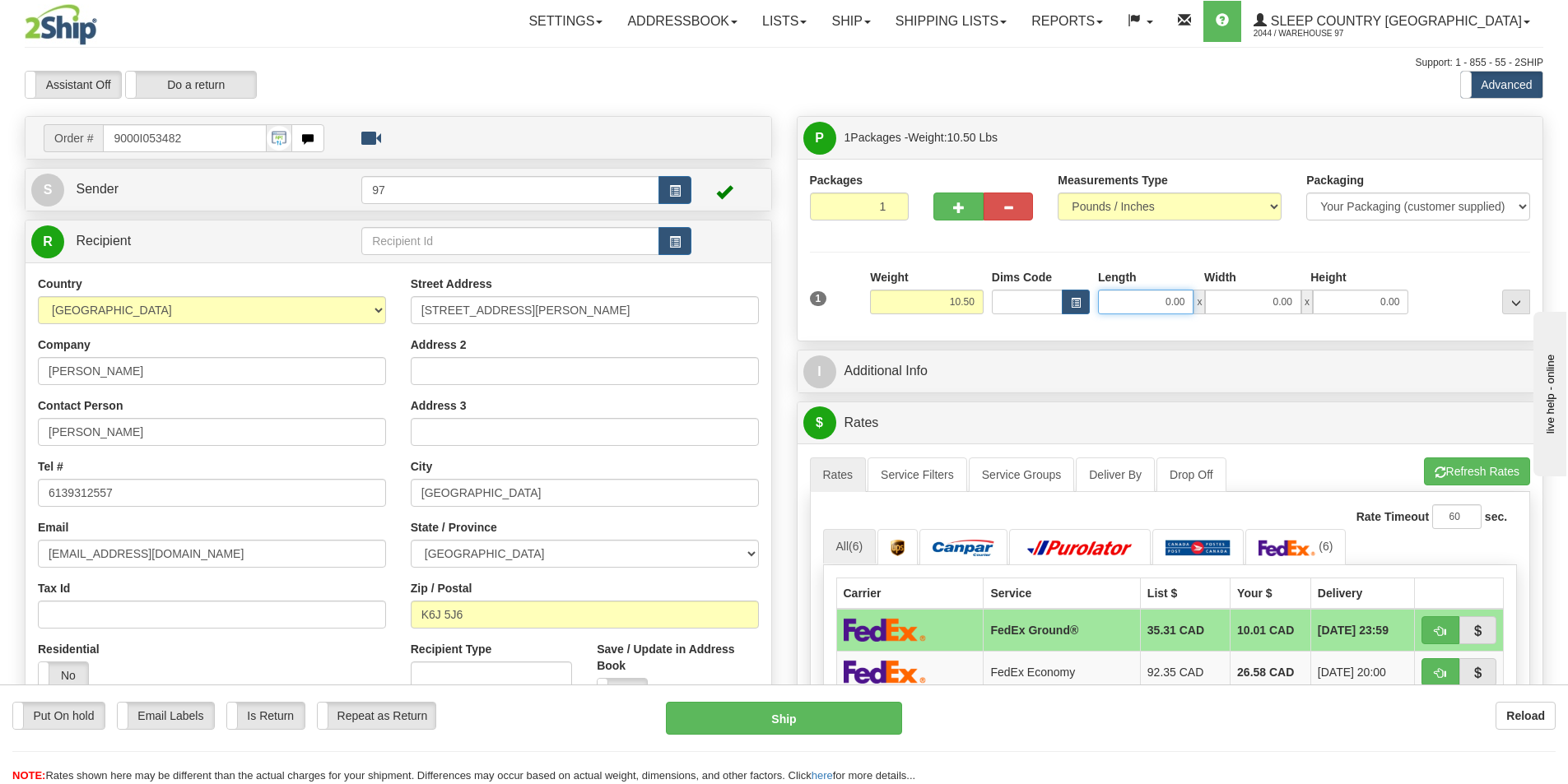
click at [1154, 297] on input "0.00" at bounding box center [1146, 301] width 95 height 24
type input "10.00"
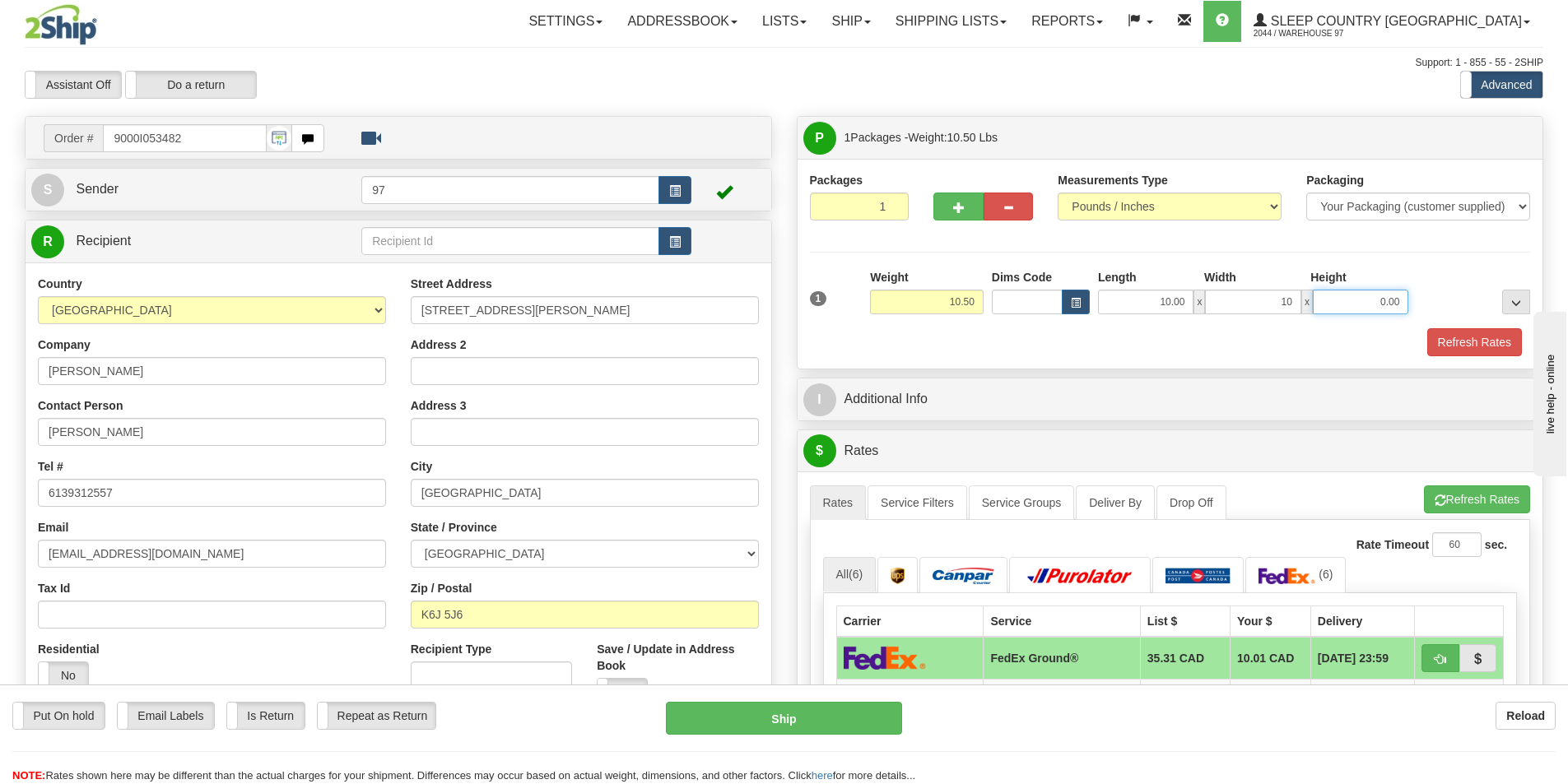
type input "10.00"
type input "8.00"
click at [1461, 343] on button "Refresh Rates" at bounding box center [1474, 342] width 94 height 28
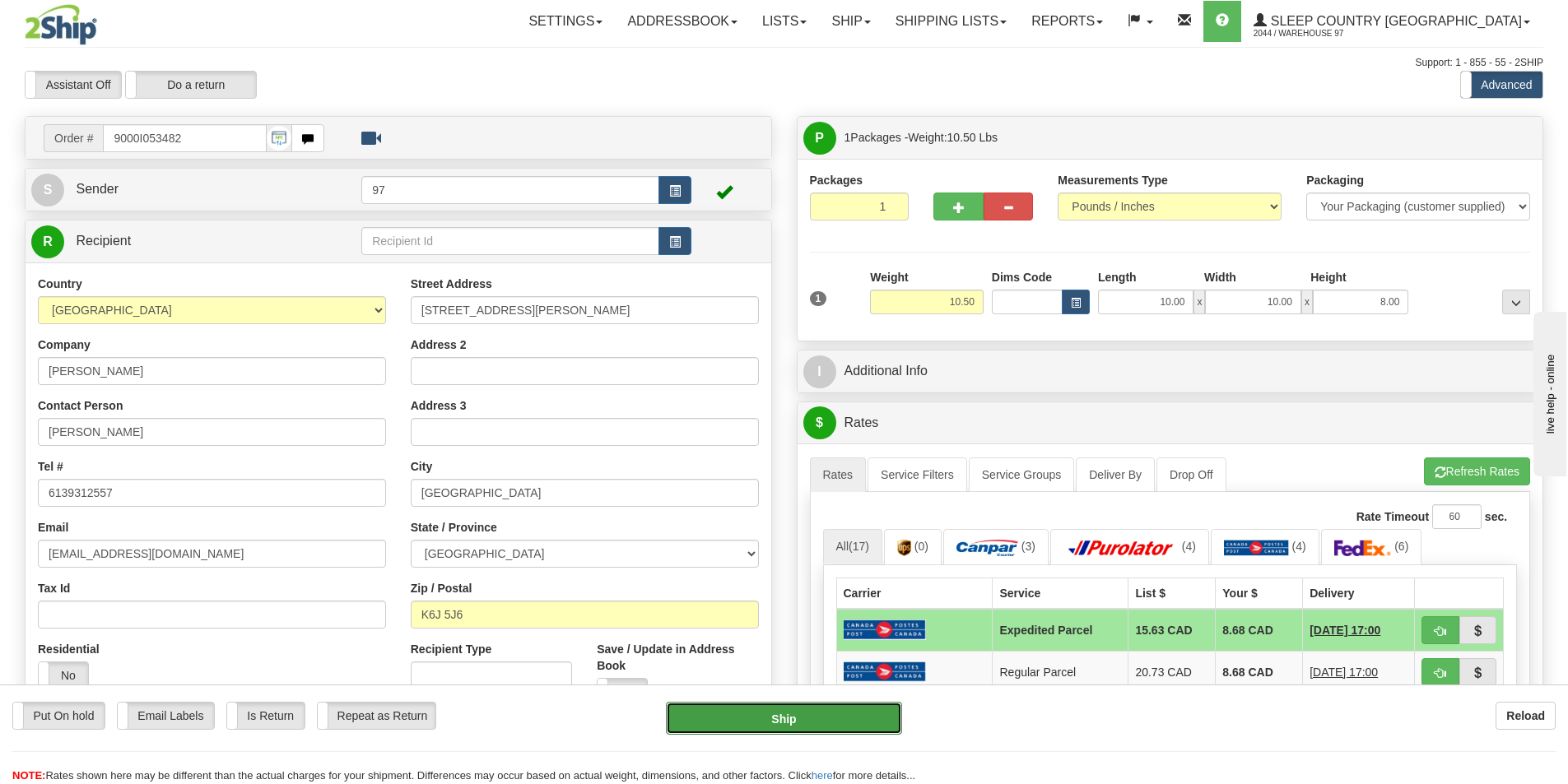
click at [779, 723] on button "Ship" at bounding box center [784, 718] width 237 height 33
type input "DOM.EP"
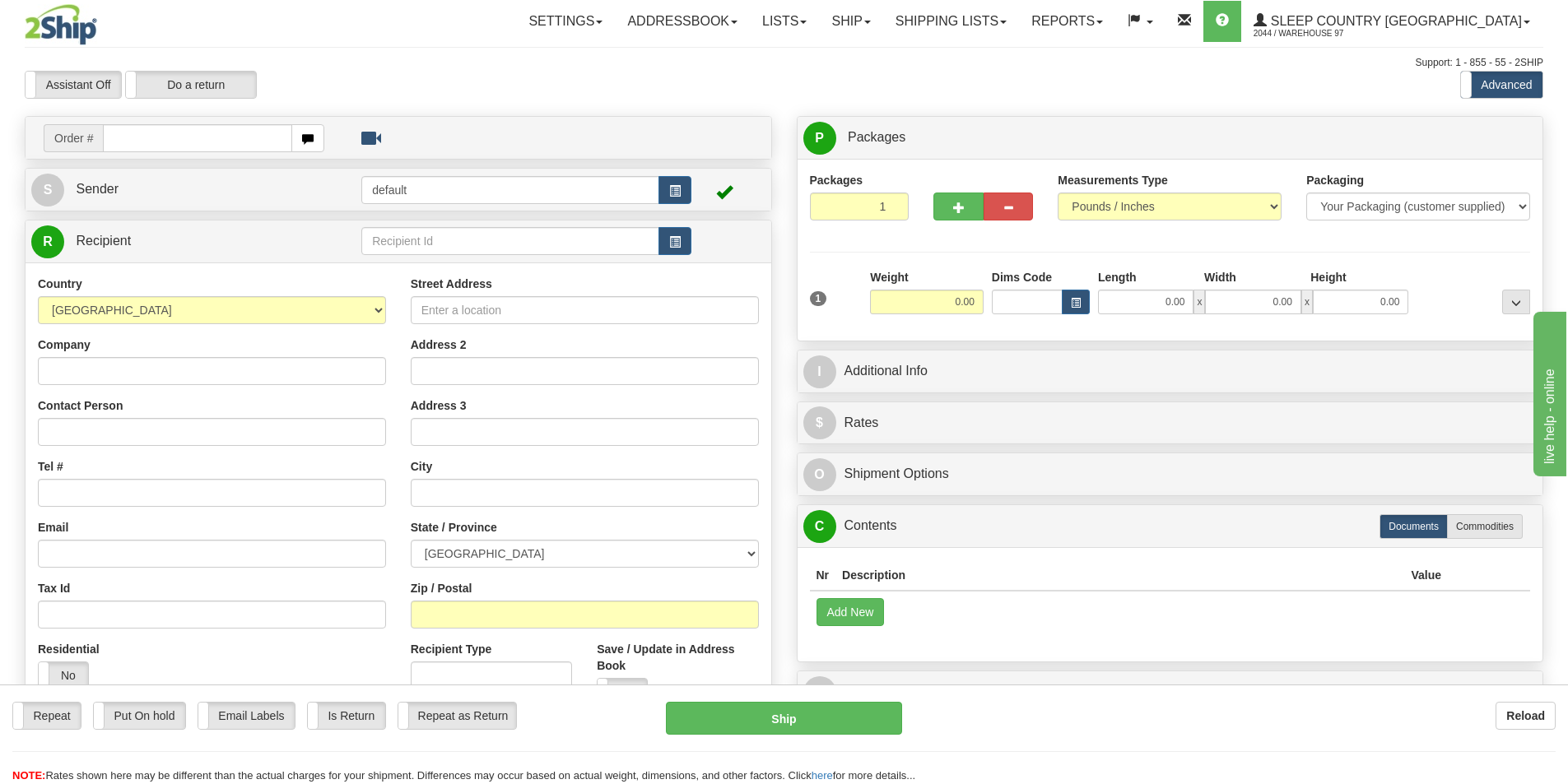
click at [156, 145] on input "text" at bounding box center [198, 138] width 189 height 28
type input "9000I053517"
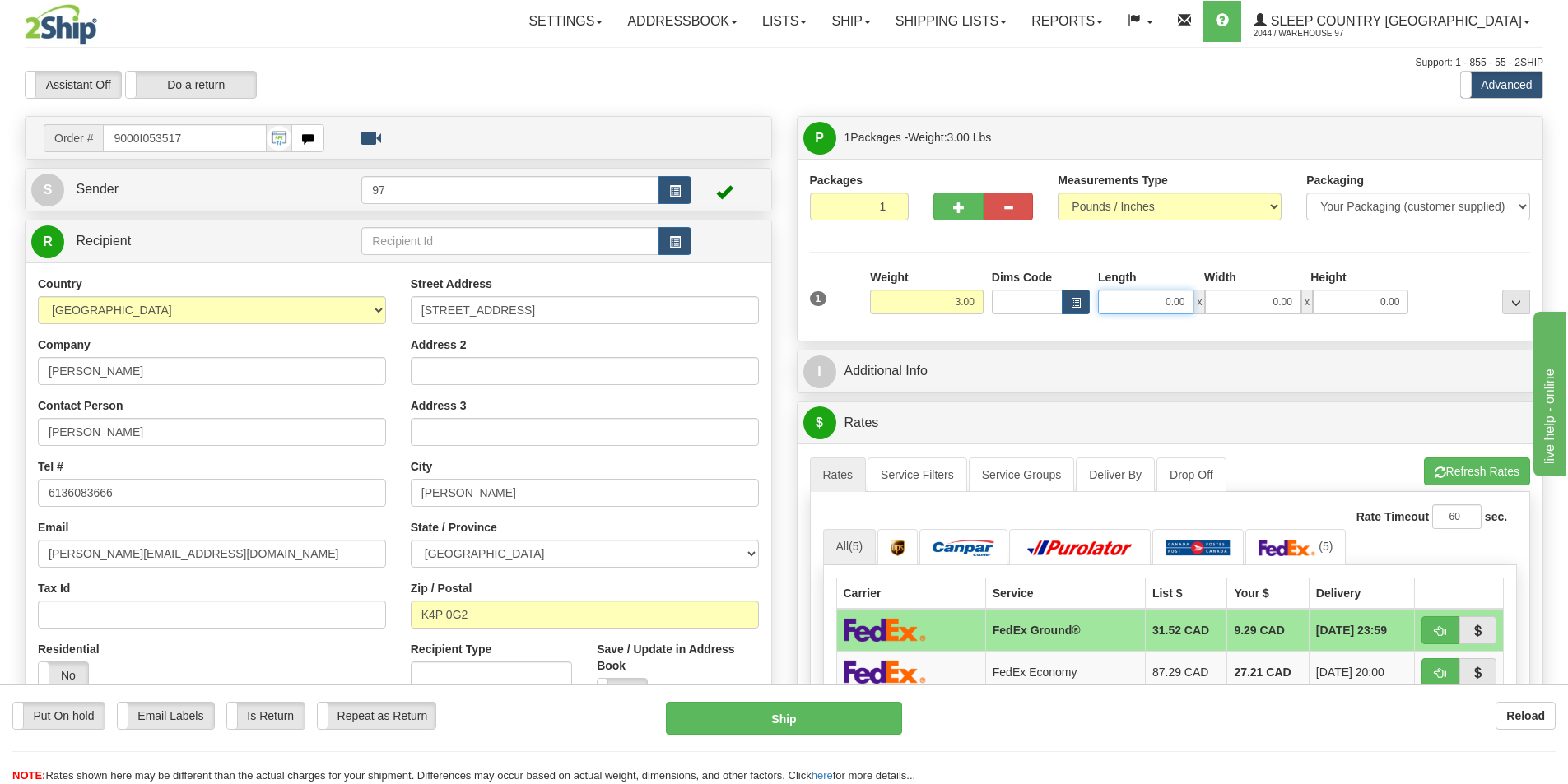
click at [1178, 302] on input "0.00" at bounding box center [1146, 301] width 95 height 24
type input "10.00"
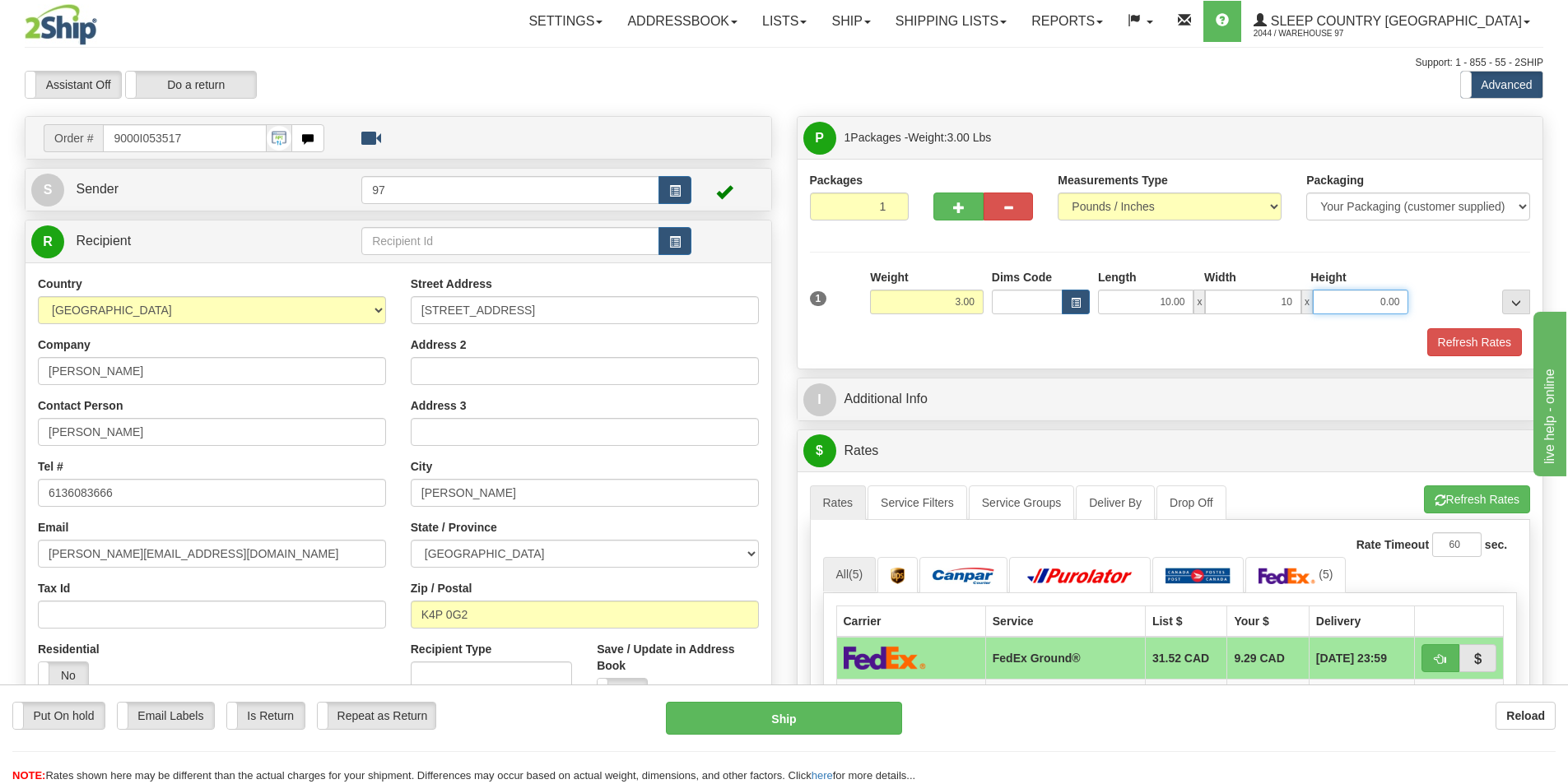
type input "10.00"
type input "6"
type input "5.00"
click at [1487, 334] on button "Refresh Rates" at bounding box center [1474, 342] width 94 height 28
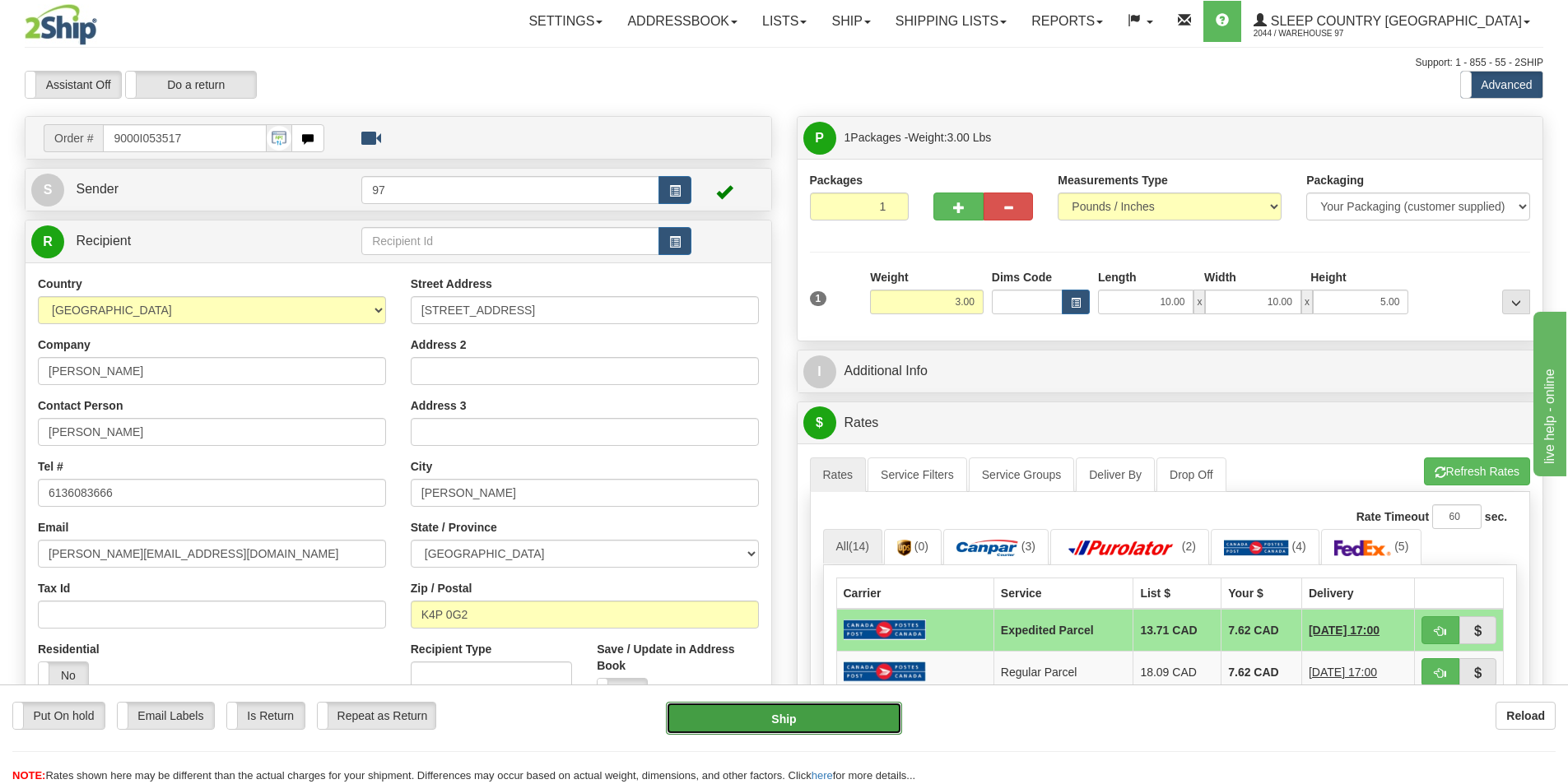
click at [795, 712] on button "Ship" at bounding box center [784, 718] width 237 height 33
type input "DOM.EP"
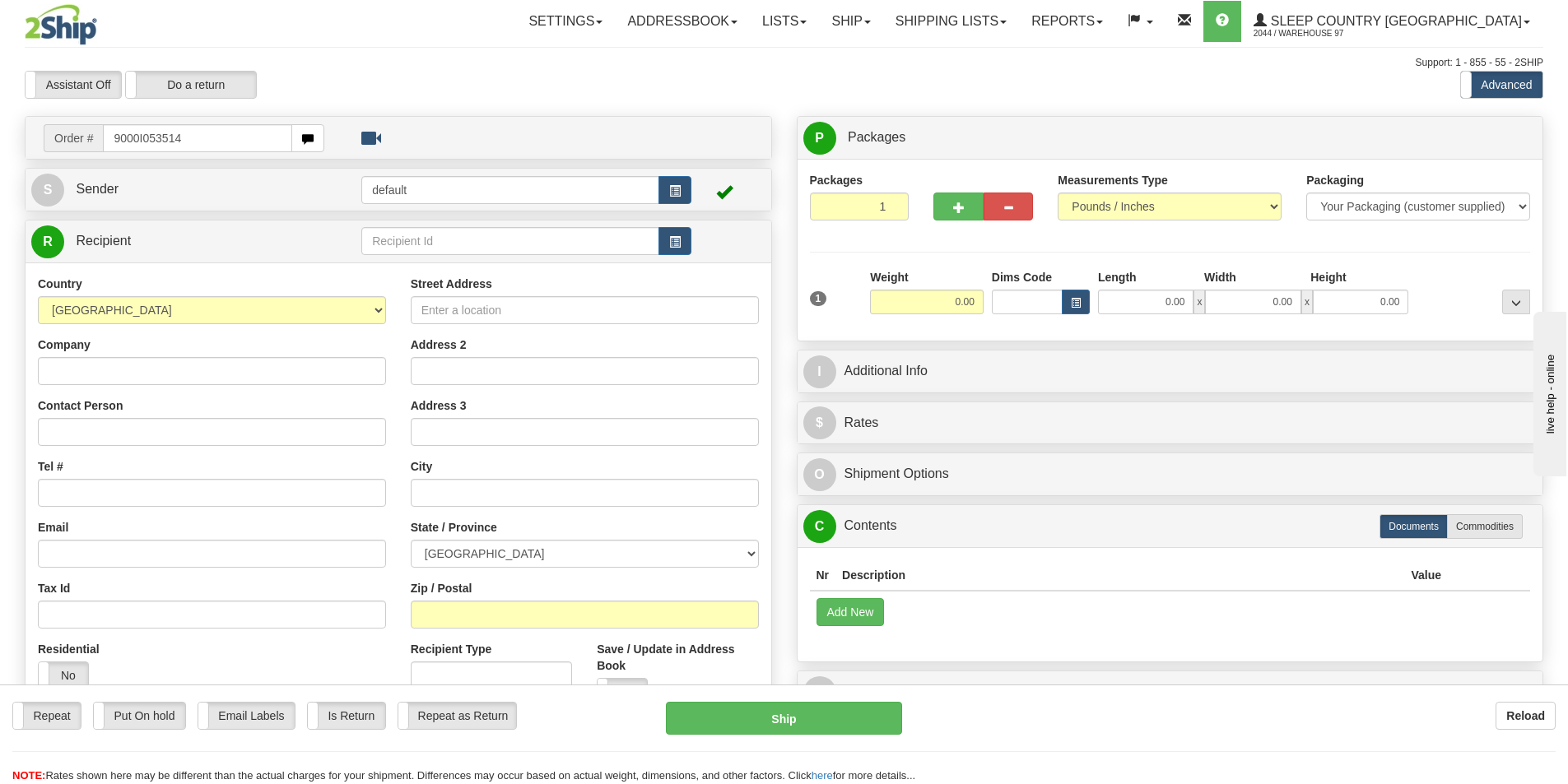
type input "9000I053514"
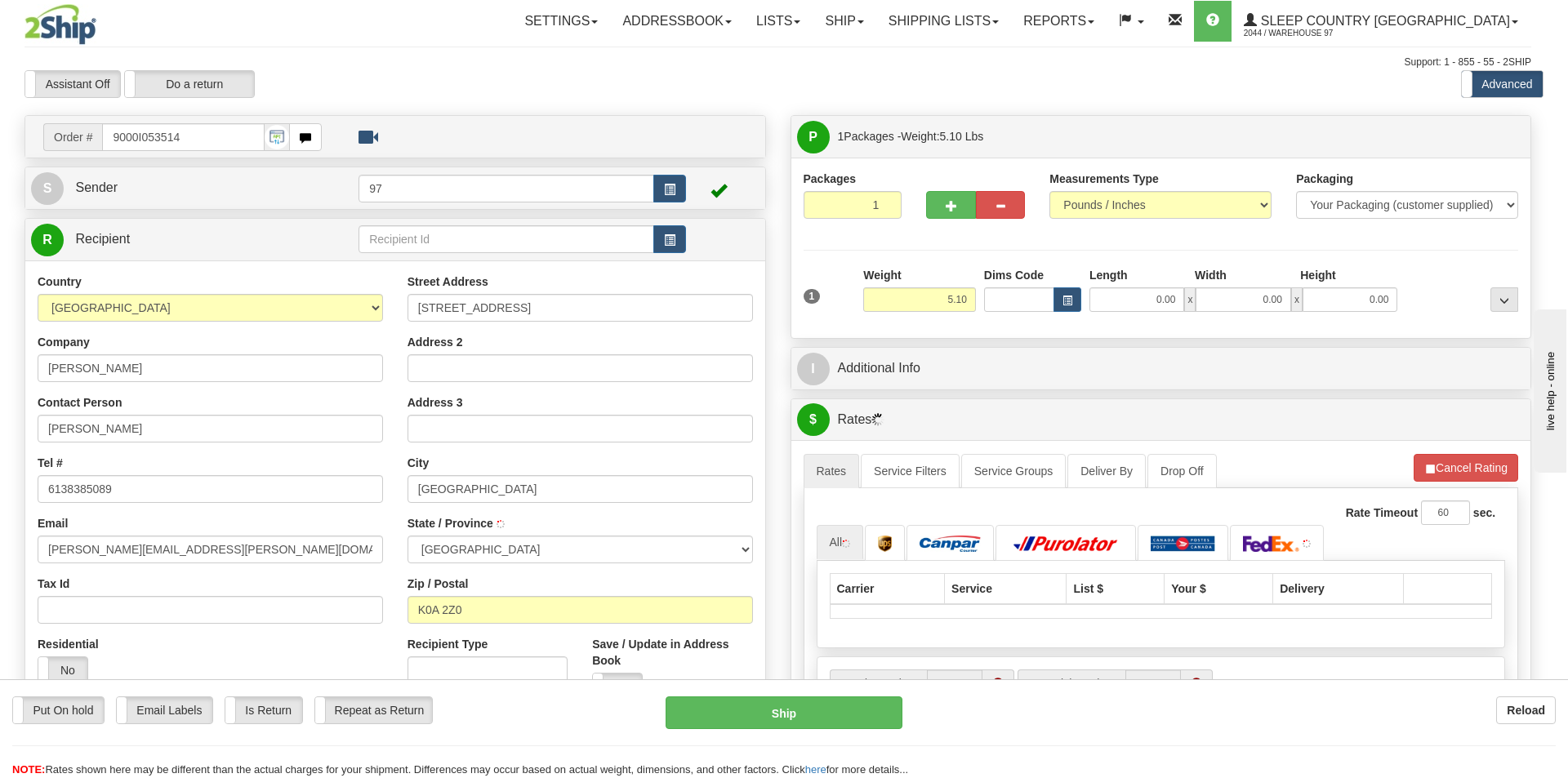
type input "RICHMOND"
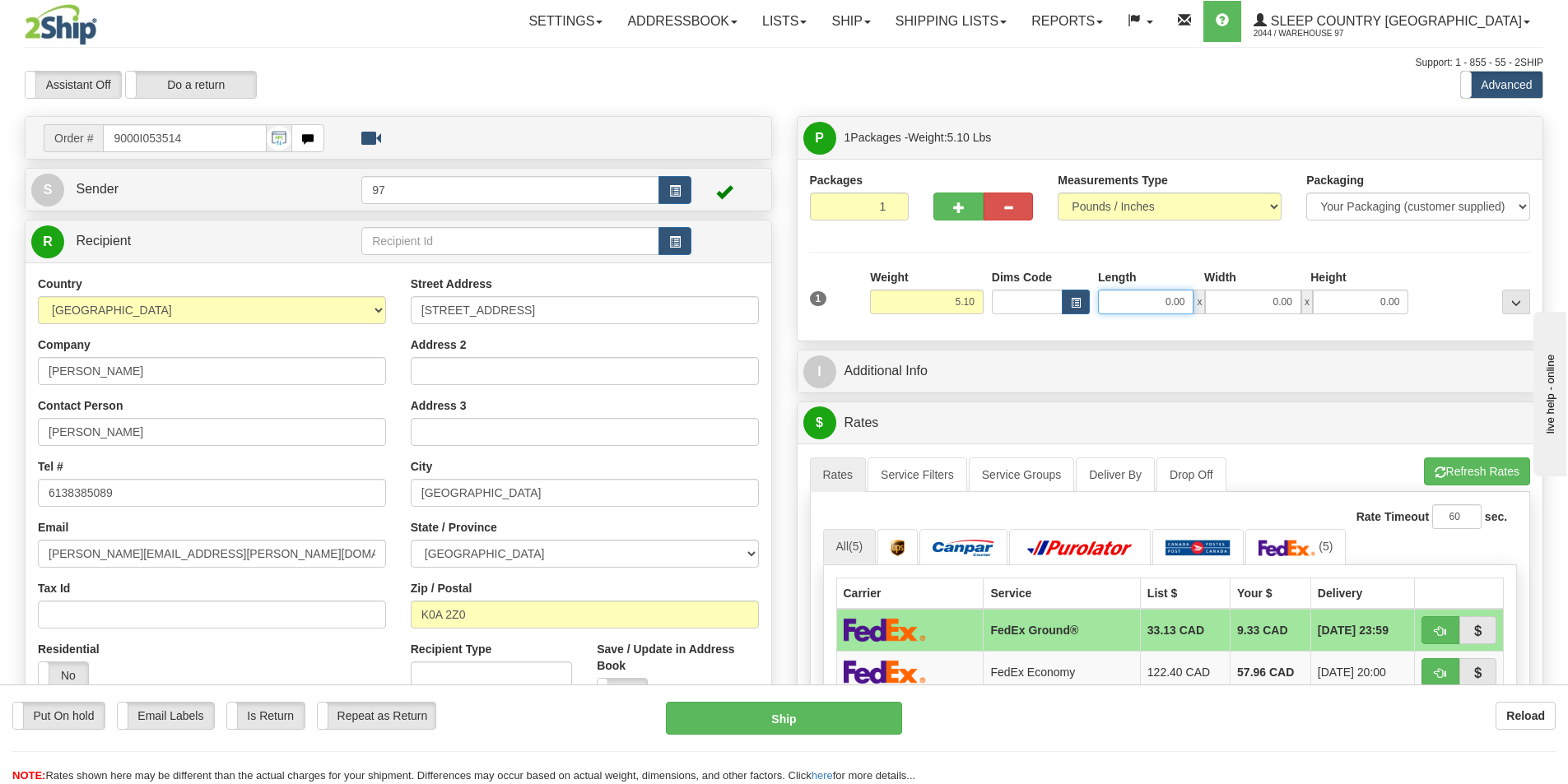
click at [1123, 292] on input "0.00" at bounding box center [1146, 301] width 95 height 24
type input "12.00"
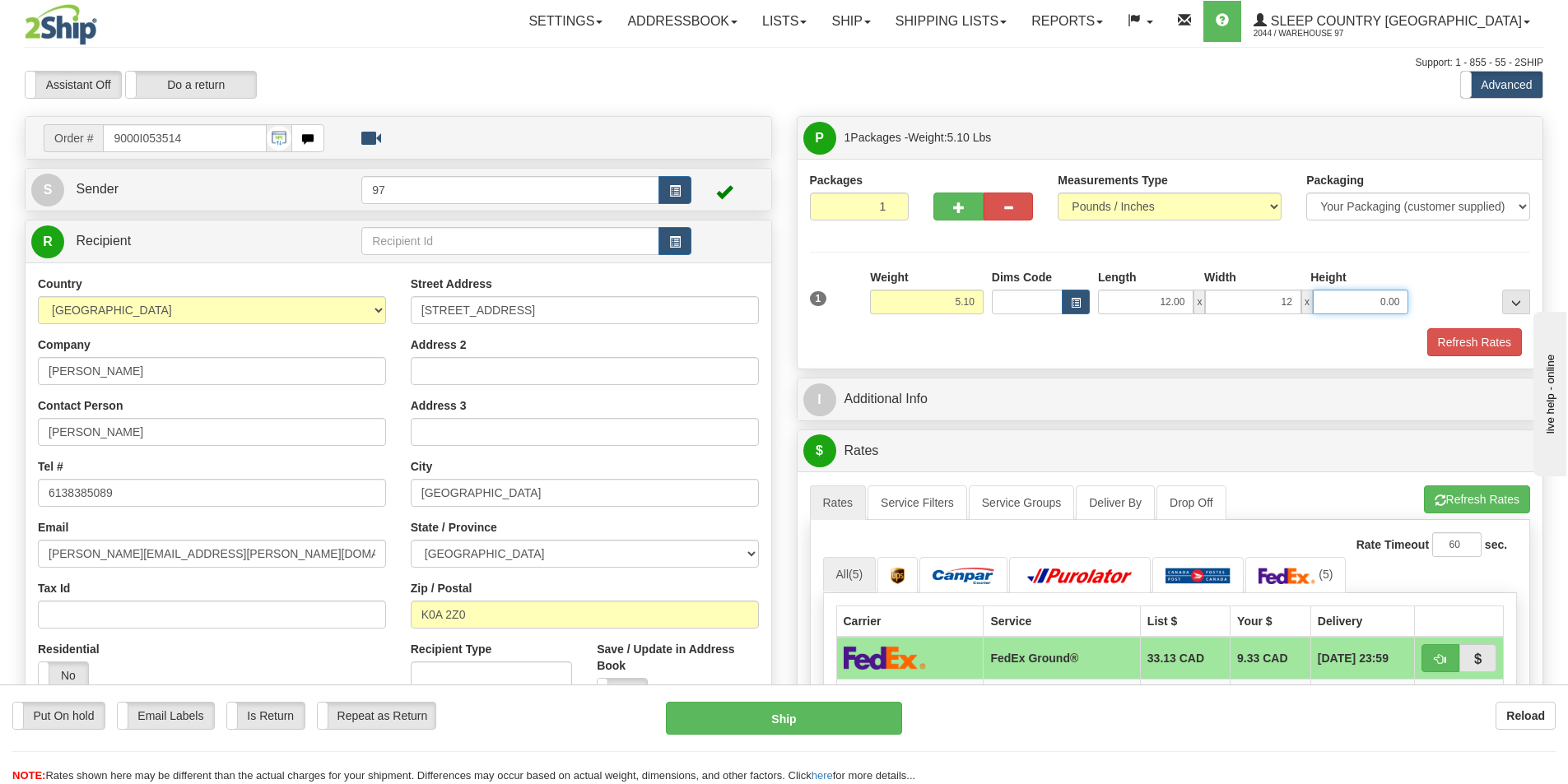
type input "12.00"
type input "15.00"
click at [1500, 349] on button "Refresh Rates" at bounding box center [1474, 342] width 94 height 28
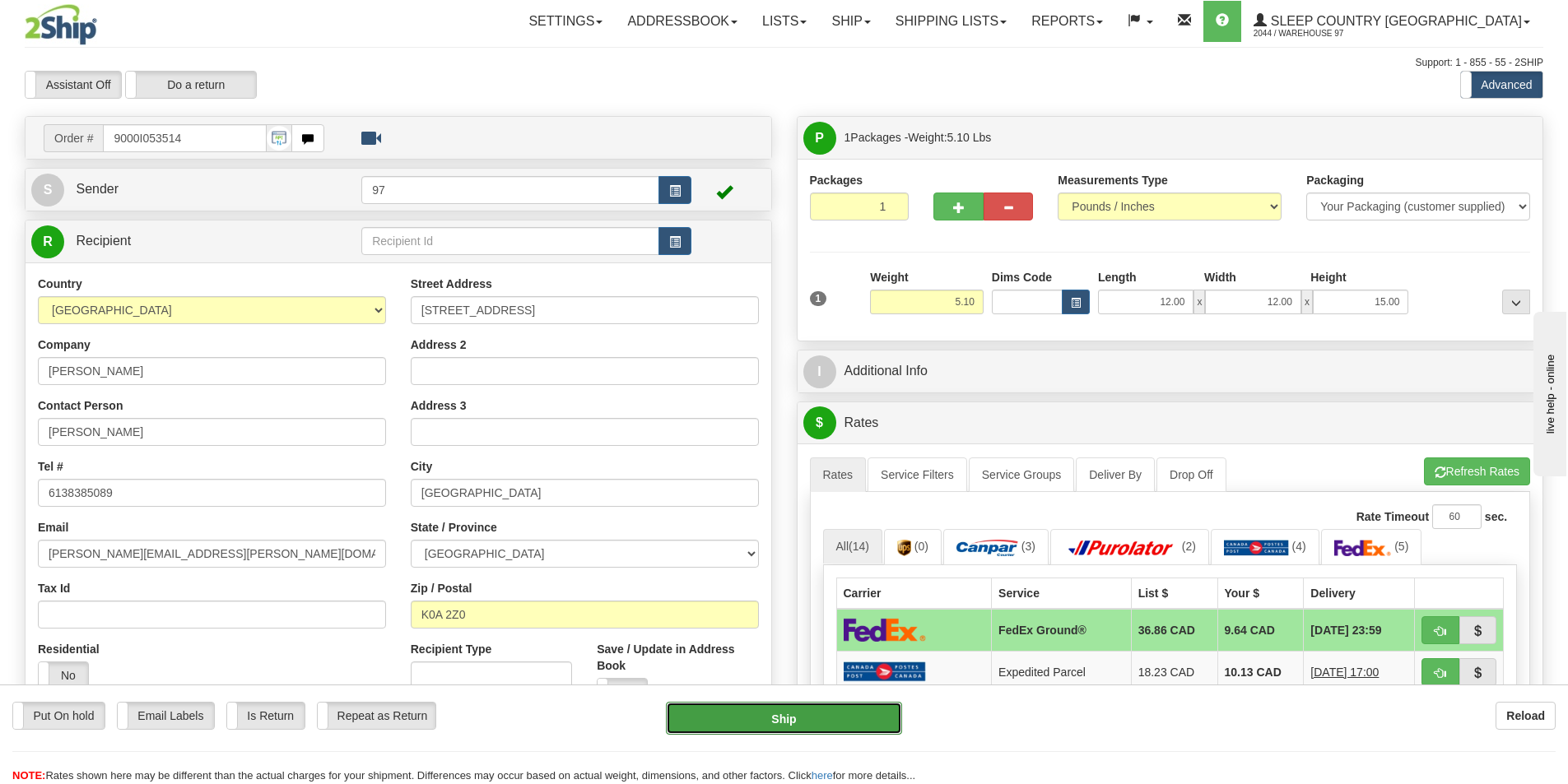
click at [793, 722] on button "Ship" at bounding box center [784, 718] width 237 height 33
type input "92"
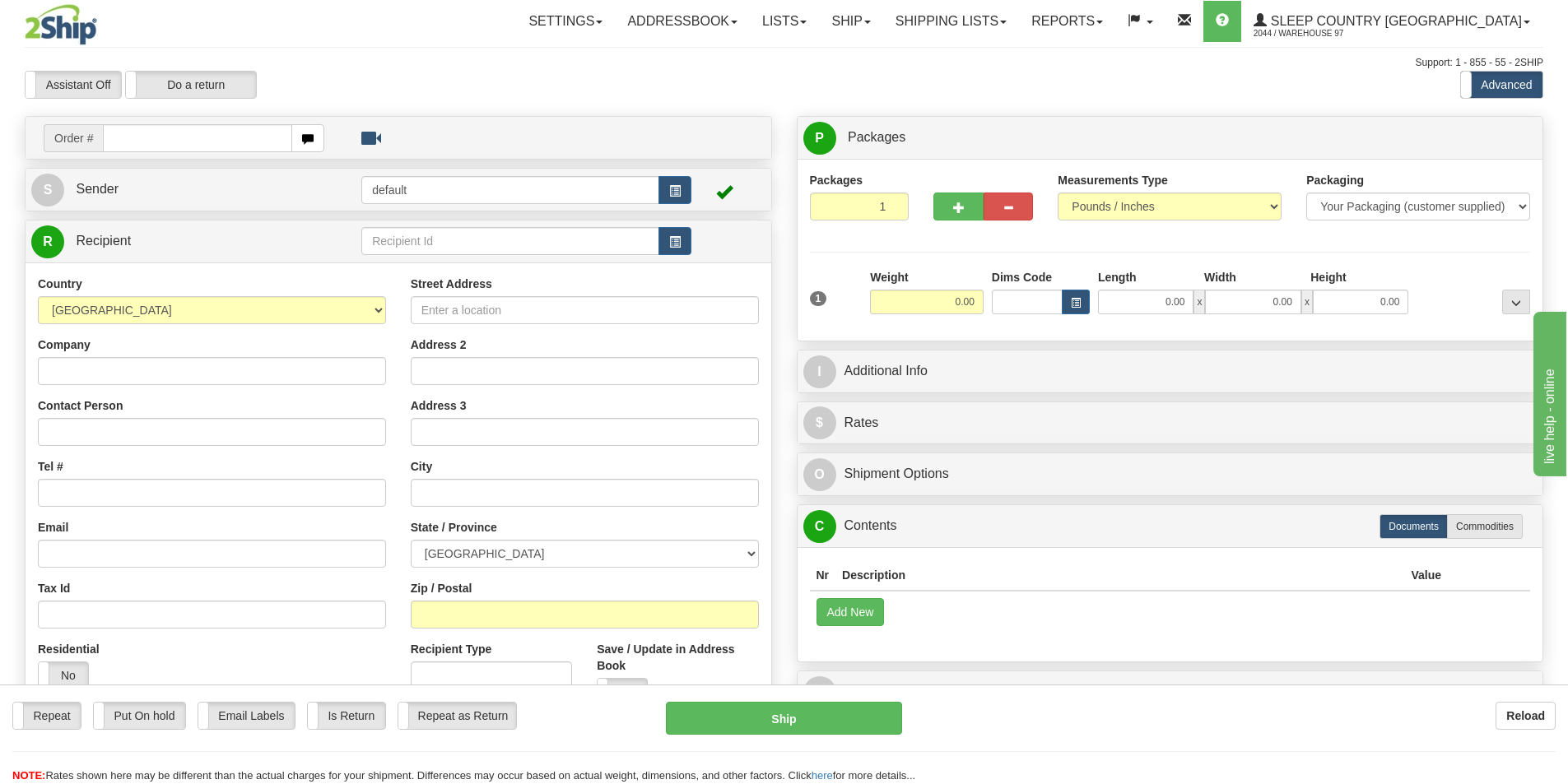
click at [204, 143] on input "text" at bounding box center [198, 138] width 189 height 28
type input "9002I053513"
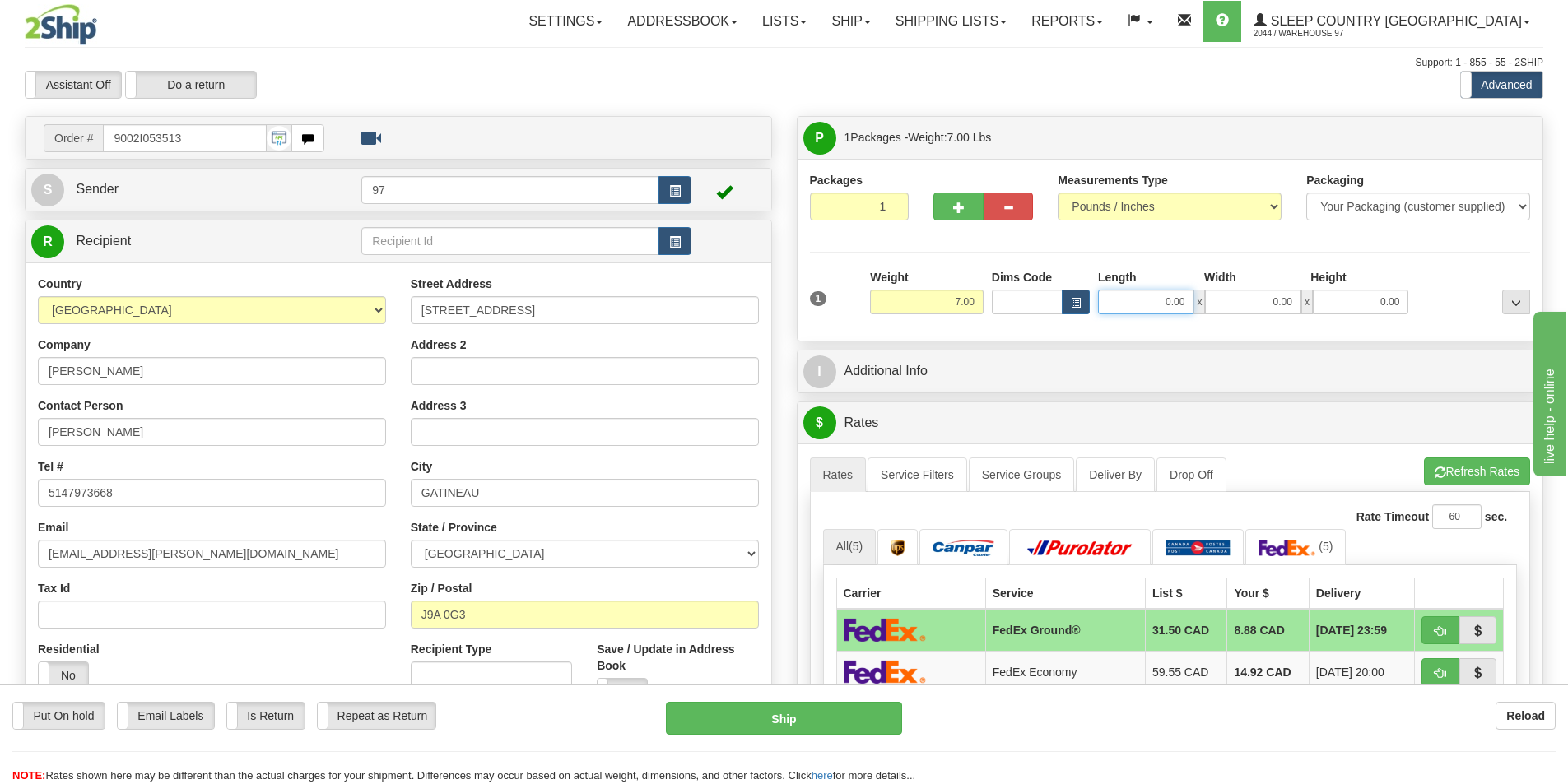
click at [1151, 305] on input "0.00" at bounding box center [1146, 301] width 95 height 24
type input "26.00"
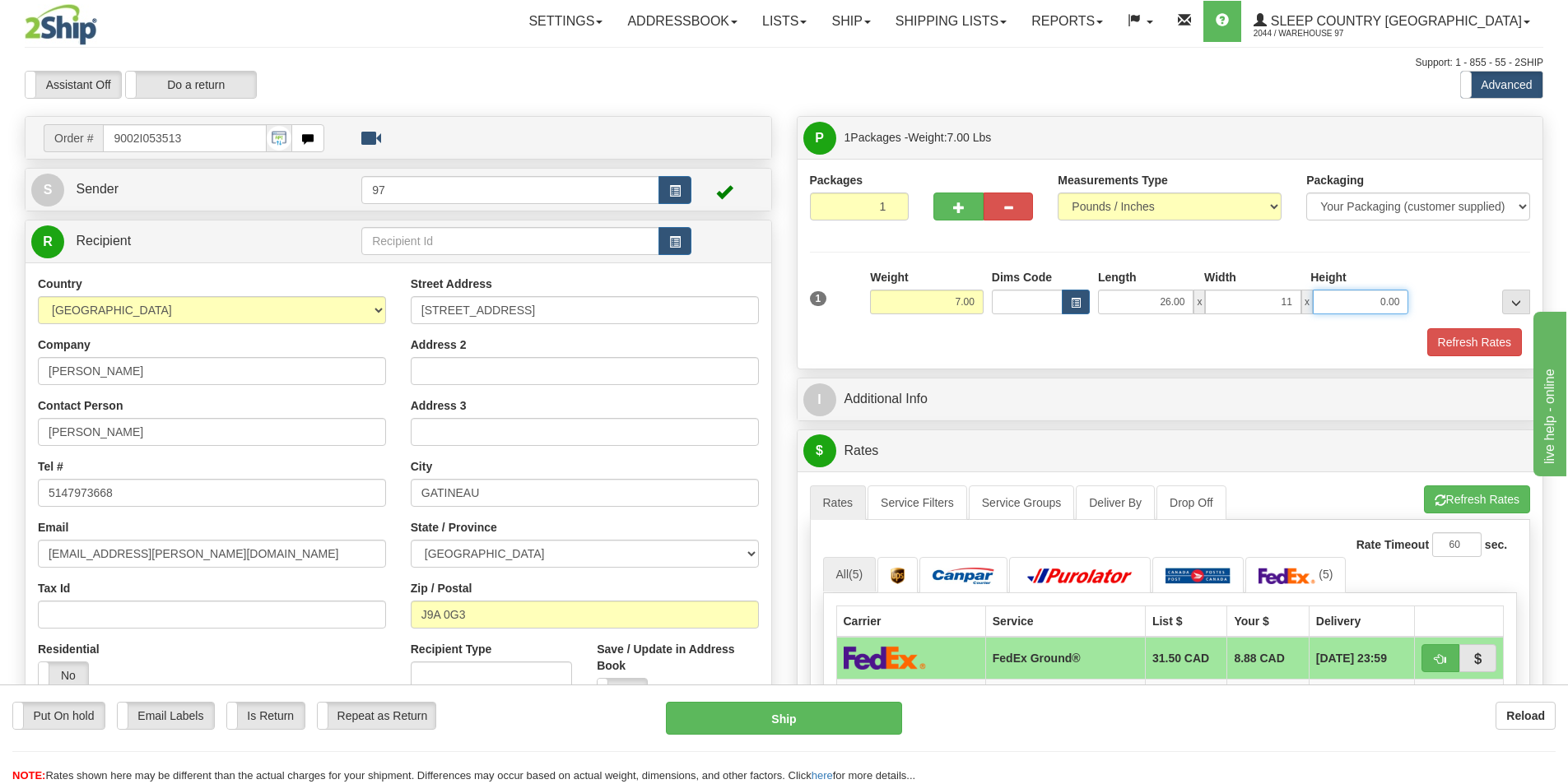
type input "11.00"
type input "4.00"
click at [1493, 341] on button "Refresh Rates" at bounding box center [1474, 342] width 94 height 28
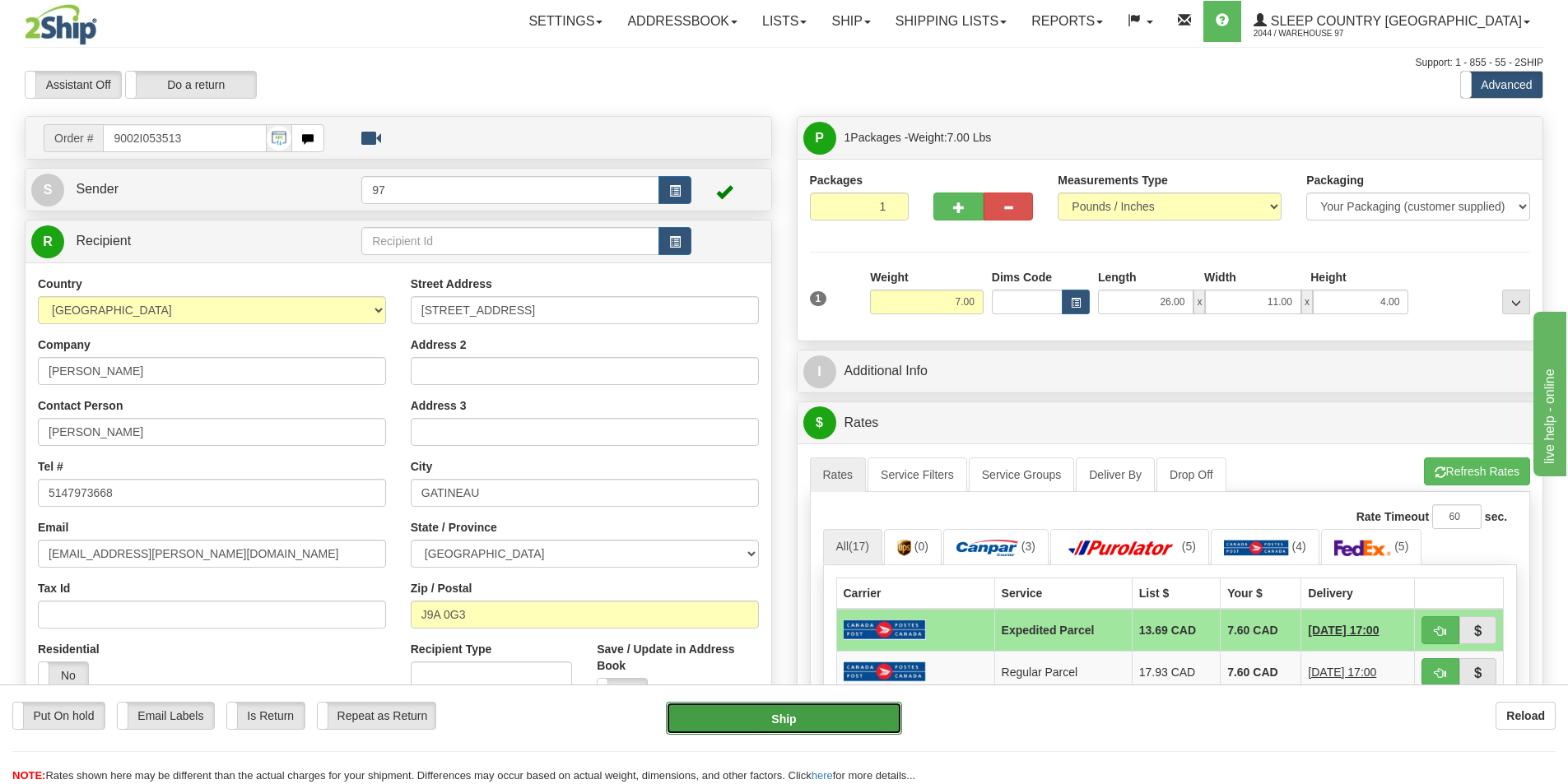
click at [838, 726] on button "Ship" at bounding box center [784, 718] width 237 height 33
type input "DOM.EP"
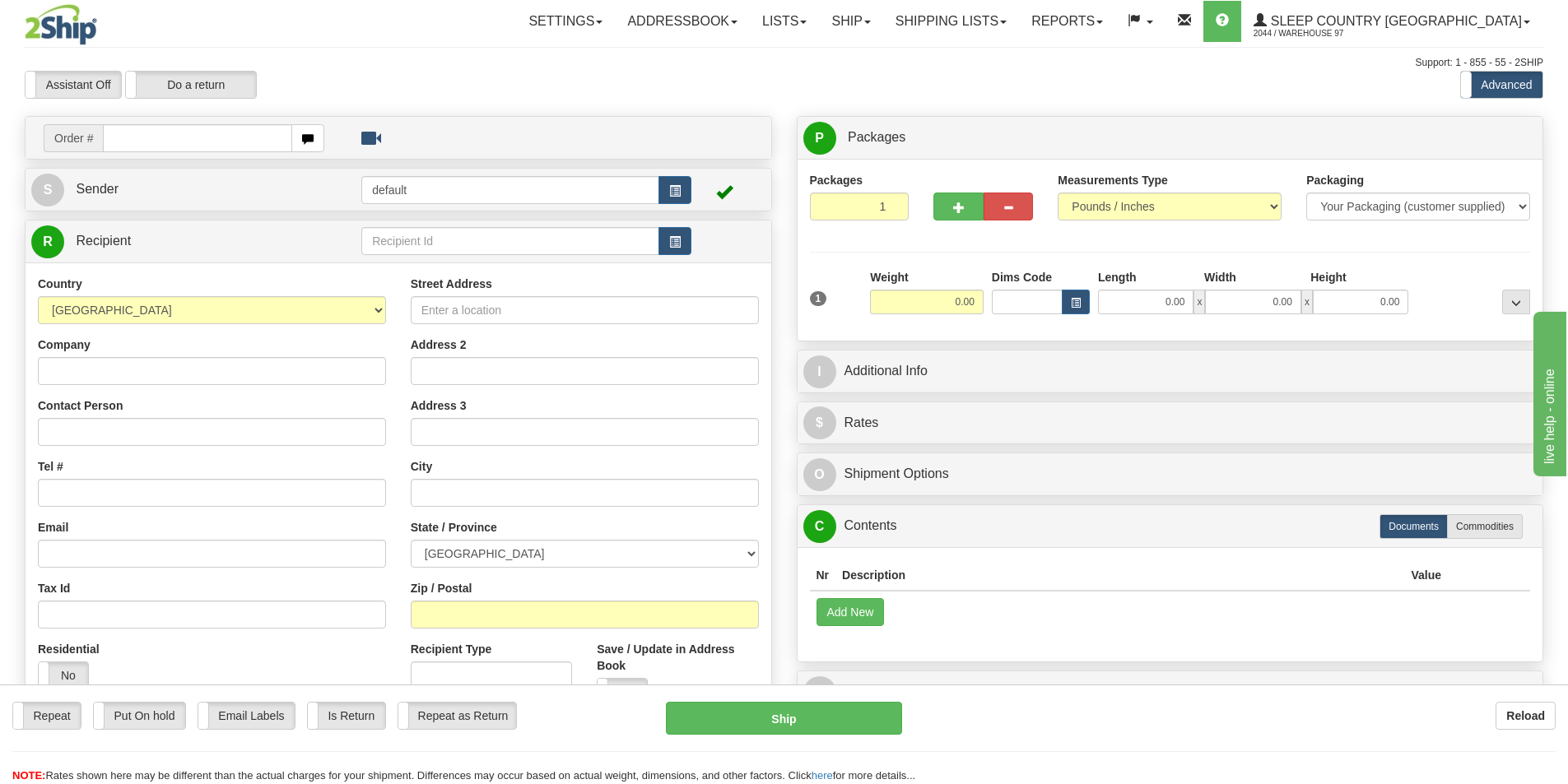
click at [152, 139] on input "text" at bounding box center [198, 138] width 189 height 28
type input "9000I053406"
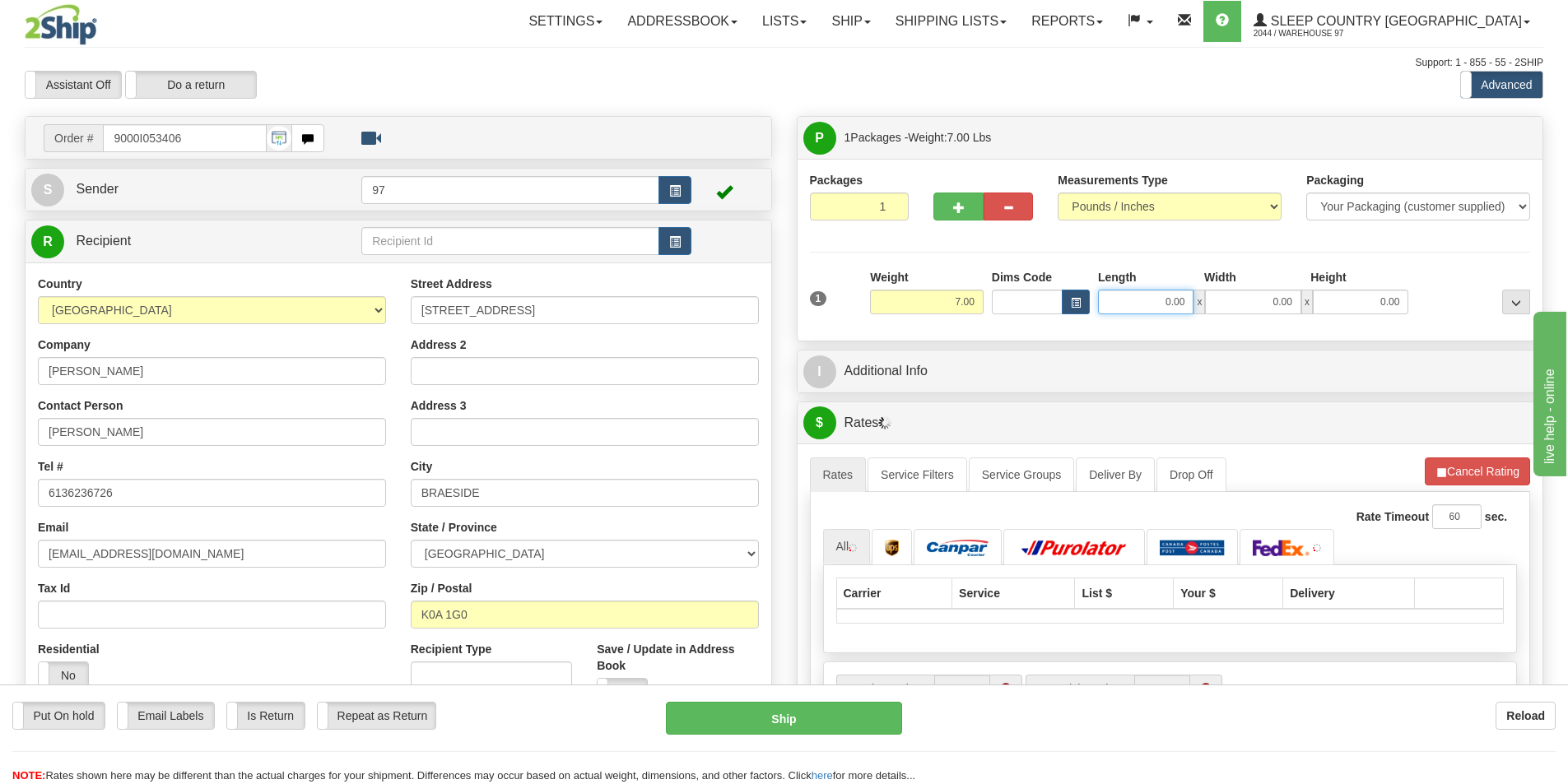
click at [1170, 307] on input "0.00" at bounding box center [1146, 301] width 95 height 24
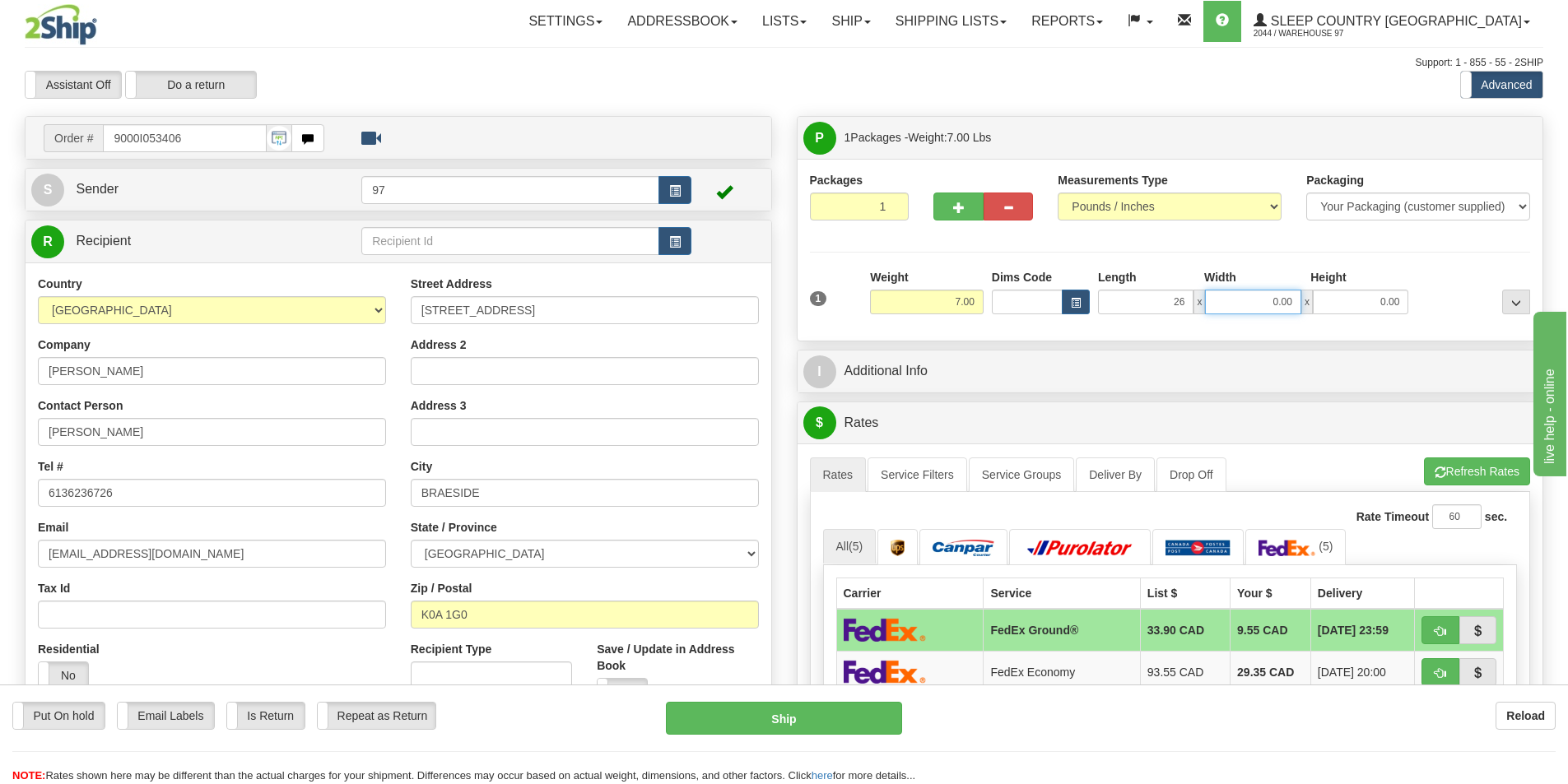
type input "26.00"
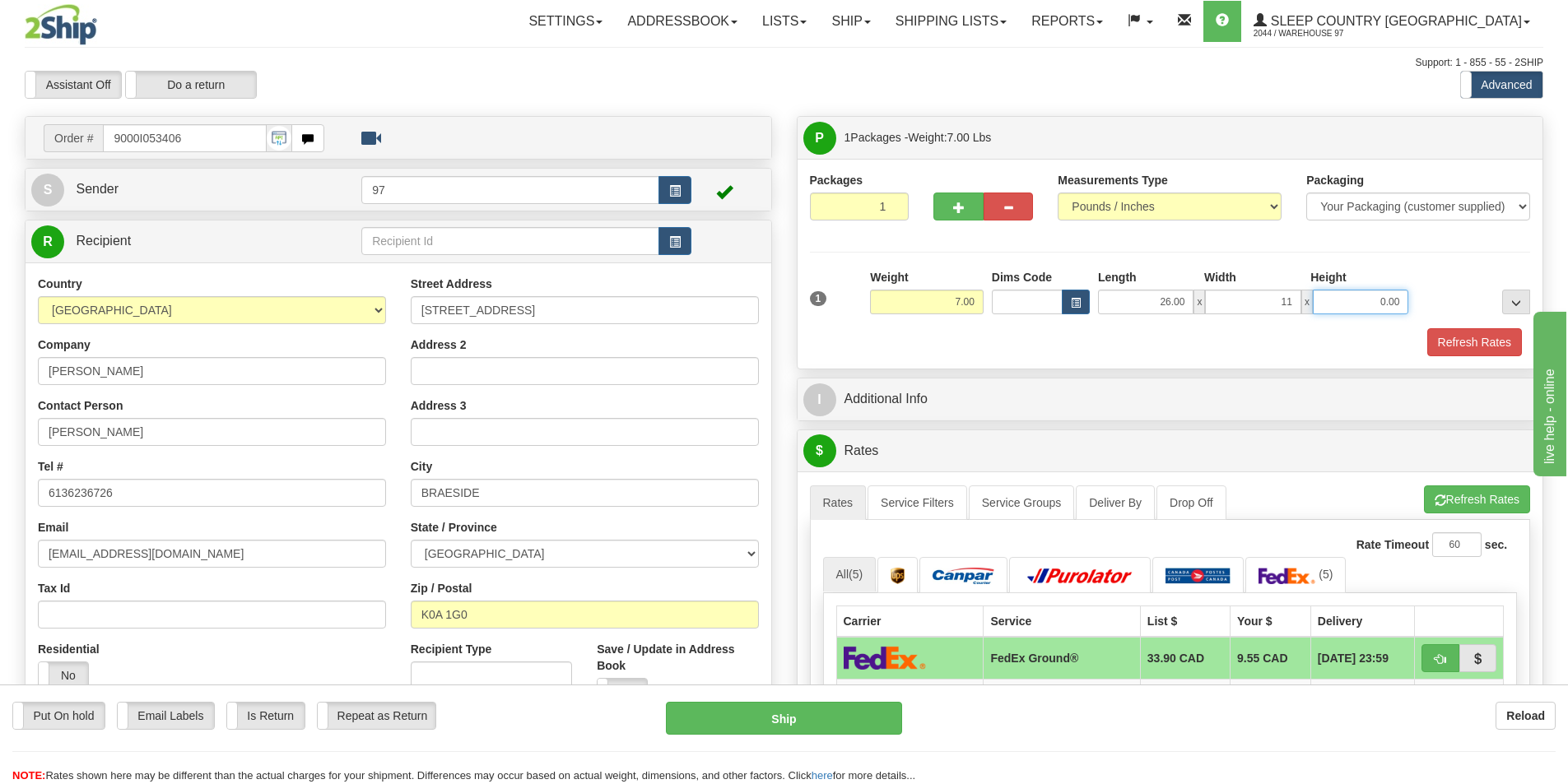
type input "11.00"
type input "8.00"
click at [1472, 334] on button "Refresh Rates" at bounding box center [1474, 342] width 94 height 28
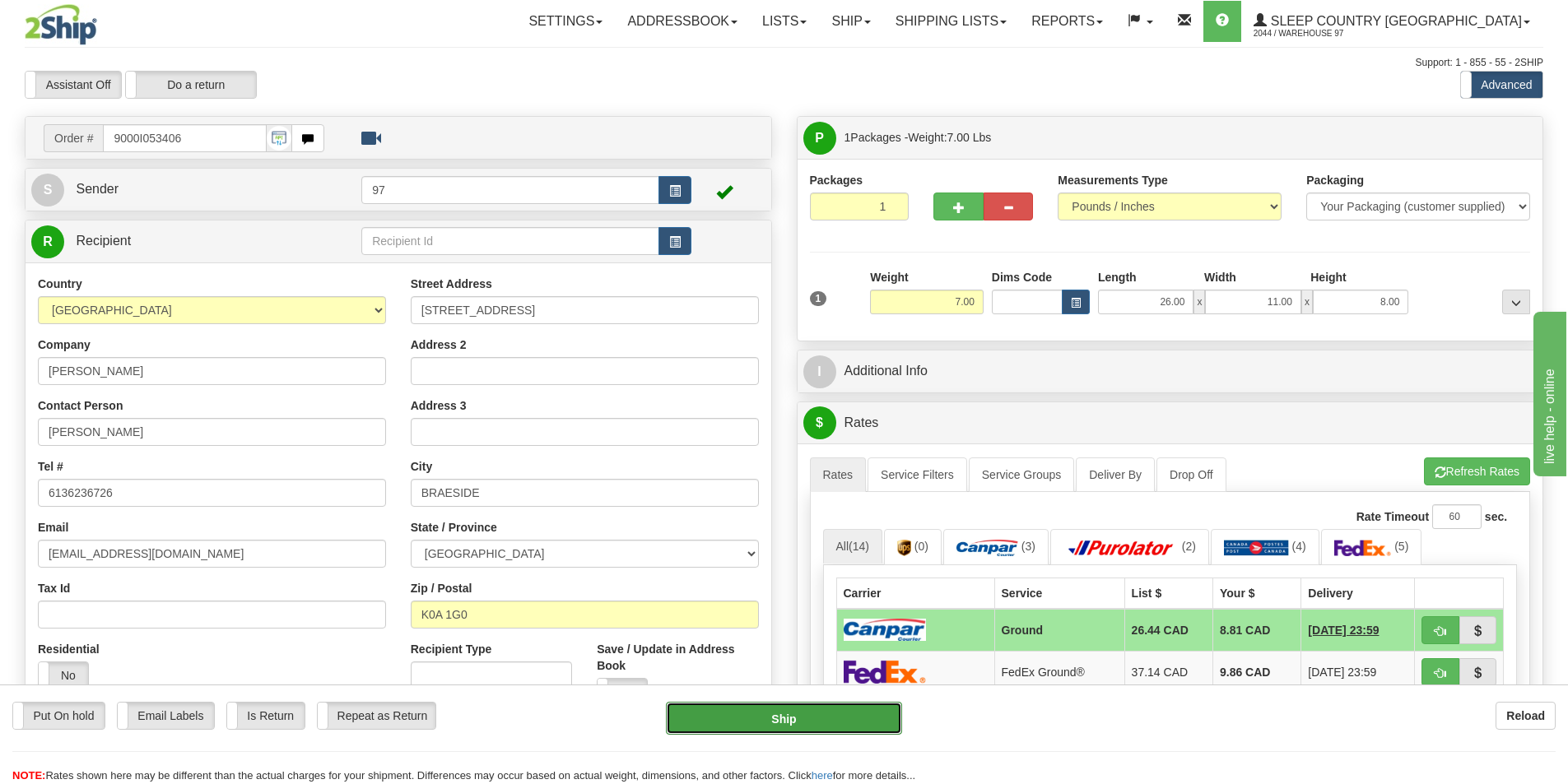
click at [791, 712] on button "Ship" at bounding box center [784, 718] width 237 height 33
type input "1"
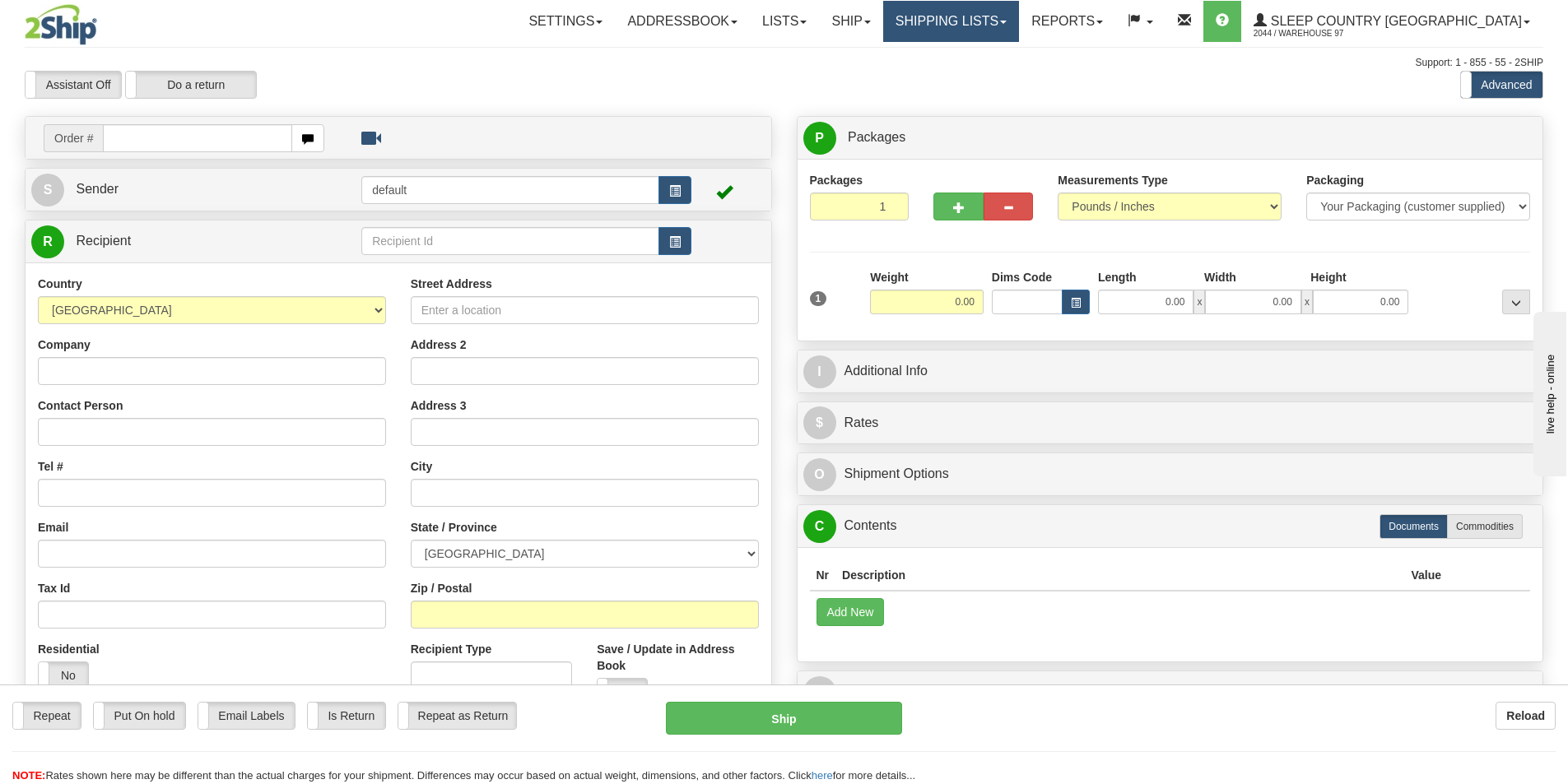
click at [988, 14] on link "Shipping lists" at bounding box center [951, 21] width 136 height 41
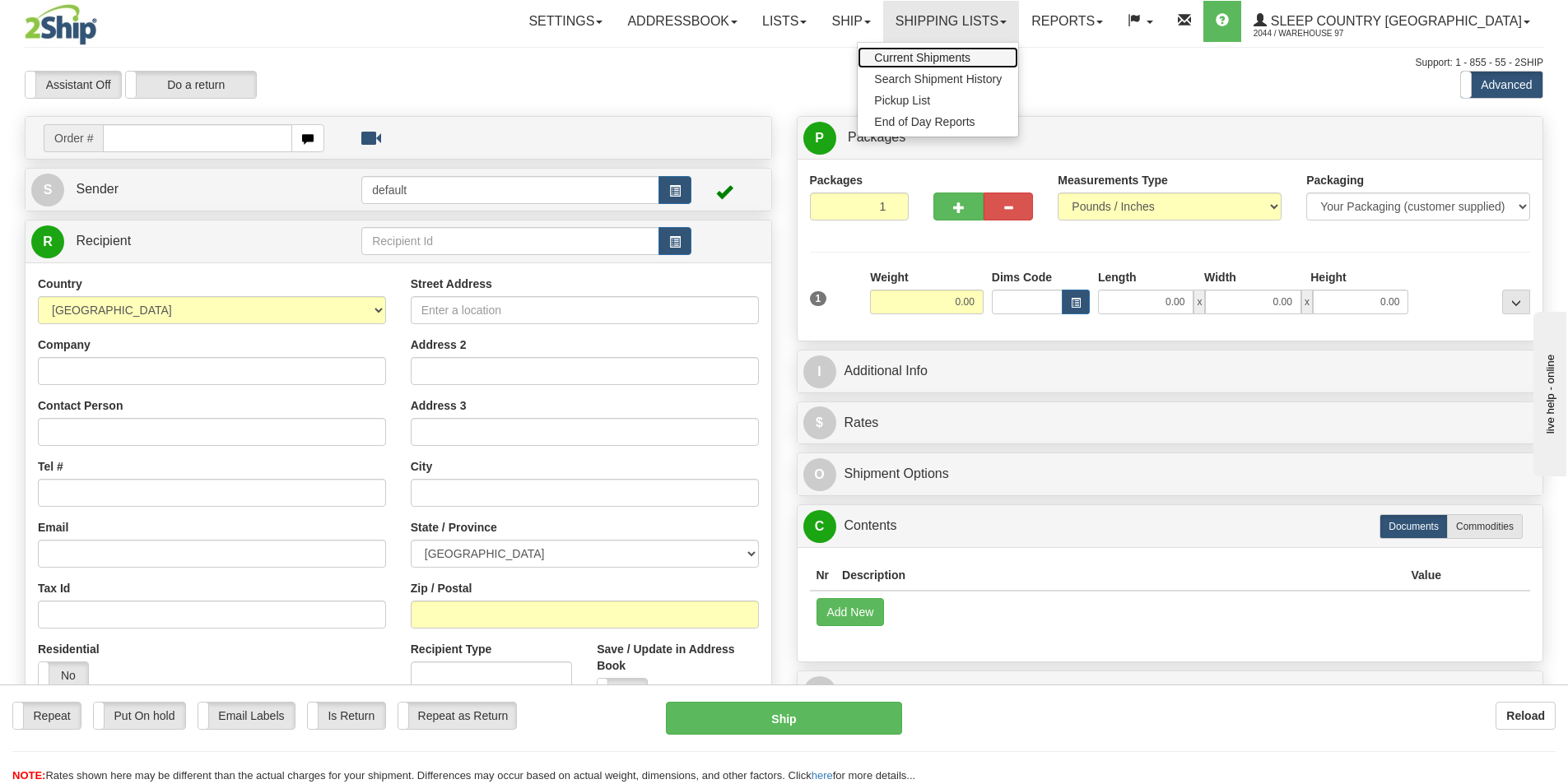
click at [987, 50] on link "Current Shipments" at bounding box center [937, 57] width 160 height 22
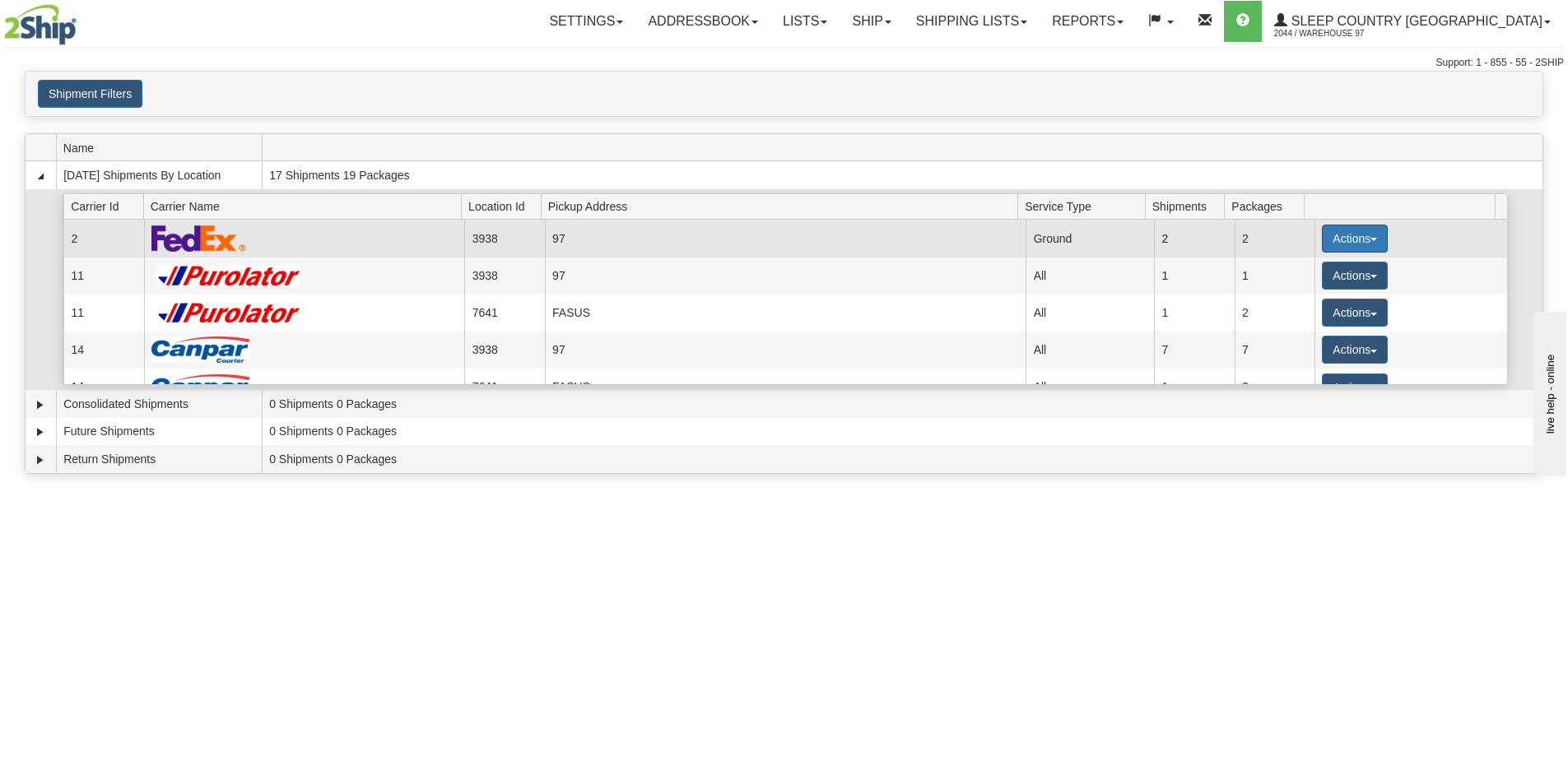
click at [1332, 230] on button "Actions" at bounding box center [1355, 238] width 66 height 28
click at [1309, 289] on span "Close" at bounding box center [1291, 290] width 38 height 11
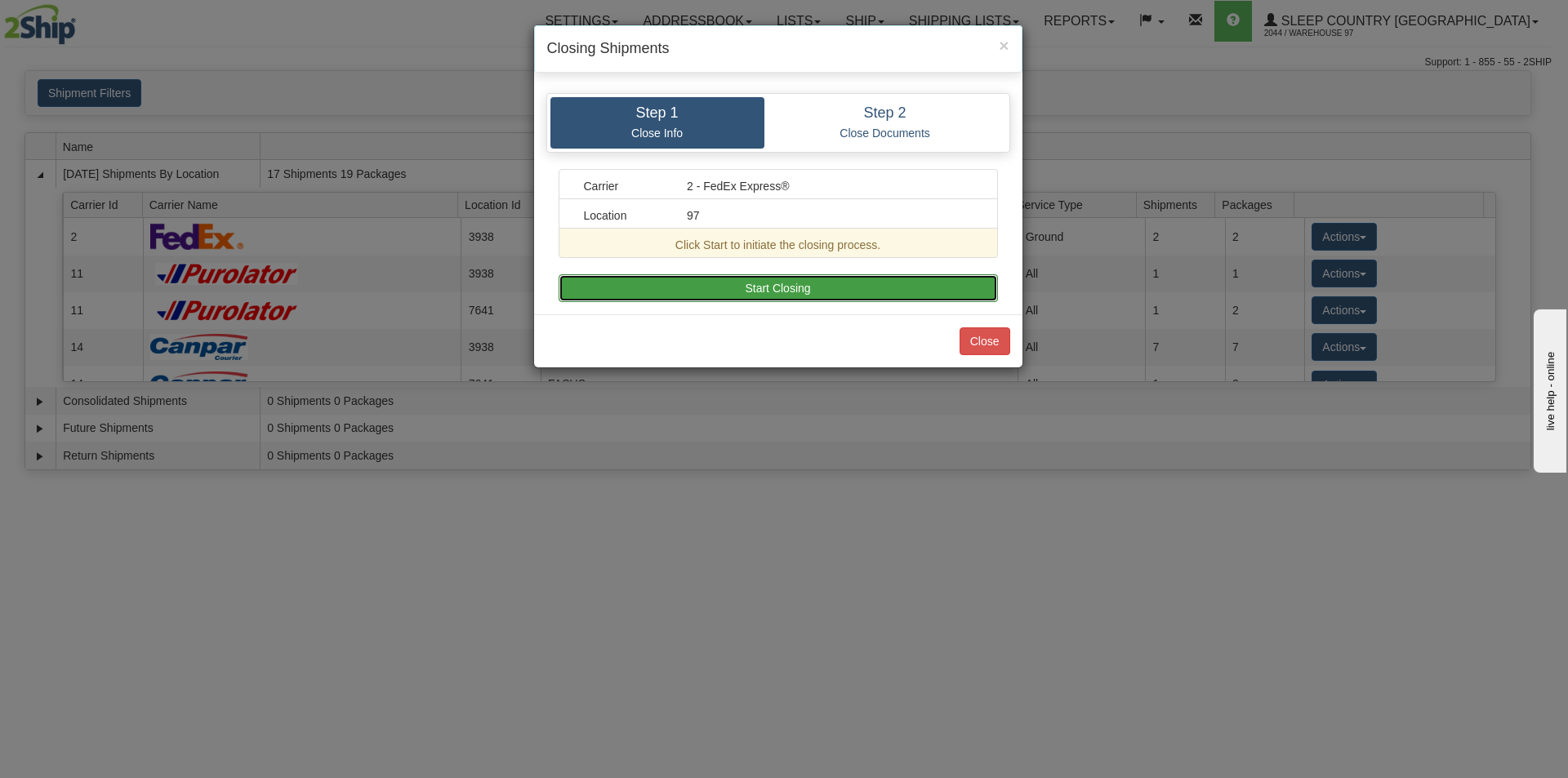
click at [753, 287] on button "Start Closing" at bounding box center [778, 288] width 440 height 28
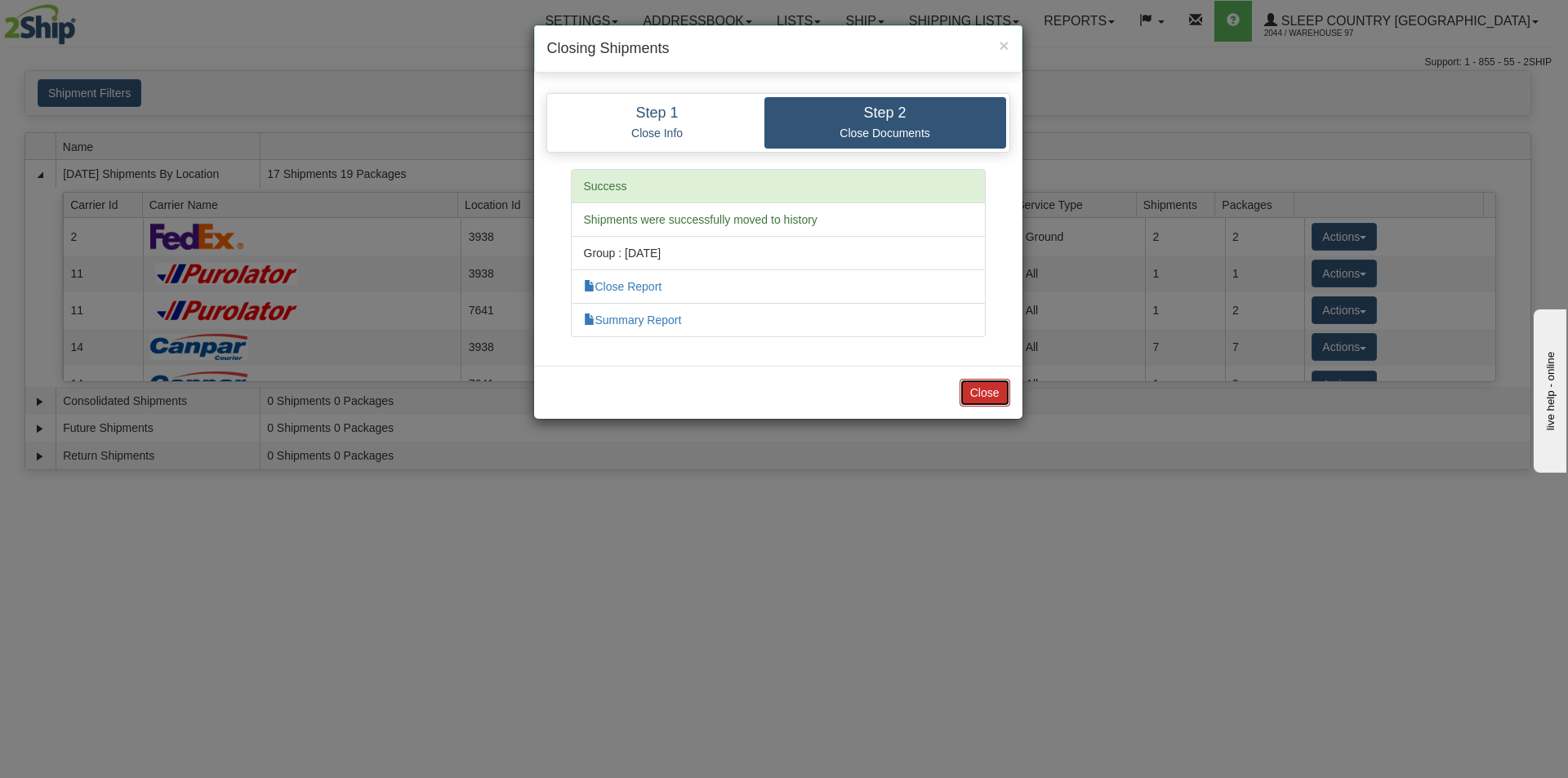
click at [973, 390] on button "Close" at bounding box center [985, 393] width 51 height 28
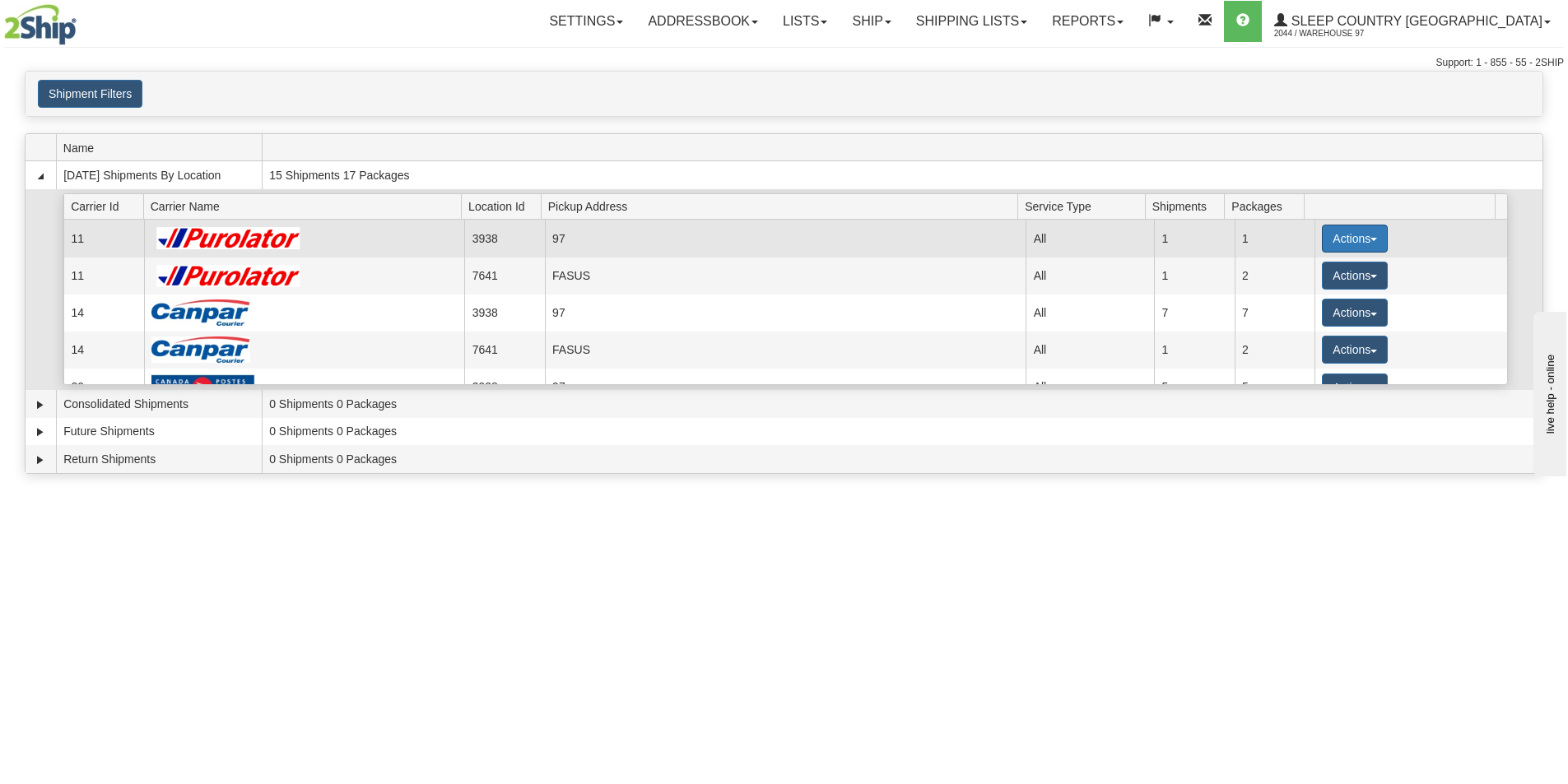
click at [1355, 241] on button "Actions" at bounding box center [1355, 238] width 66 height 28
click at [1304, 289] on span "Close" at bounding box center [1291, 290] width 38 height 11
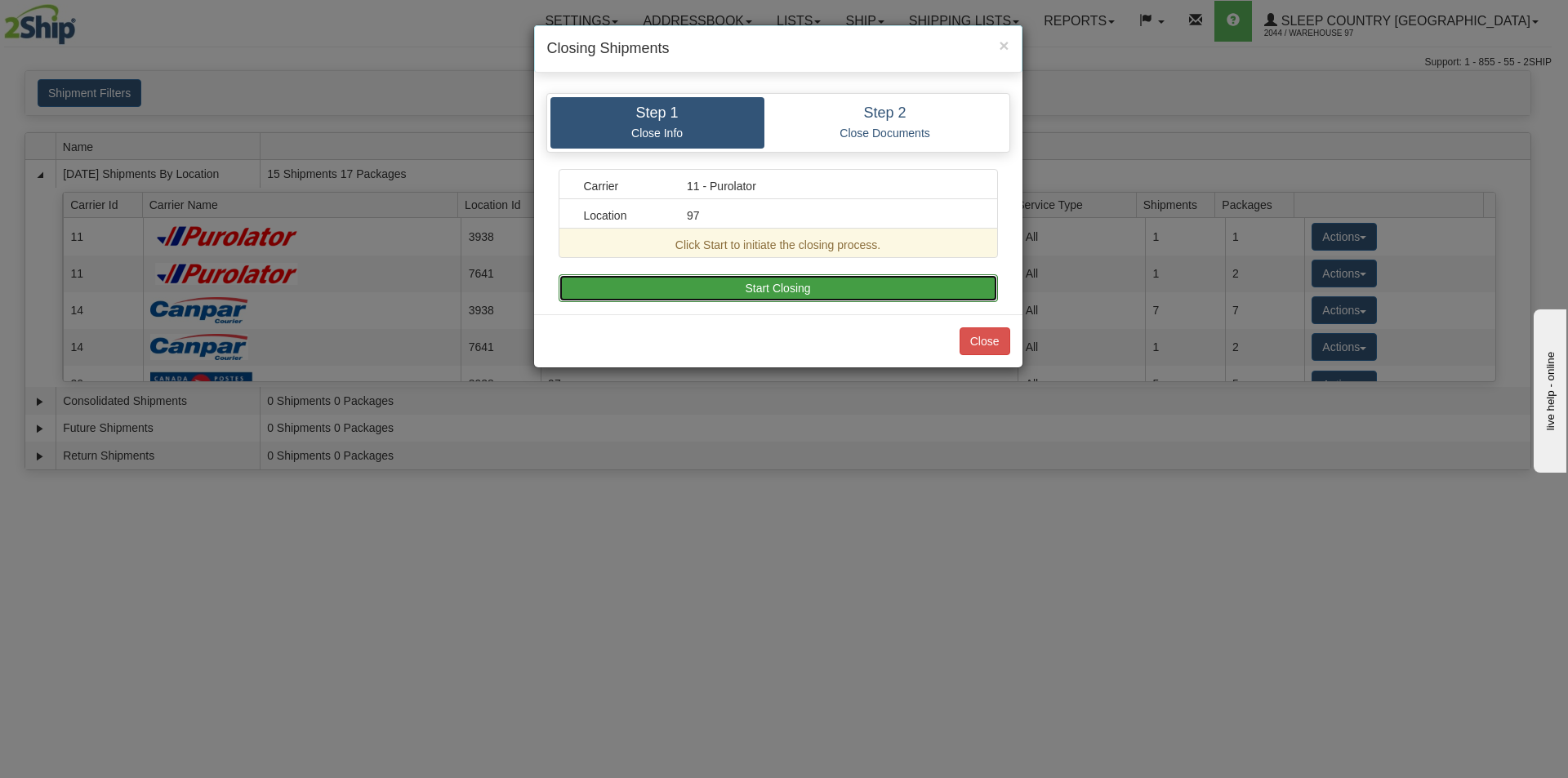
click at [750, 284] on button "Start Closing" at bounding box center [778, 288] width 440 height 28
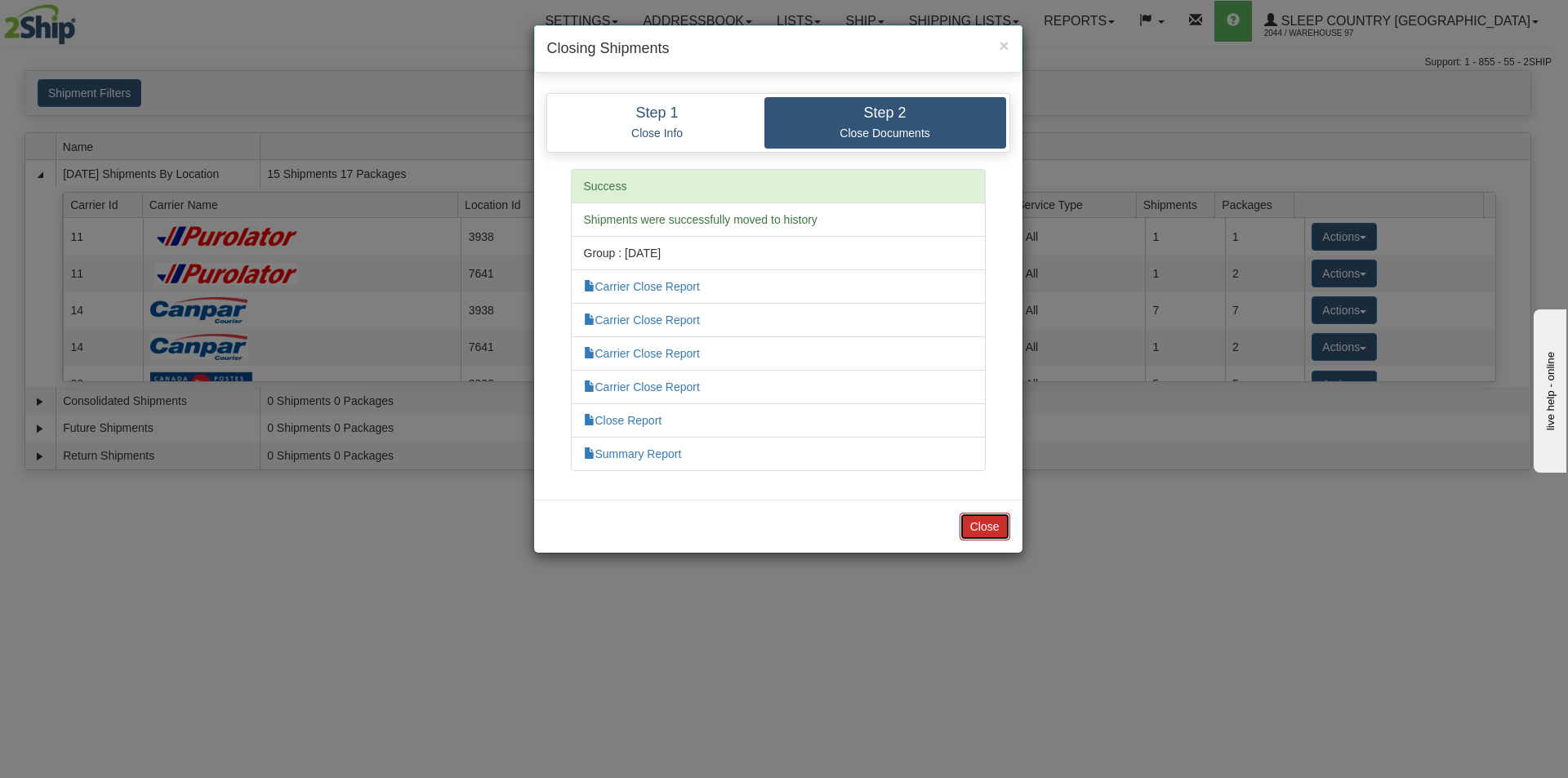
click at [979, 521] on button "Close" at bounding box center [985, 526] width 51 height 28
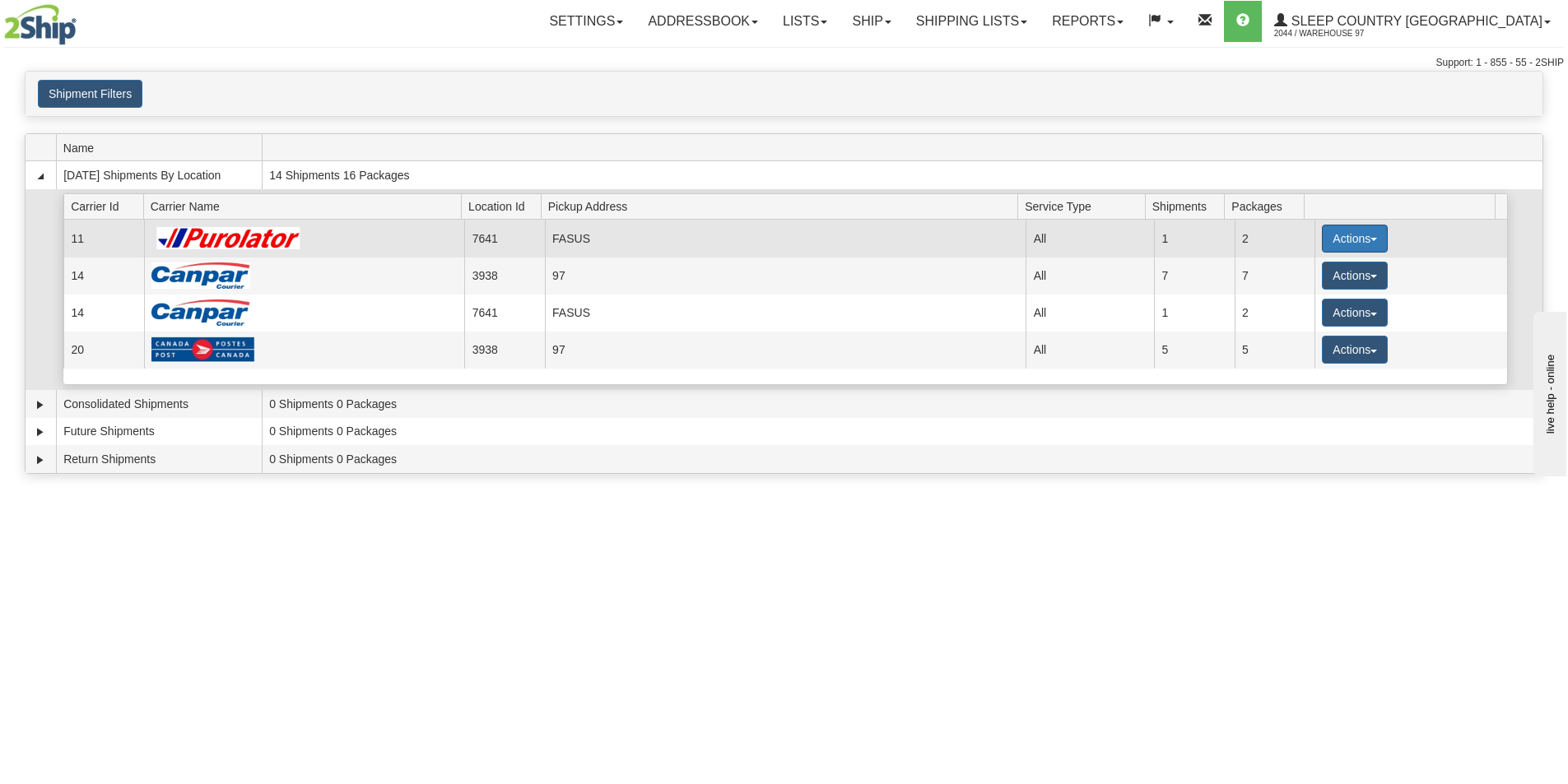
click at [1322, 237] on button "Actions" at bounding box center [1355, 238] width 66 height 28
click at [1300, 308] on span "Pickup" at bounding box center [1293, 311] width 43 height 11
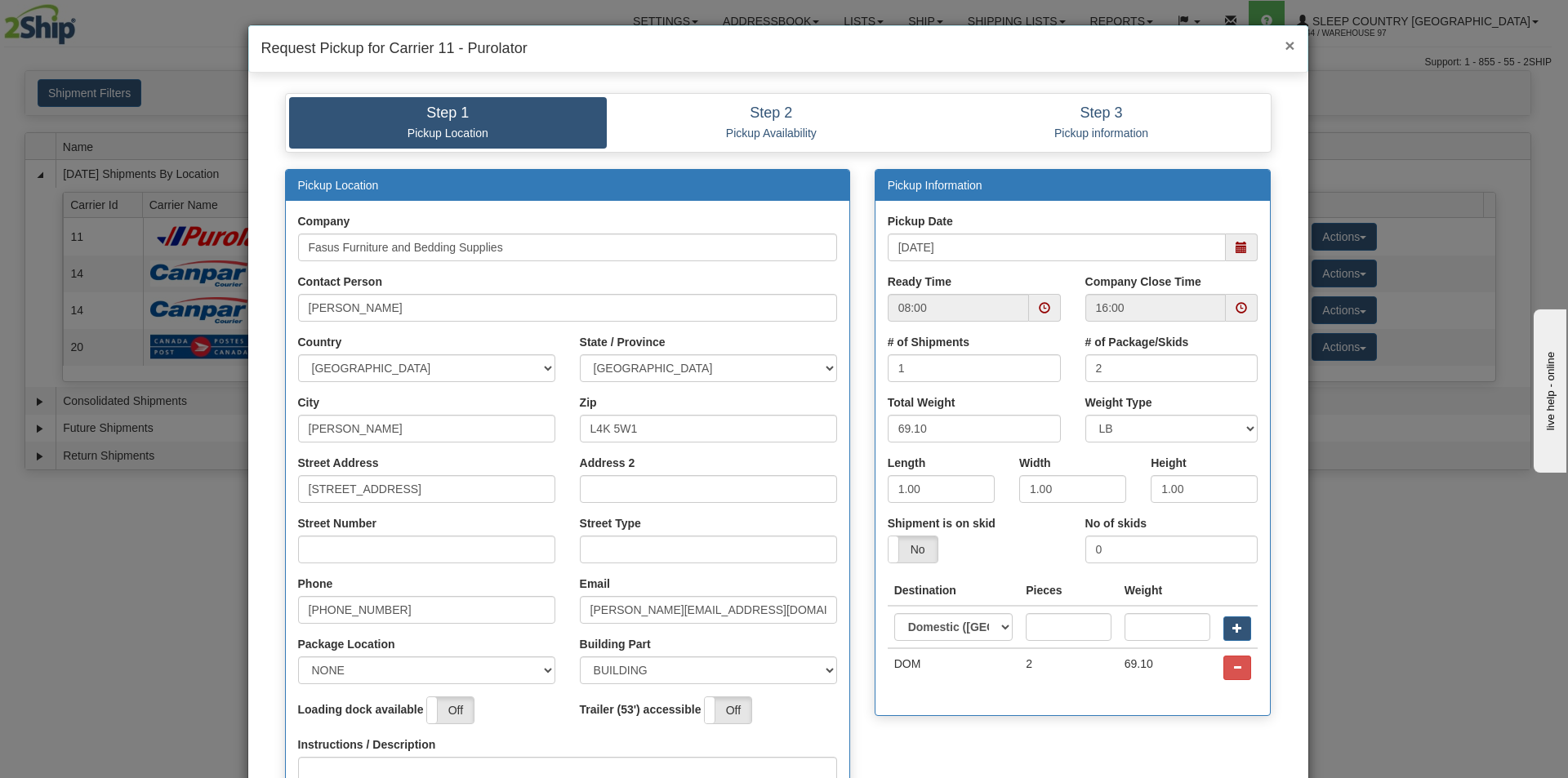
click at [1285, 48] on span "×" at bounding box center [1289, 46] width 9 height 19
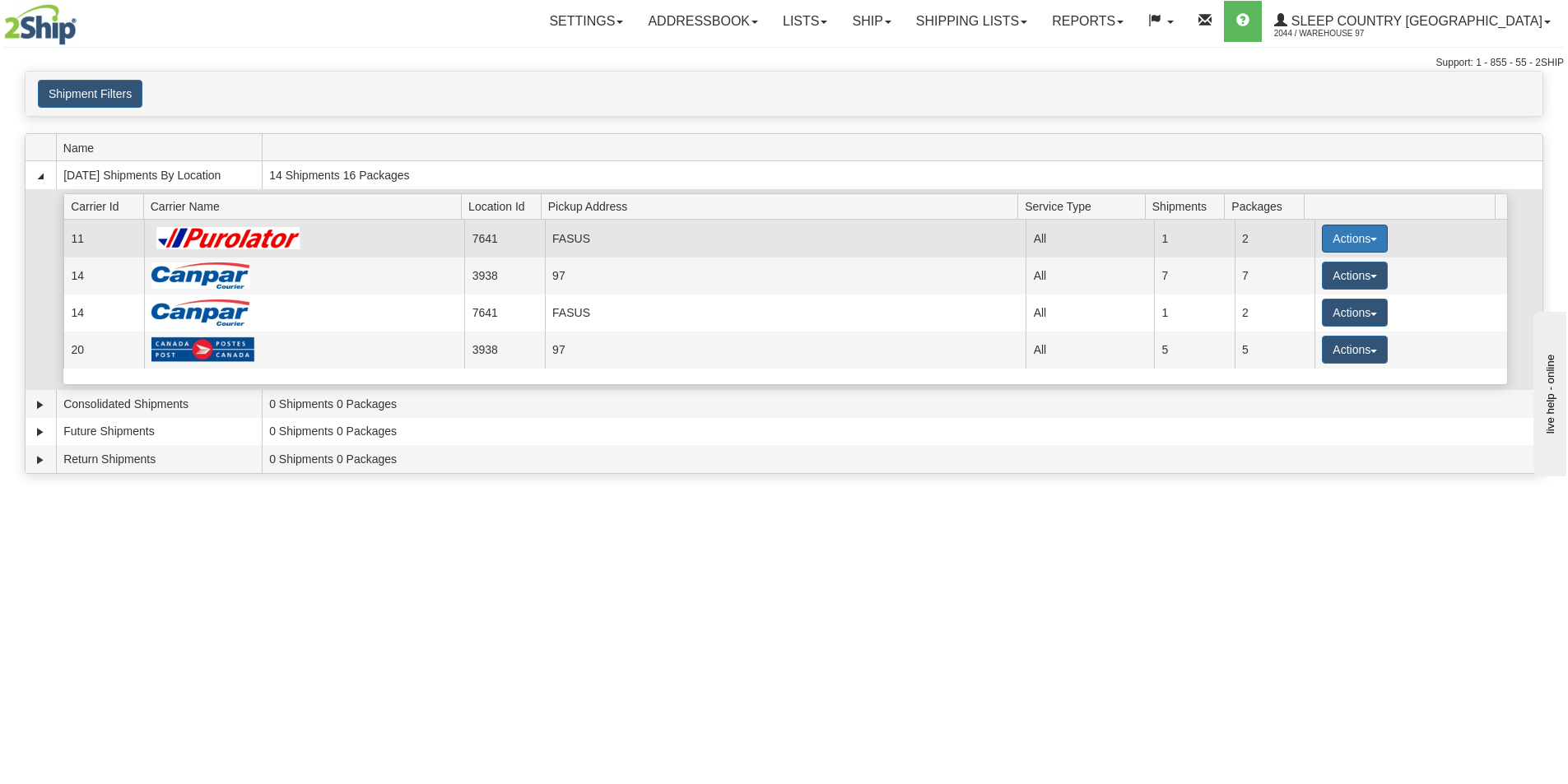
click at [1349, 239] on button "Actions" at bounding box center [1355, 238] width 66 height 28
click at [1308, 306] on span "Pickup" at bounding box center [1293, 311] width 43 height 11
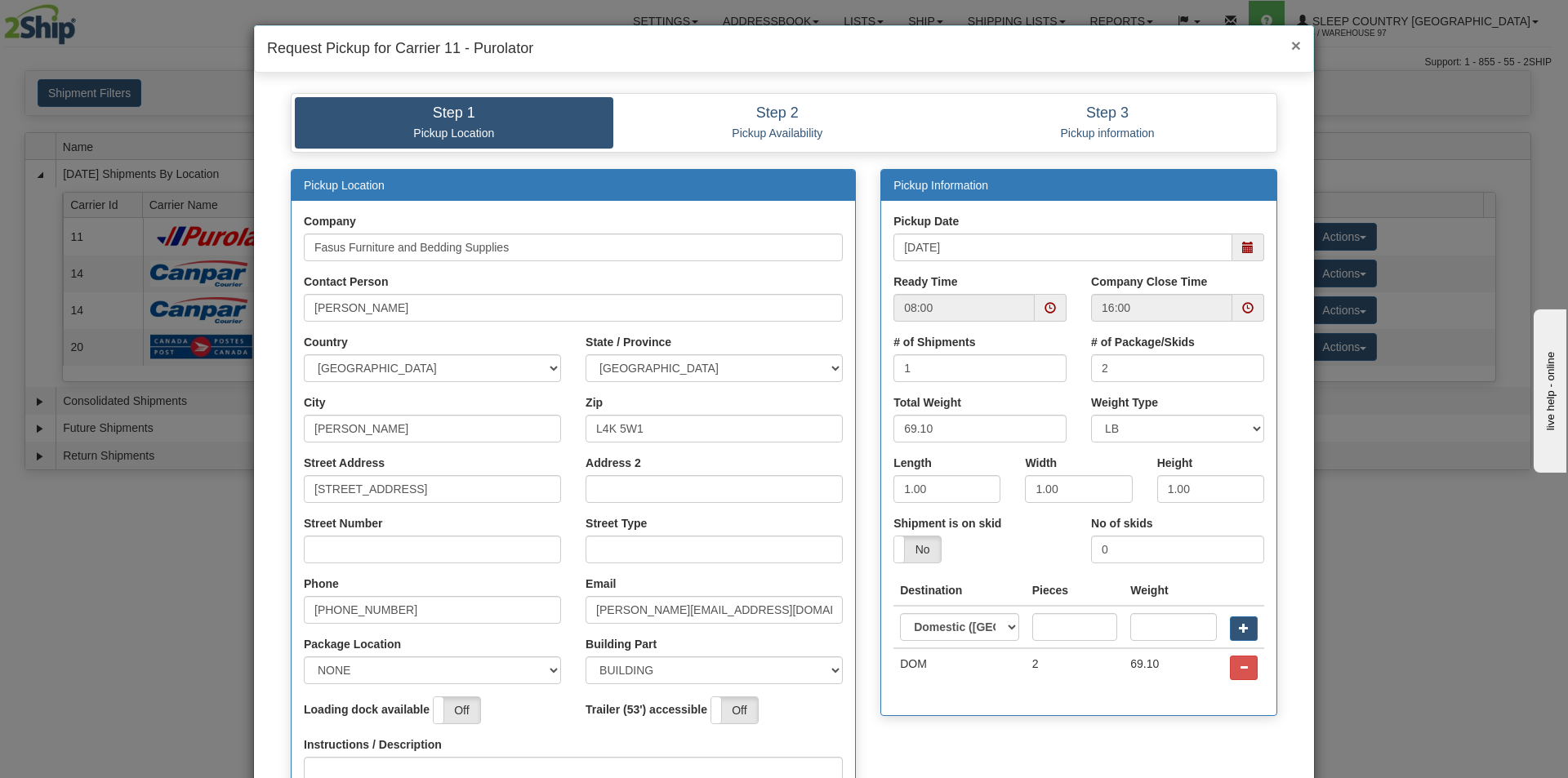
click at [1292, 44] on span "×" at bounding box center [1295, 46] width 9 height 19
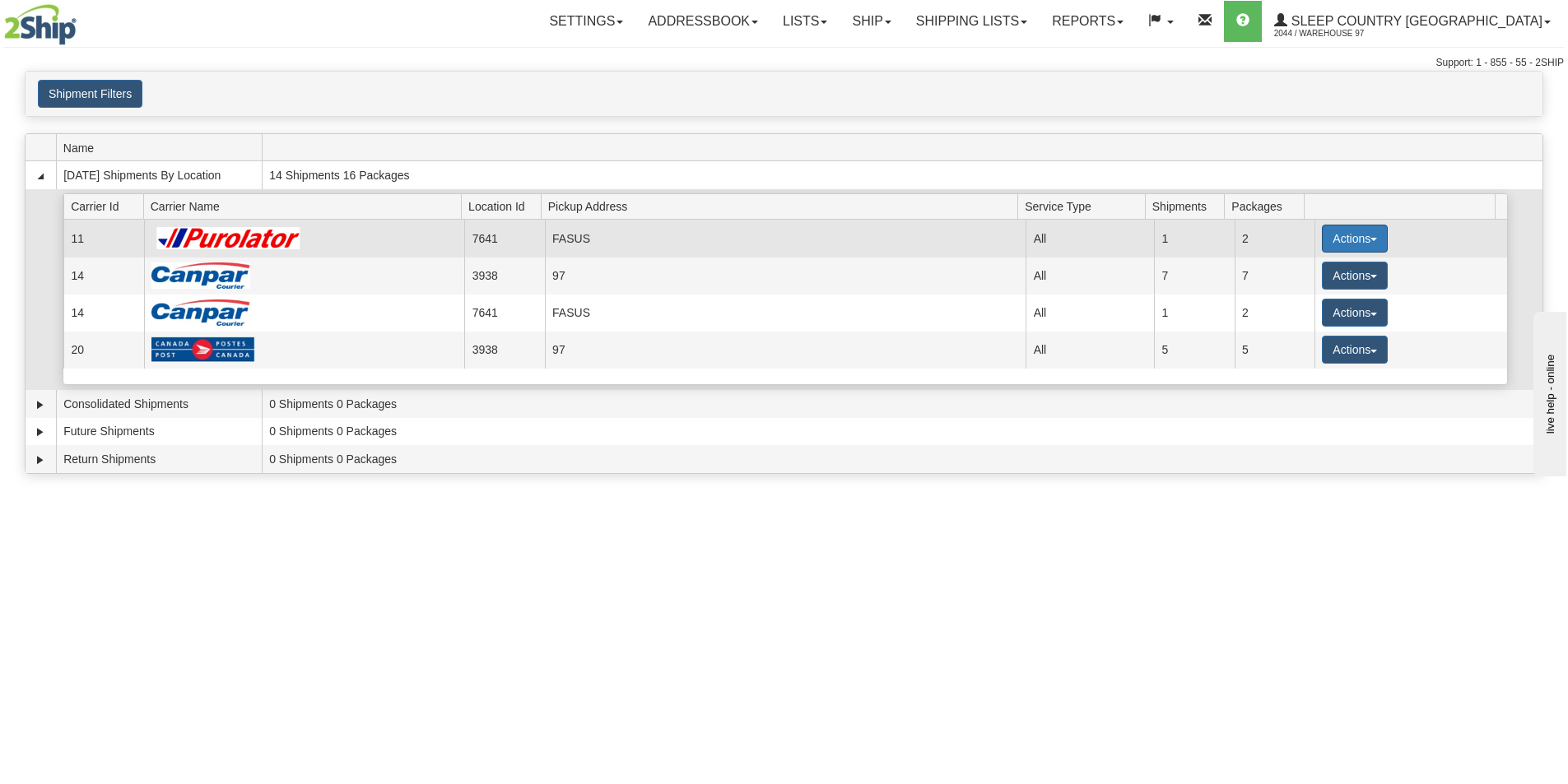
click at [1375, 244] on button "Actions" at bounding box center [1355, 238] width 66 height 28
click at [1318, 292] on link "Close" at bounding box center [1321, 291] width 132 height 22
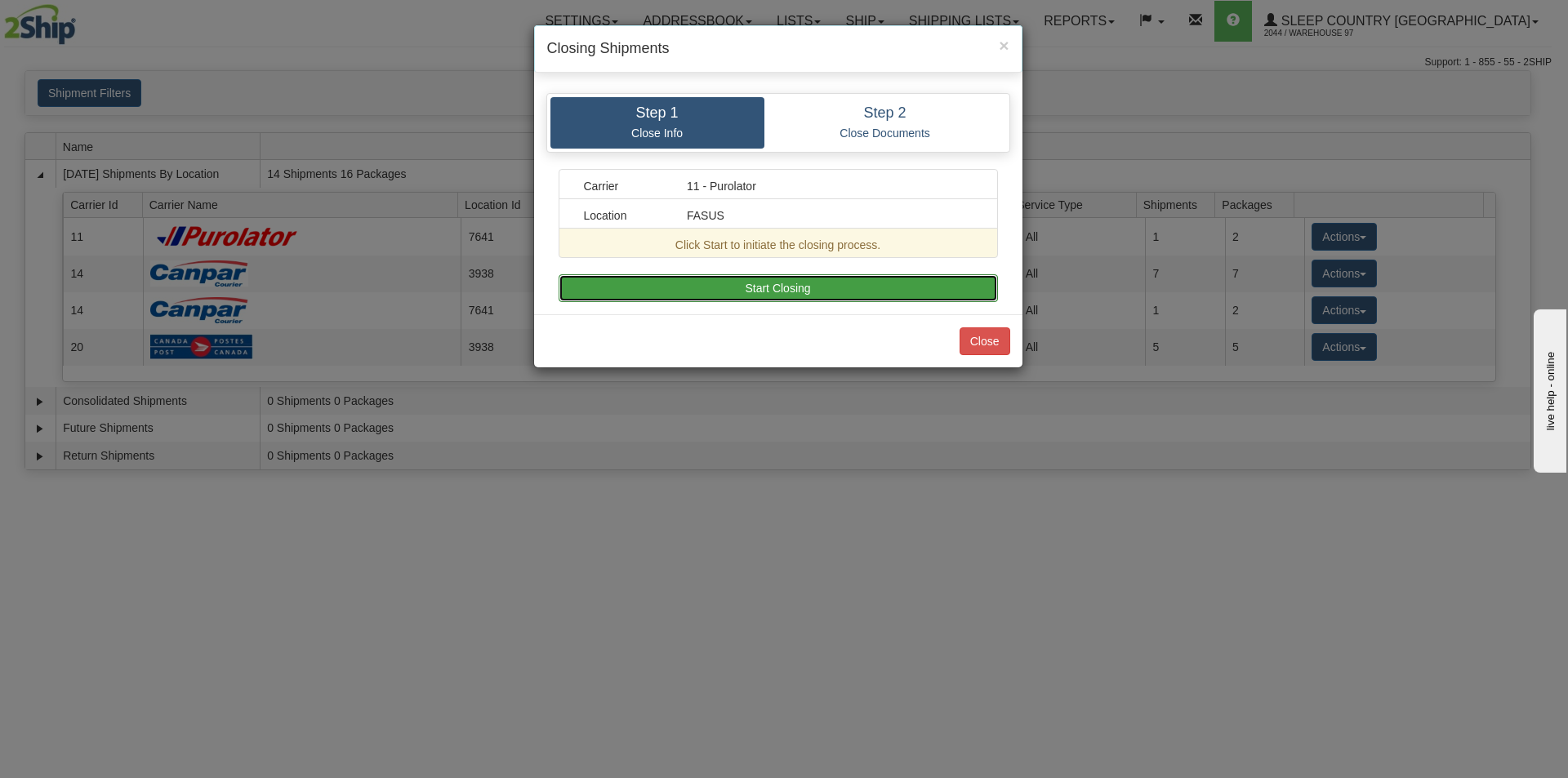
click at [851, 283] on button "Start Closing" at bounding box center [778, 288] width 440 height 28
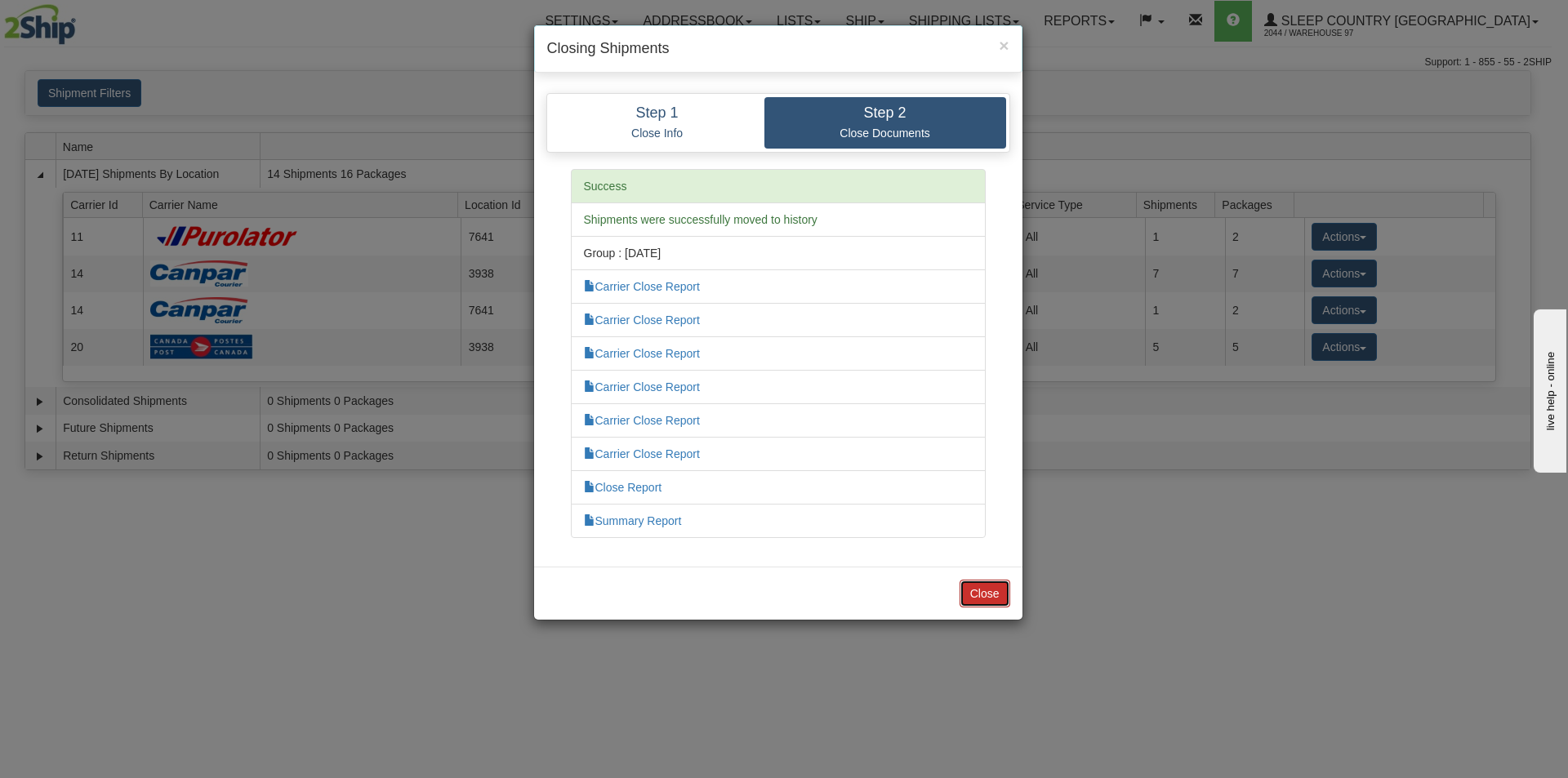
click at [972, 600] on button "Close" at bounding box center [985, 593] width 51 height 28
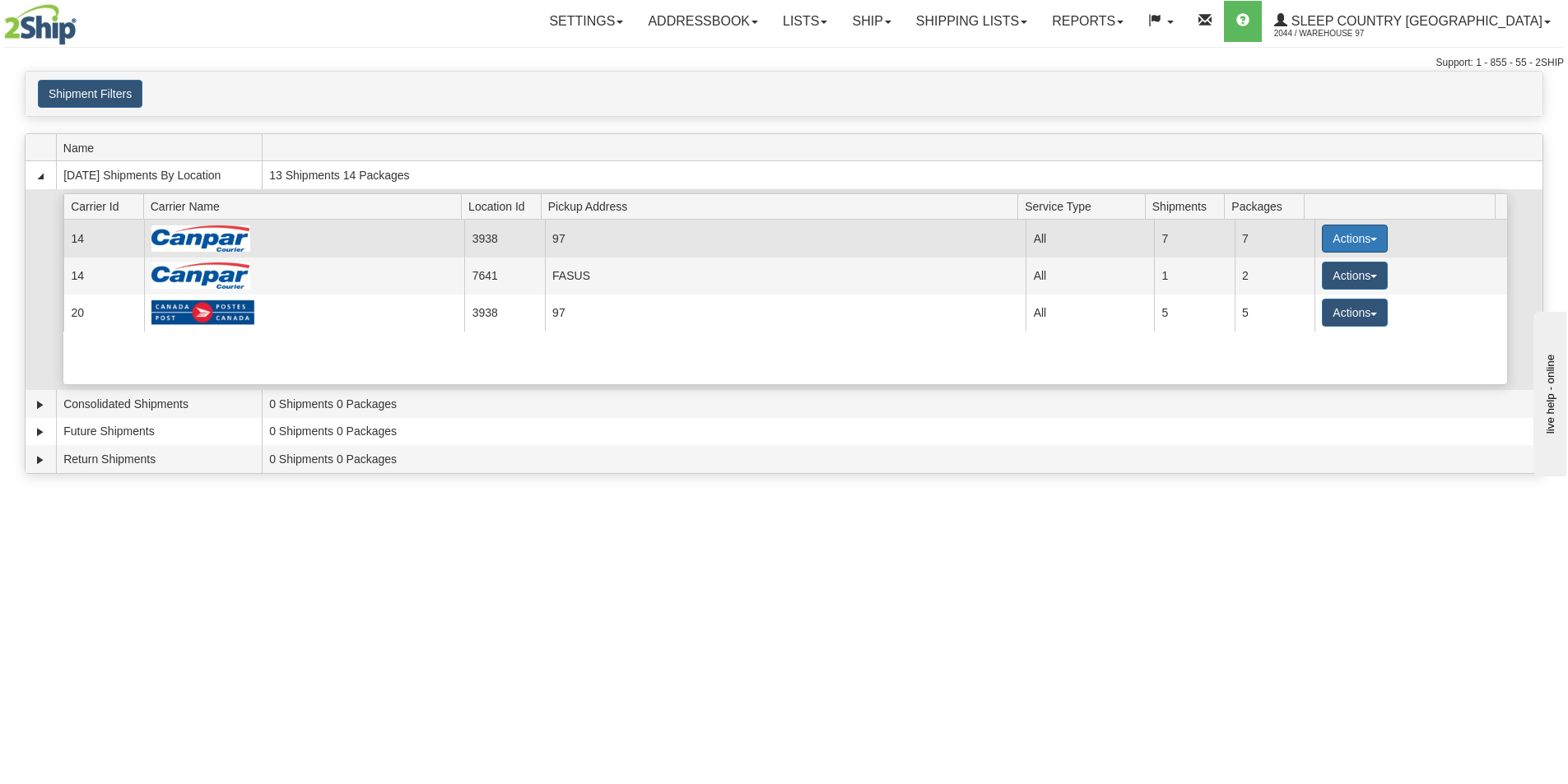
click at [1341, 230] on button "Actions" at bounding box center [1355, 238] width 66 height 28
click at [1297, 294] on span "Close" at bounding box center [1291, 290] width 38 height 11
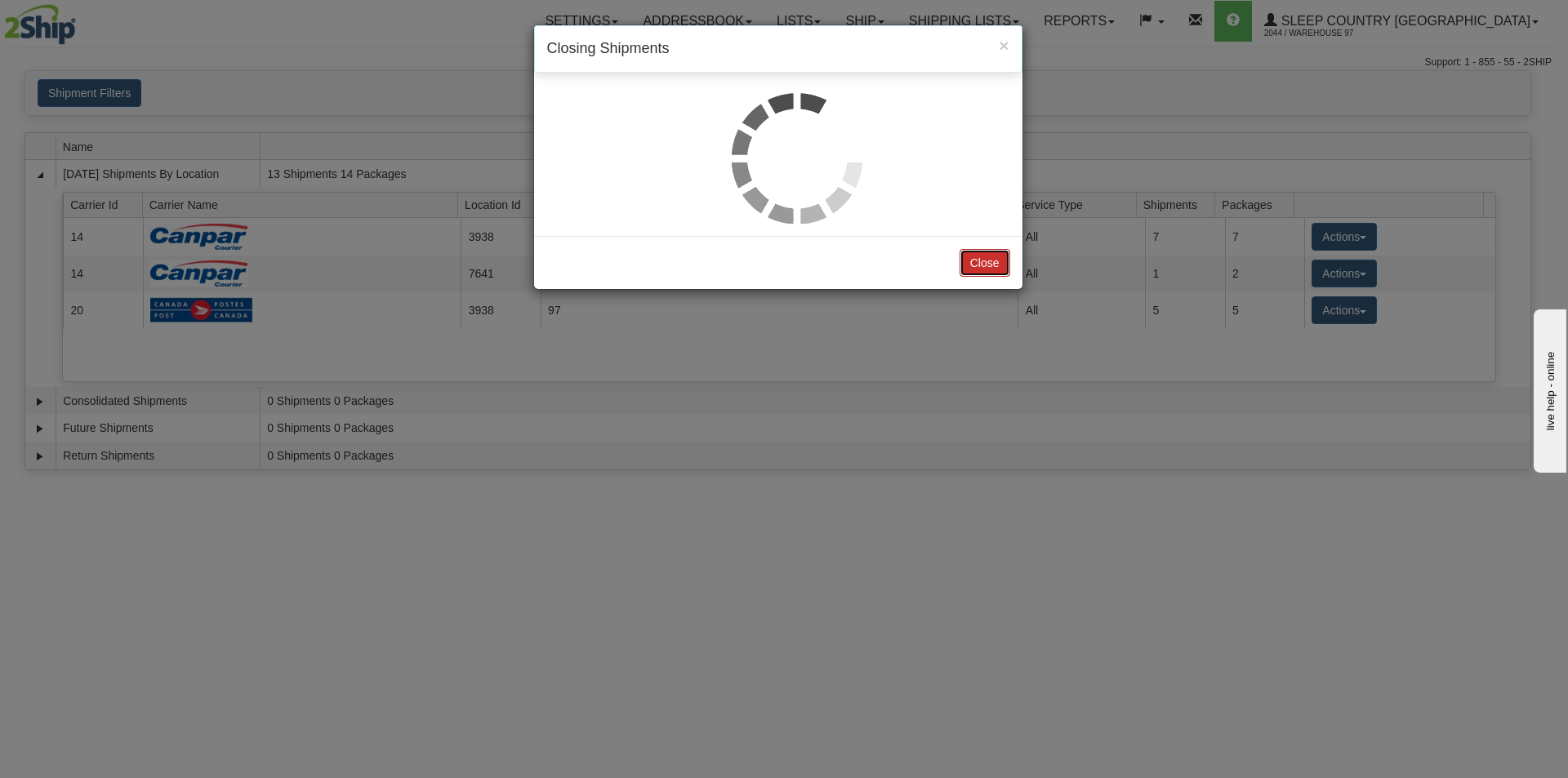
click at [966, 259] on button "Close" at bounding box center [985, 263] width 51 height 28
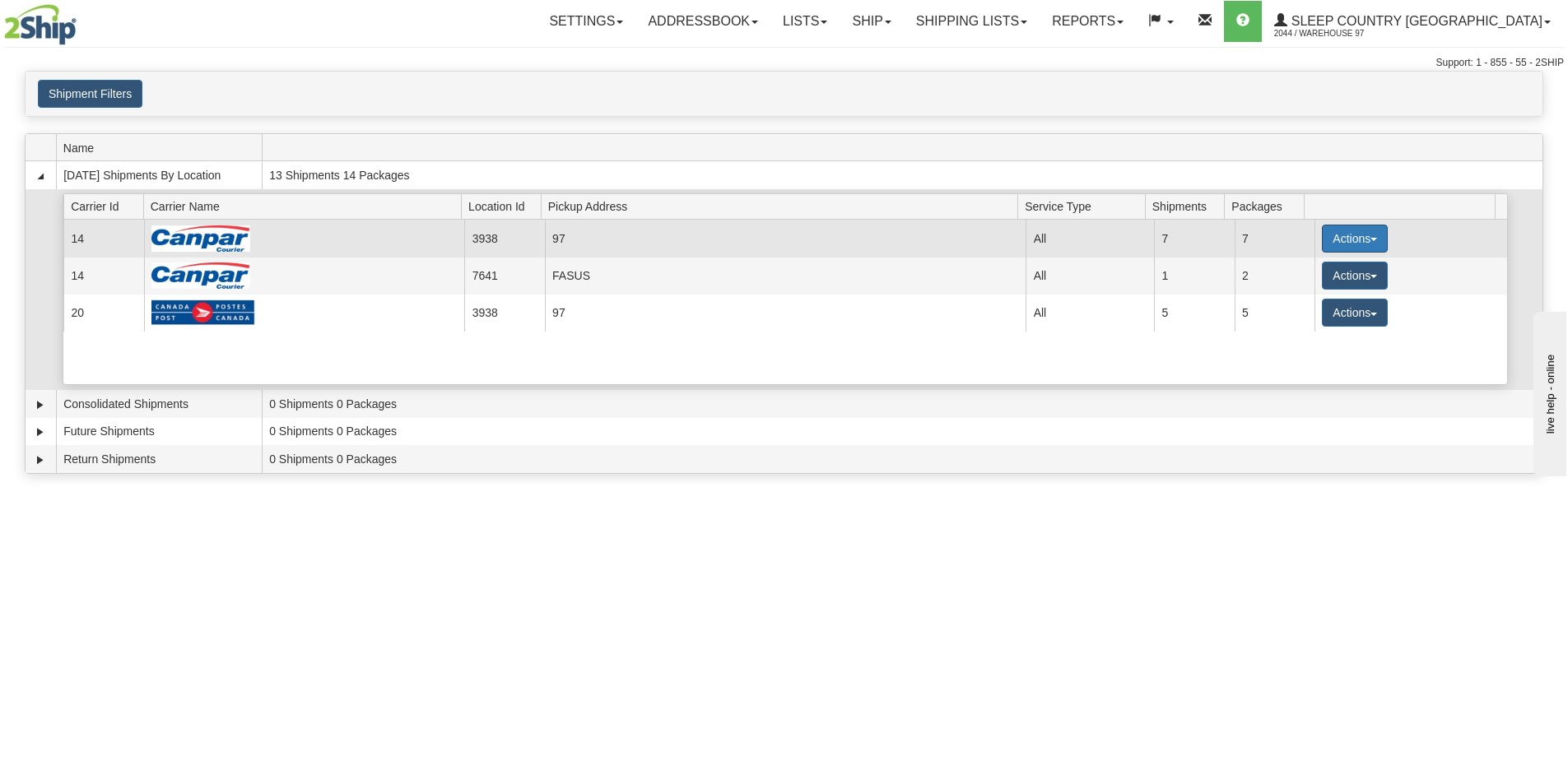
click at [1357, 236] on button "Actions" at bounding box center [1355, 238] width 66 height 28
click at [1297, 295] on span "Close" at bounding box center [1291, 290] width 38 height 11
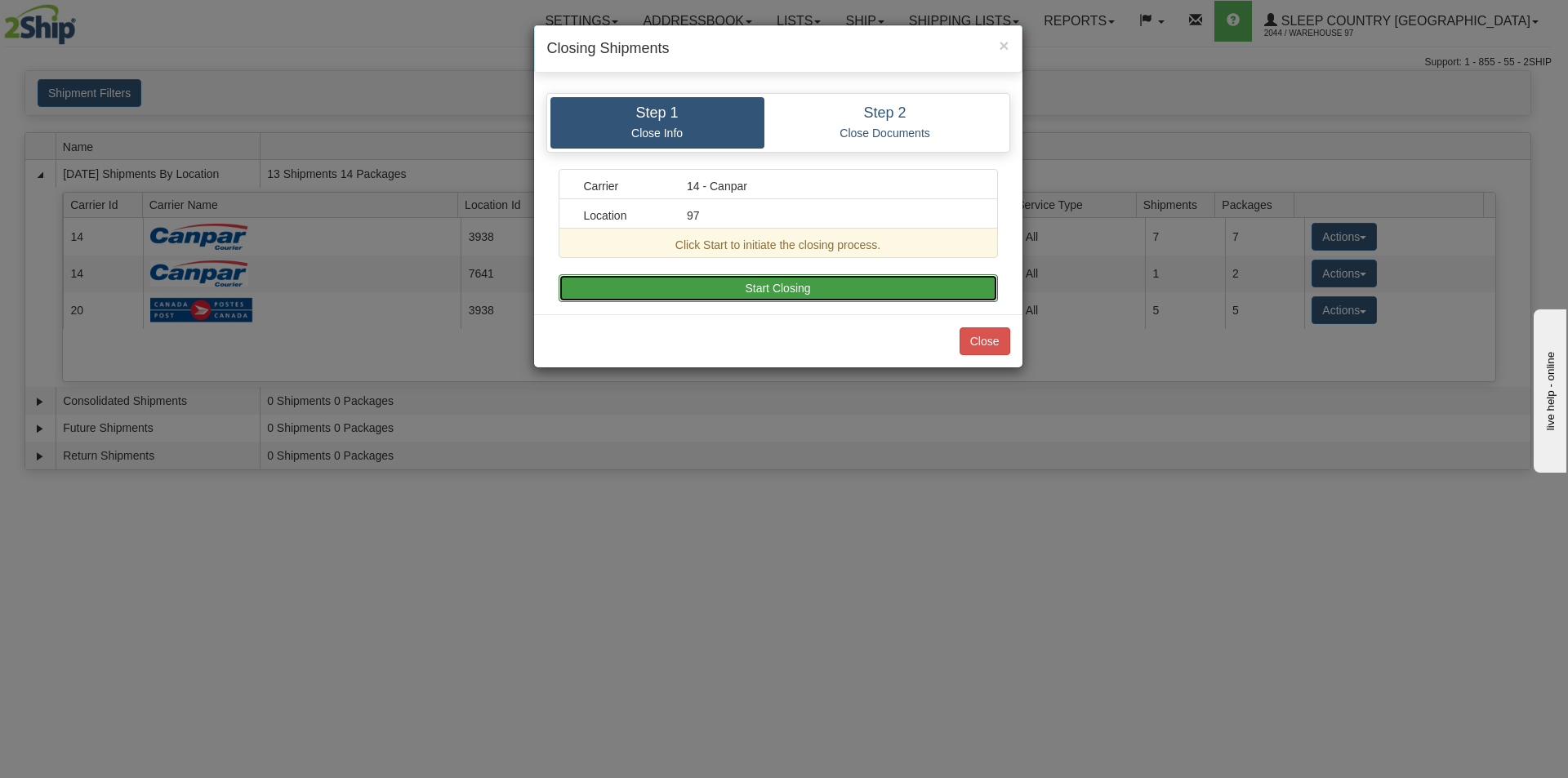
click at [780, 281] on button "Start Closing" at bounding box center [778, 288] width 440 height 28
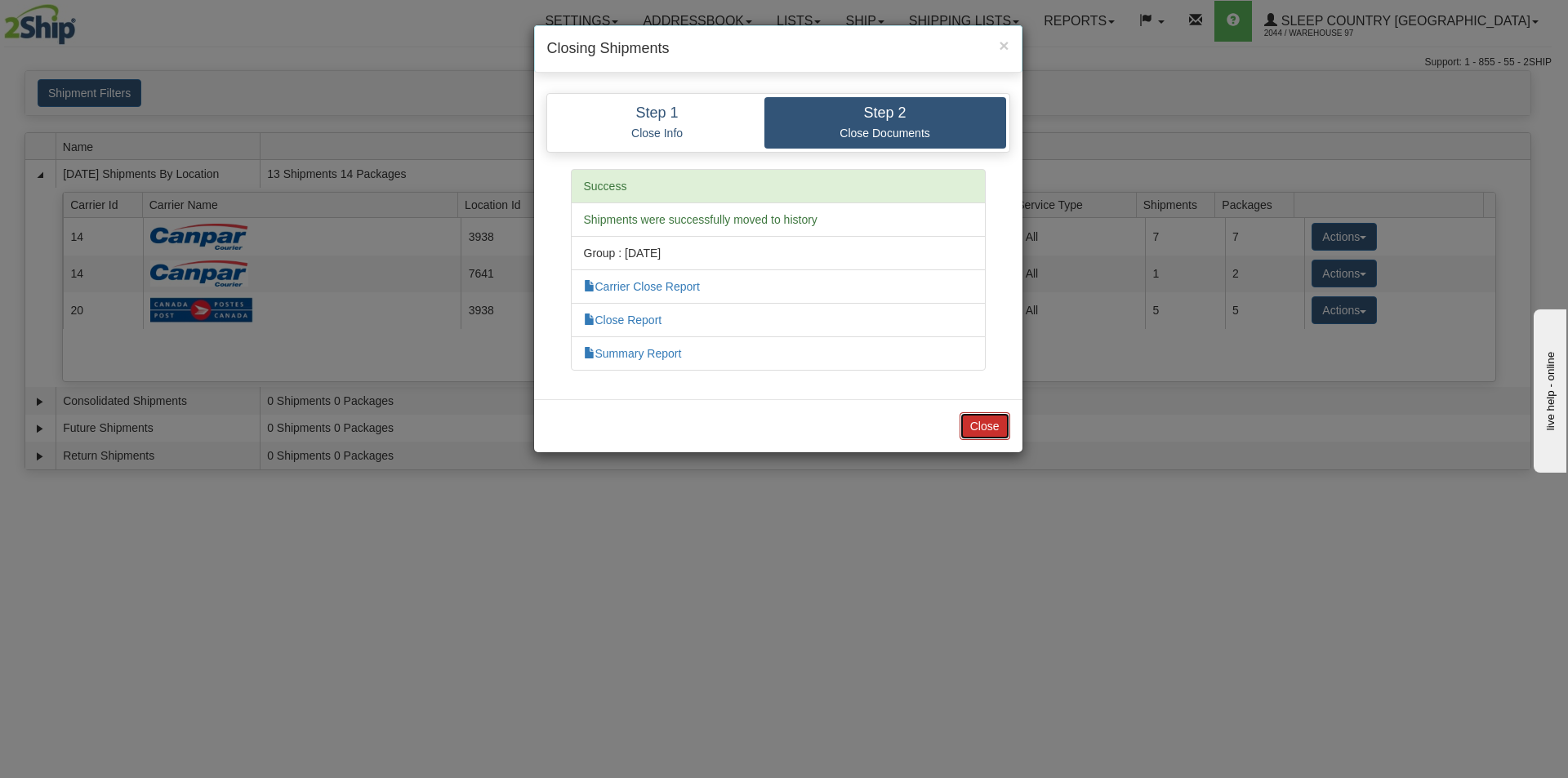
click at [989, 423] on button "Close" at bounding box center [985, 426] width 51 height 28
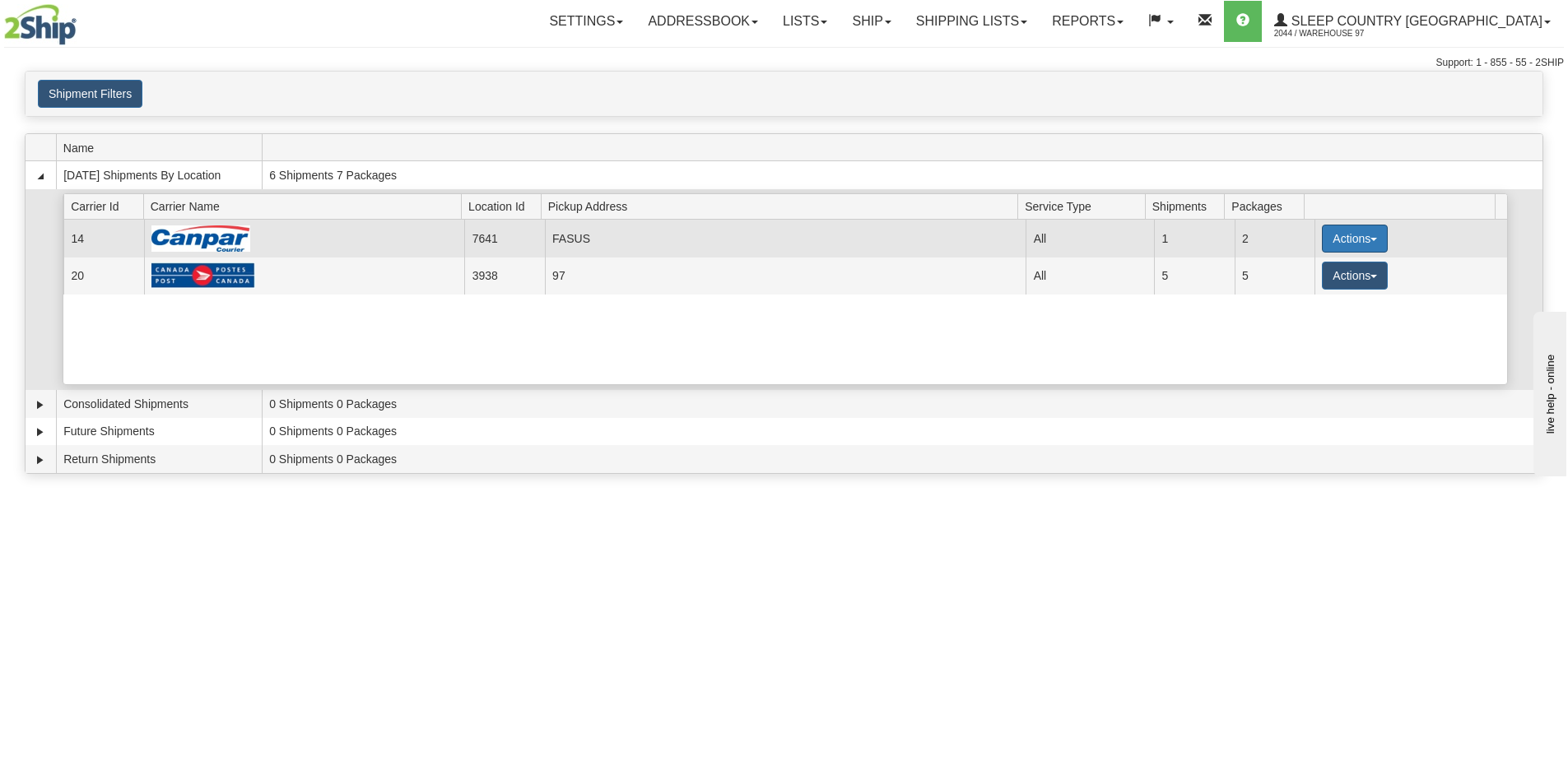
click at [1363, 246] on button "Actions" at bounding box center [1355, 238] width 66 height 28
click at [1296, 286] on span "Close" at bounding box center [1291, 290] width 38 height 11
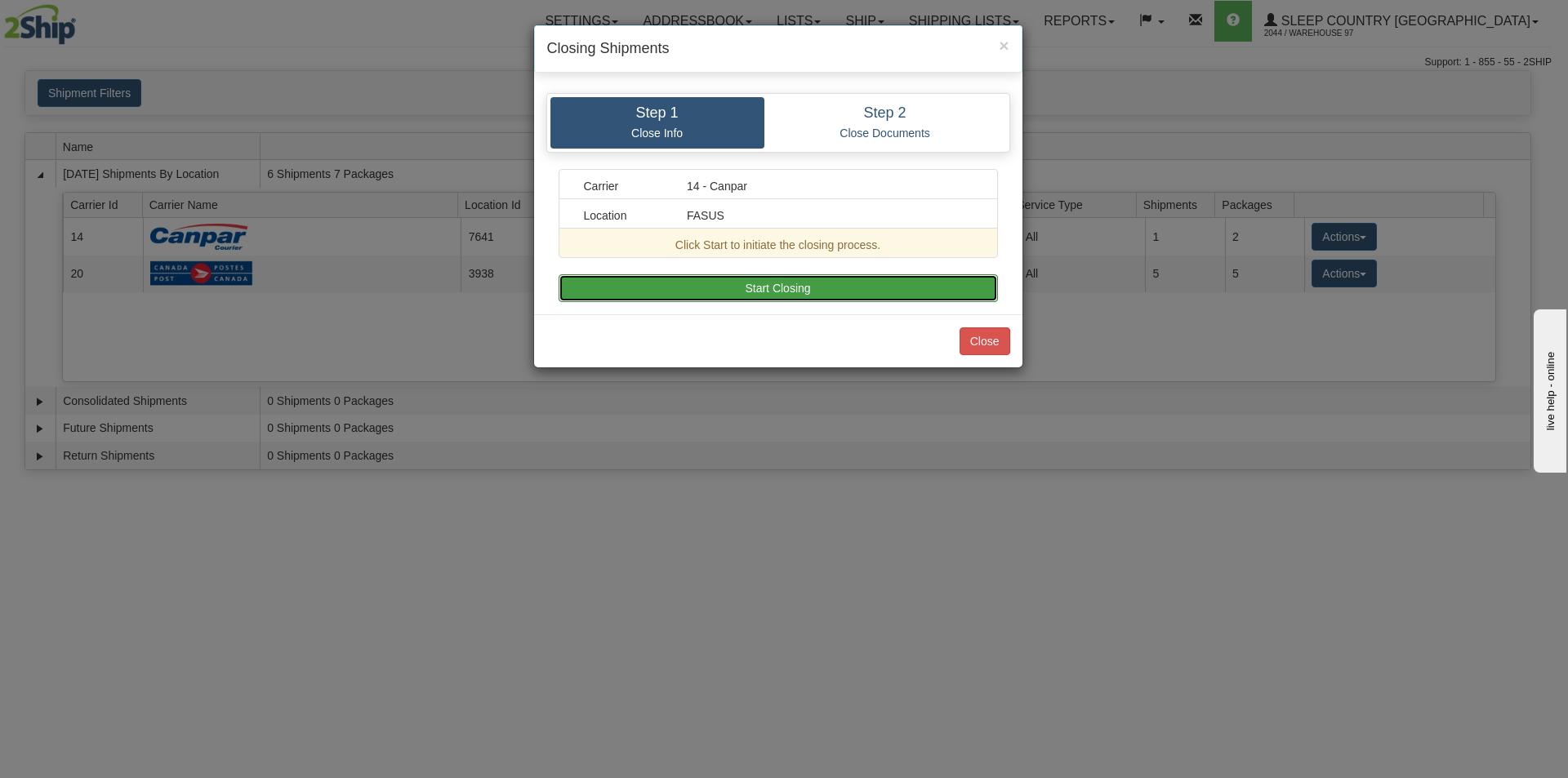
click at [849, 289] on button "Start Closing" at bounding box center [778, 288] width 440 height 28
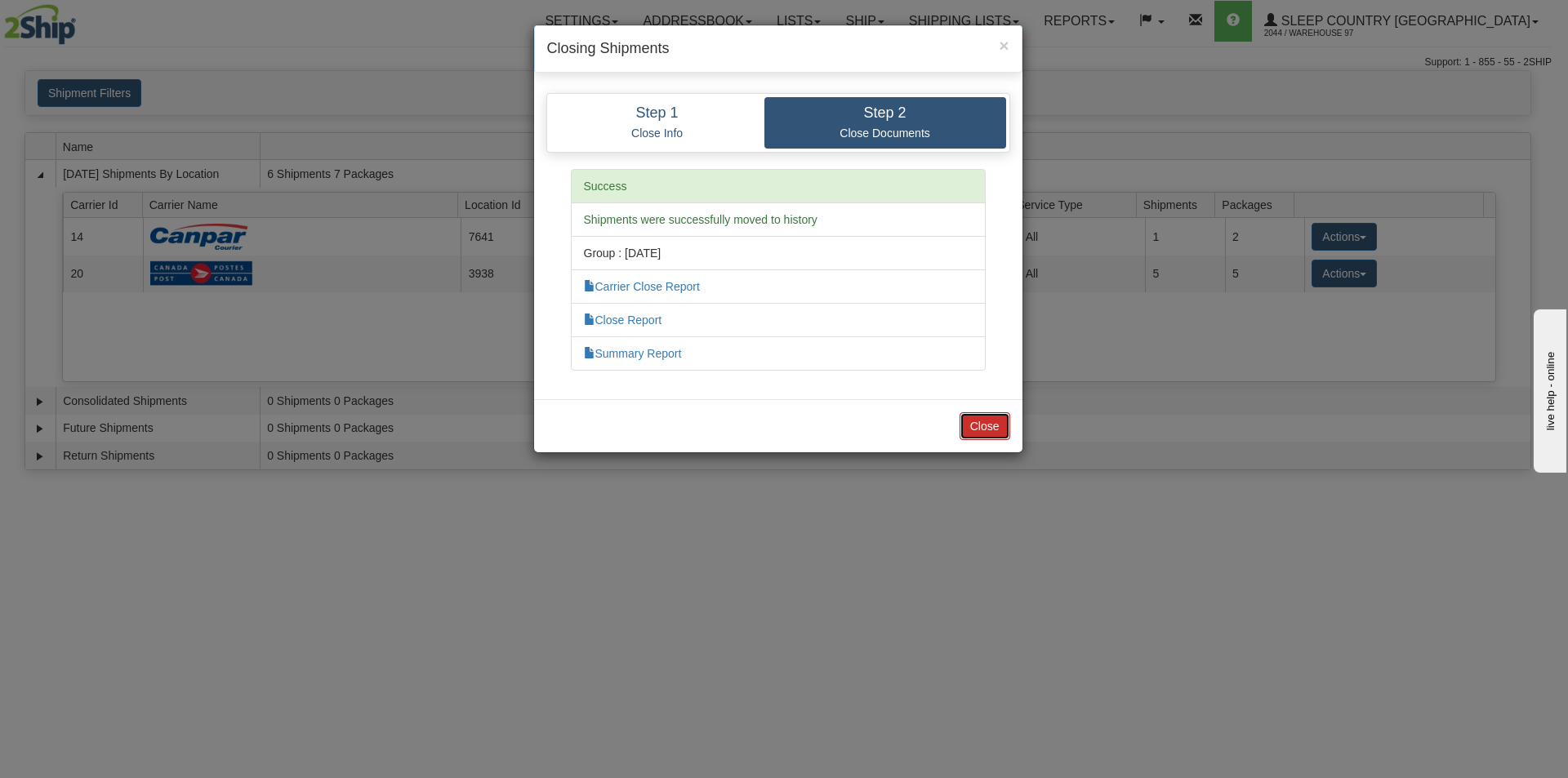
click at [971, 430] on button "Close" at bounding box center [985, 426] width 51 height 28
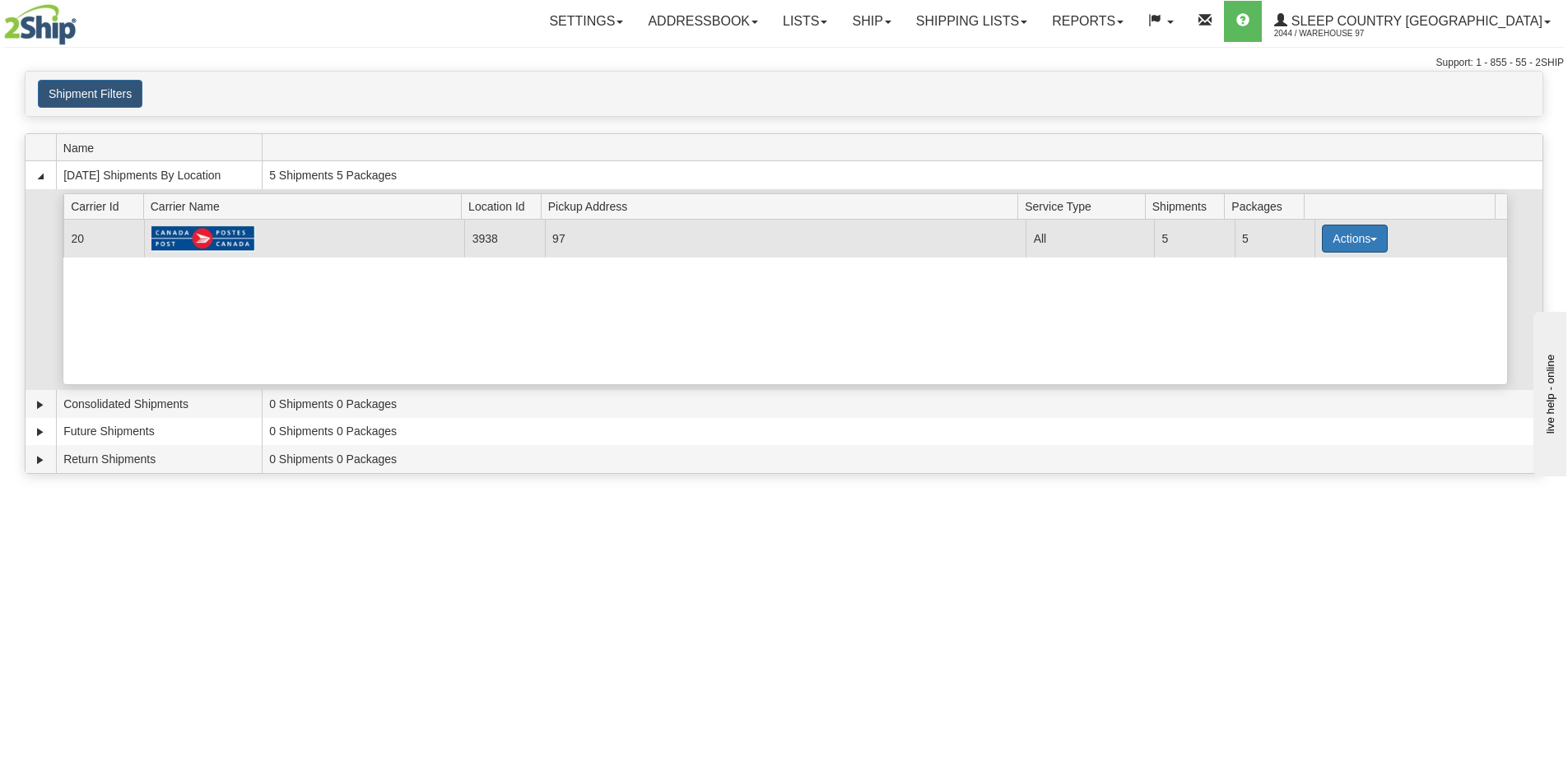
click at [1338, 229] on button "Actions" at bounding box center [1355, 238] width 66 height 28
click at [1300, 290] on span "Close" at bounding box center [1291, 290] width 38 height 11
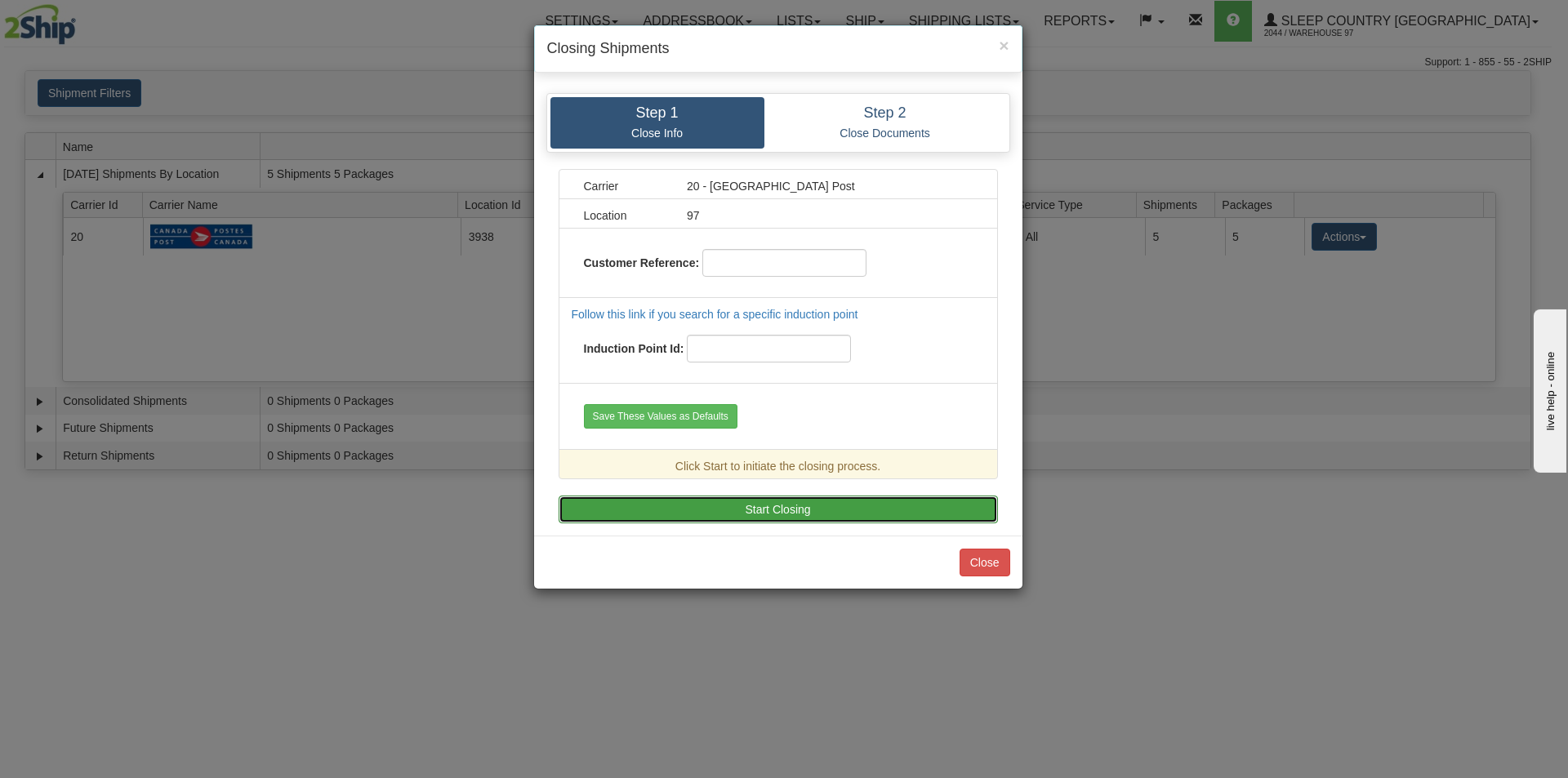
click at [700, 509] on button "Start Closing" at bounding box center [778, 509] width 440 height 28
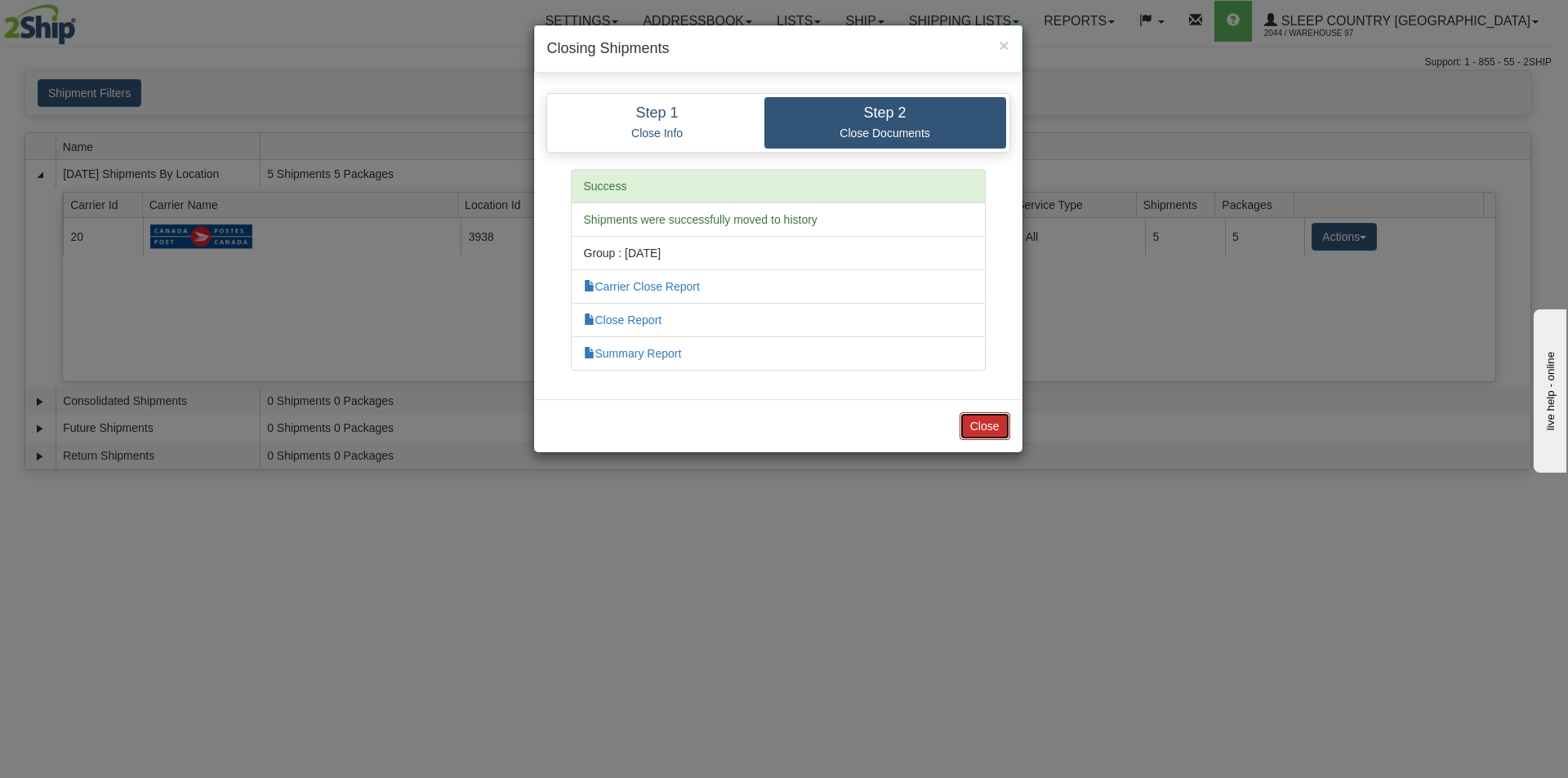
click at [1000, 439] on button "Close" at bounding box center [985, 426] width 51 height 28
